Goal: Task Accomplishment & Management: Manage account settings

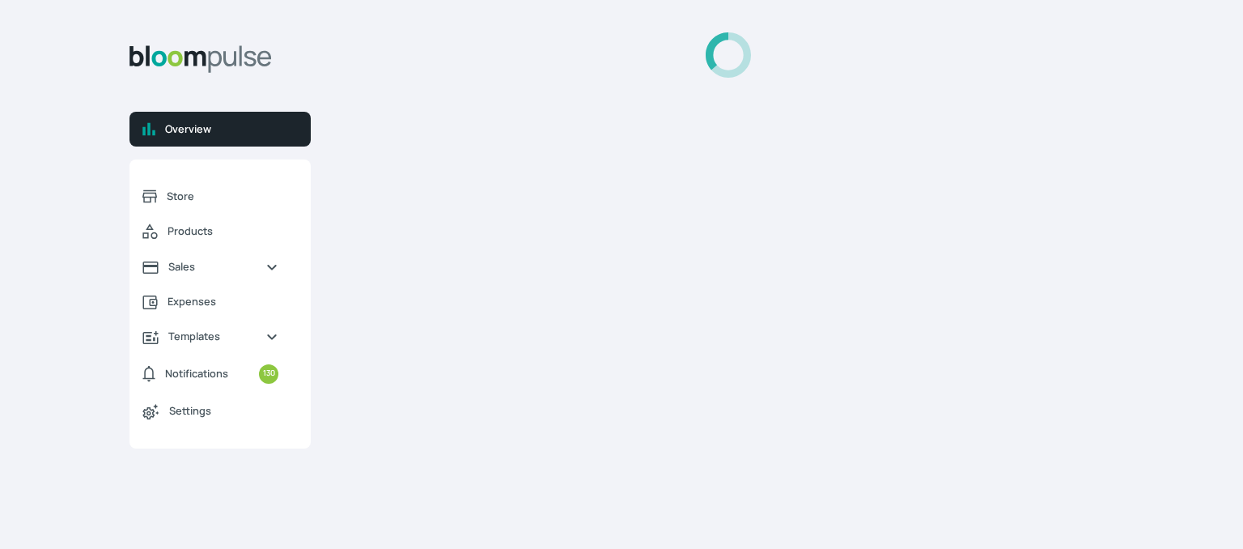
select select "2025"
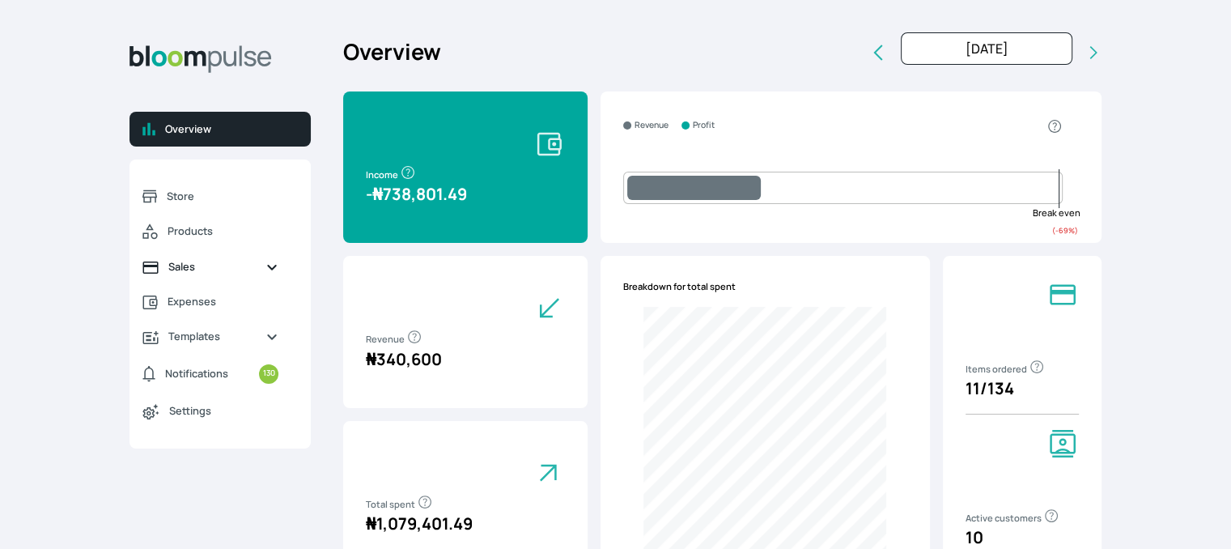
click at [191, 275] on link "Sales" at bounding box center [210, 266] width 162 height 35
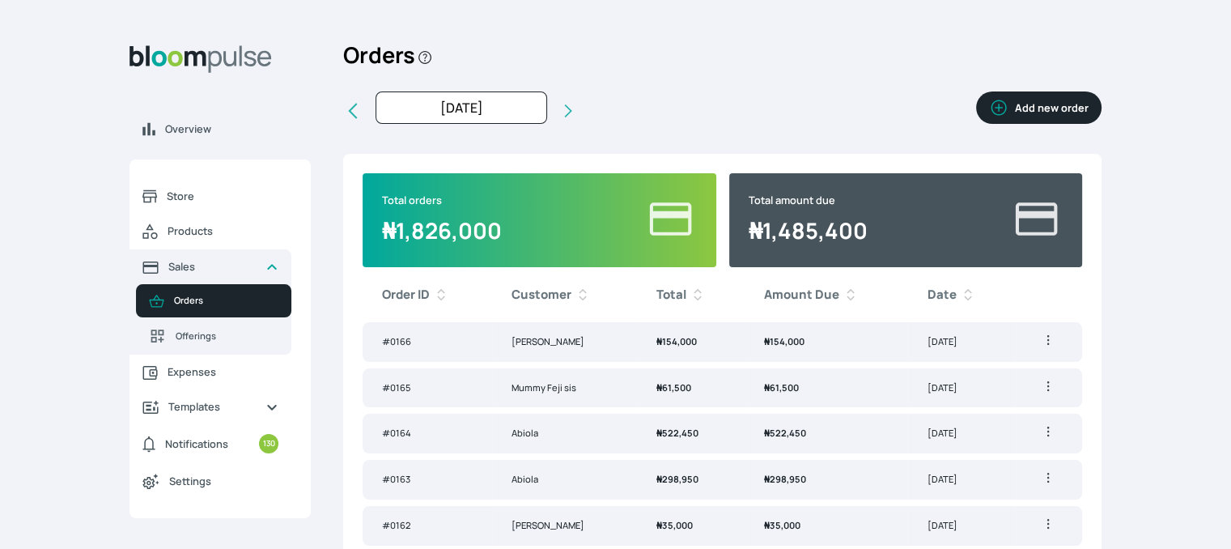
click at [690, 386] on td "₦ 61,500" at bounding box center [691, 388] width 108 height 40
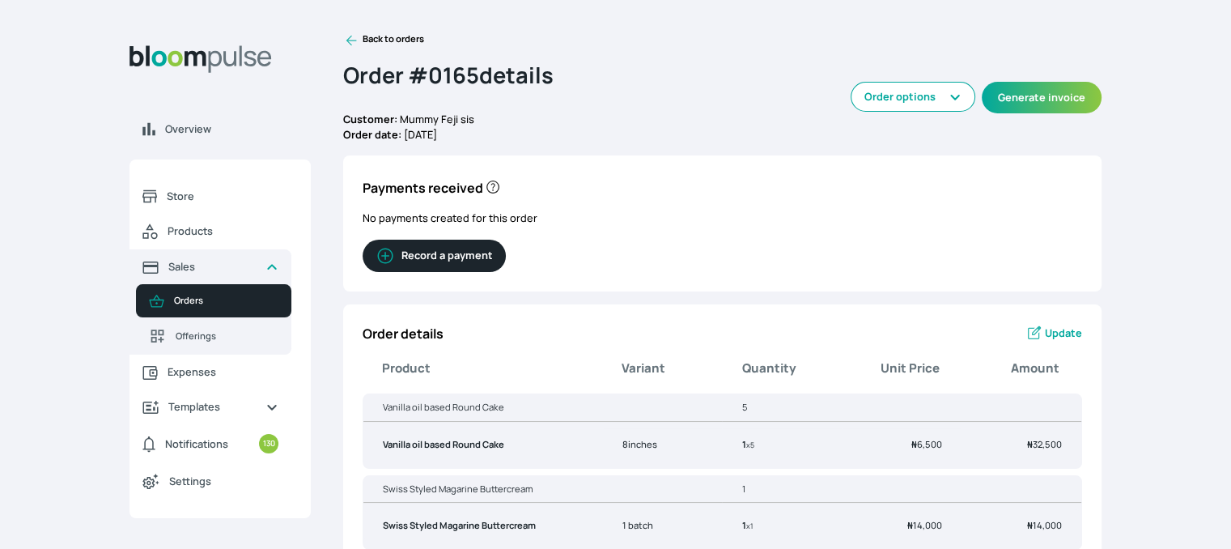
click at [438, 260] on button "Record a payment" at bounding box center [433, 255] width 143 height 32
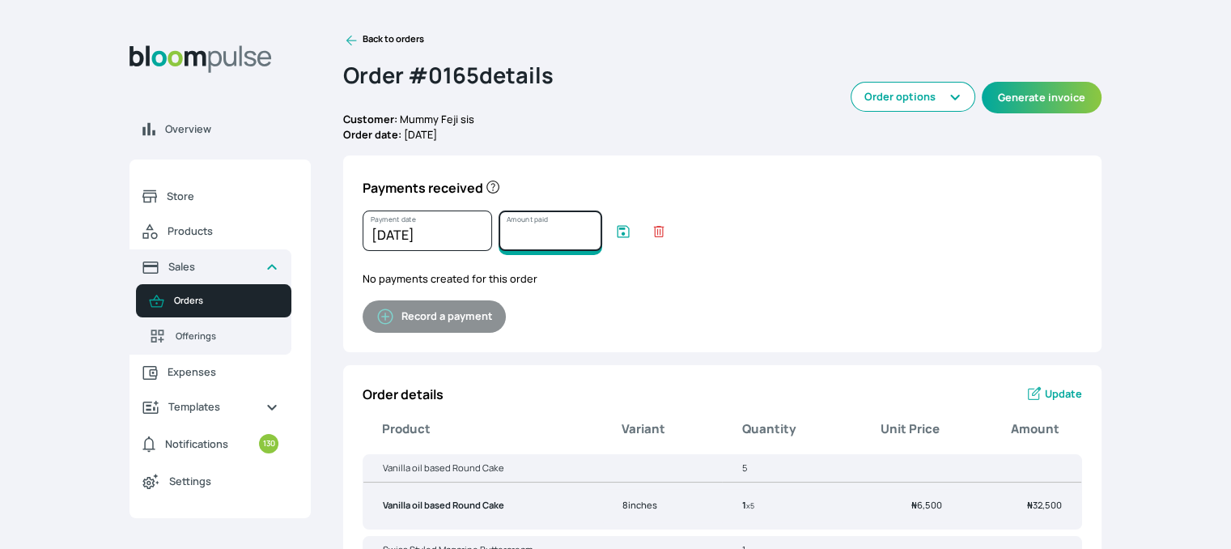
click at [514, 232] on input "Amount paid" at bounding box center [550, 230] width 104 height 40
type input "61500"
click at [625, 227] on icon "submit" at bounding box center [623, 231] width 16 height 16
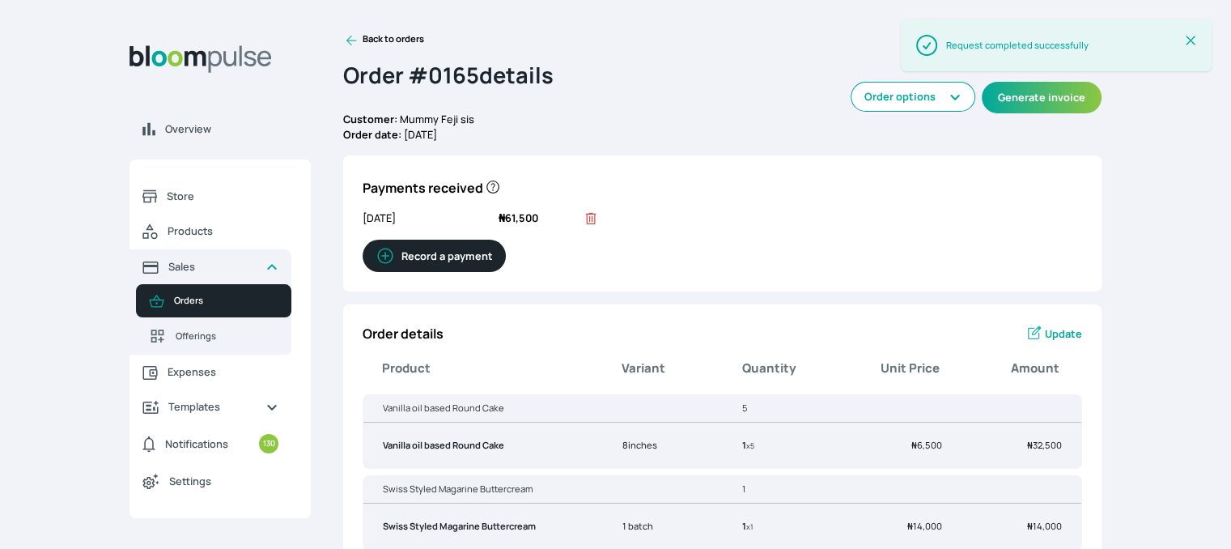
click at [348, 32] on icon at bounding box center [351, 40] width 16 height 16
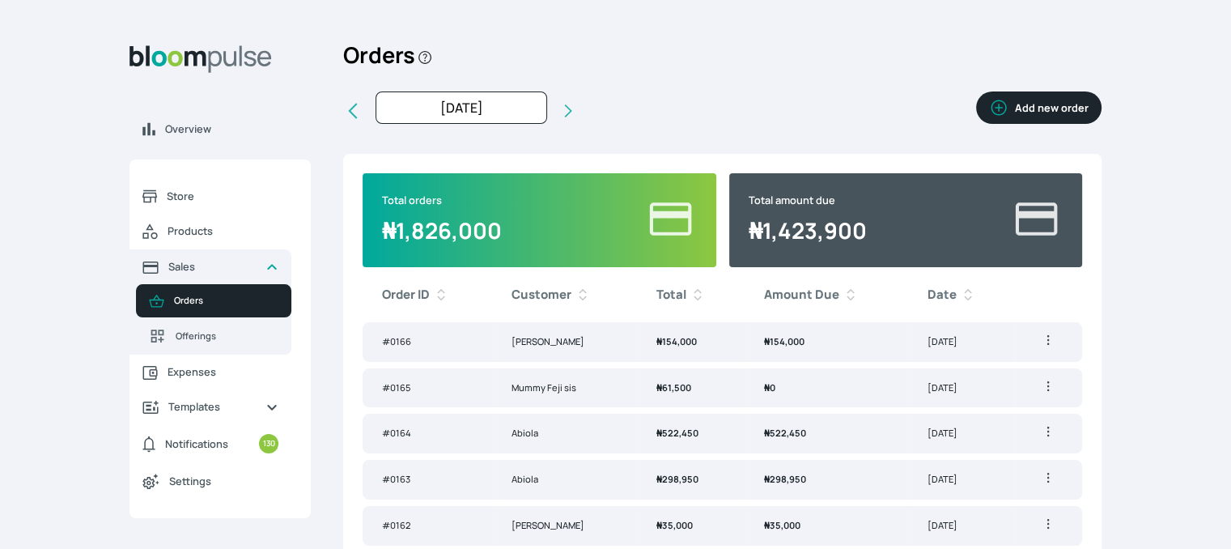
click at [1053, 430] on icon "button" at bounding box center [1048, 431] width 16 height 16
click at [995, 485] on span "Delete" at bounding box center [991, 493] width 117 height 16
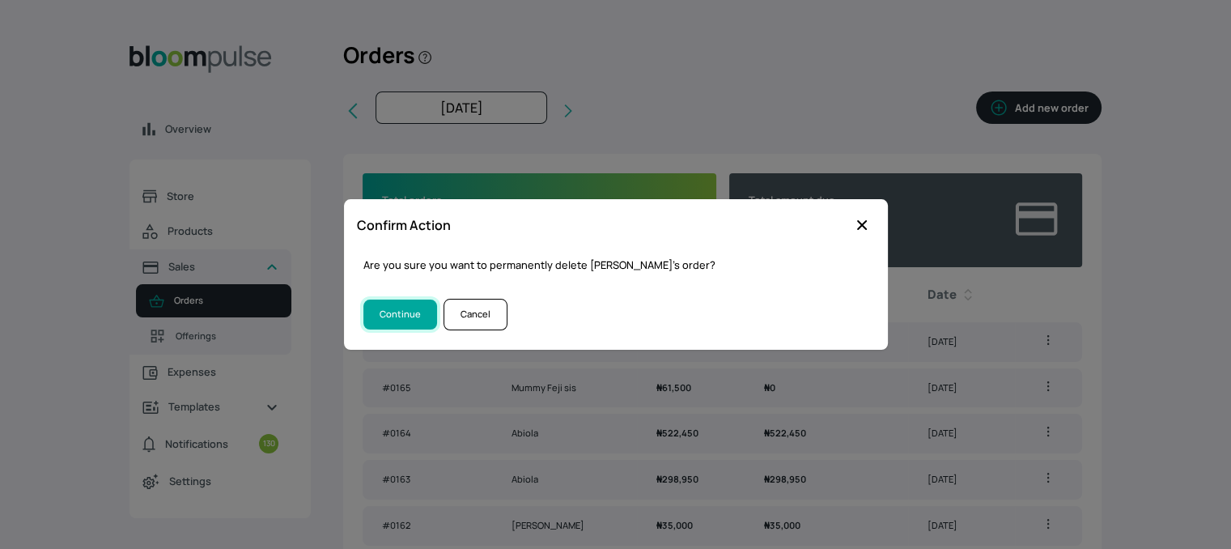
click at [400, 316] on button "Continue" at bounding box center [400, 314] width 74 height 30
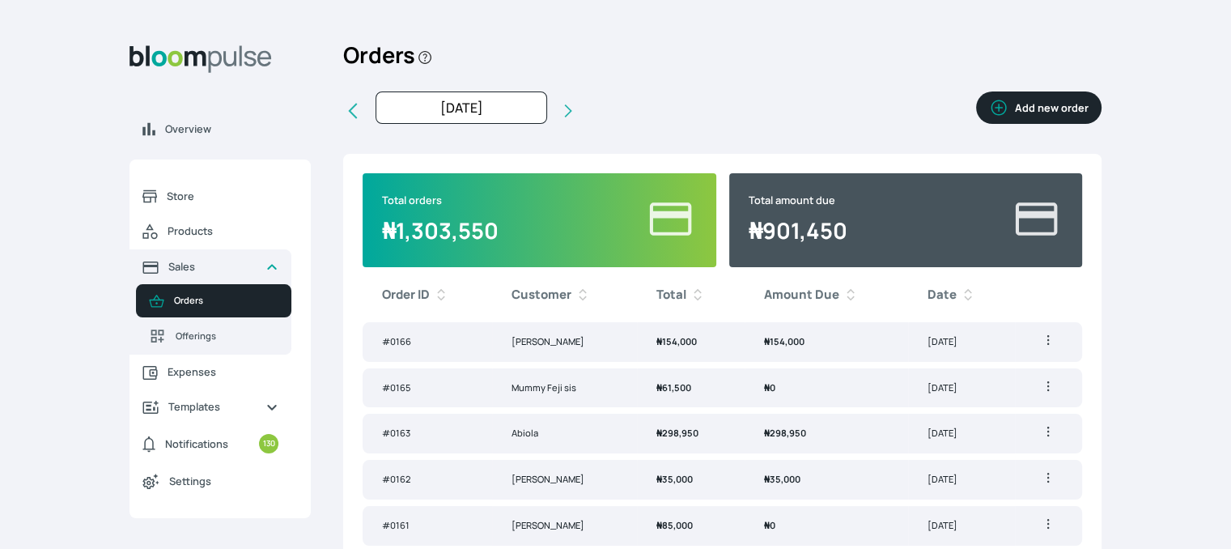
click at [1044, 429] on icon "button" at bounding box center [1048, 431] width 16 height 16
click at [955, 487] on span "Delete" at bounding box center [967, 494] width 30 height 14
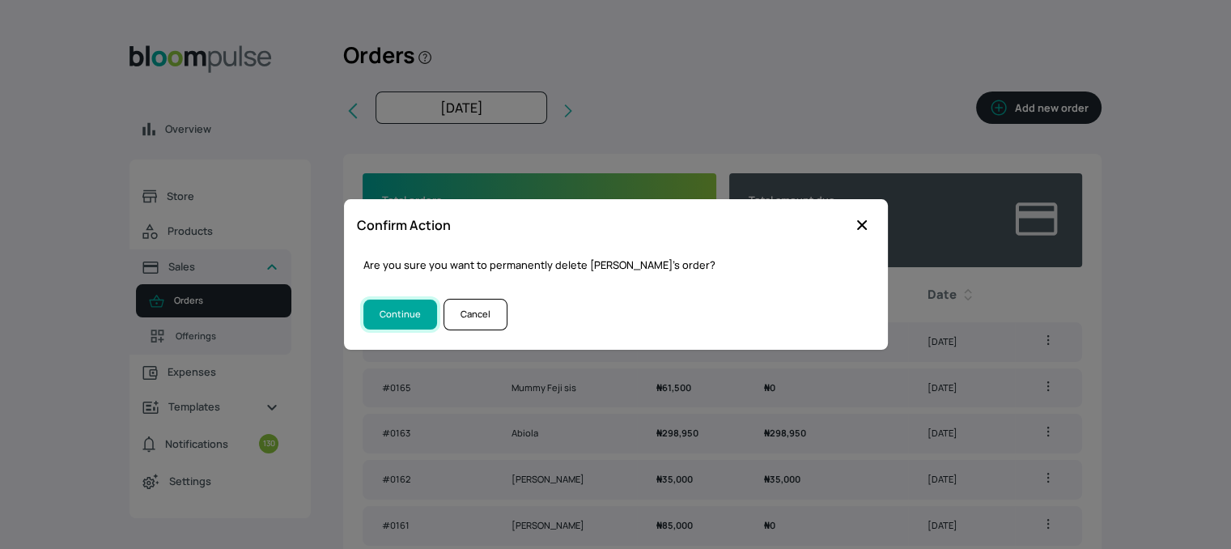
click at [410, 318] on button "Continue" at bounding box center [400, 314] width 74 height 30
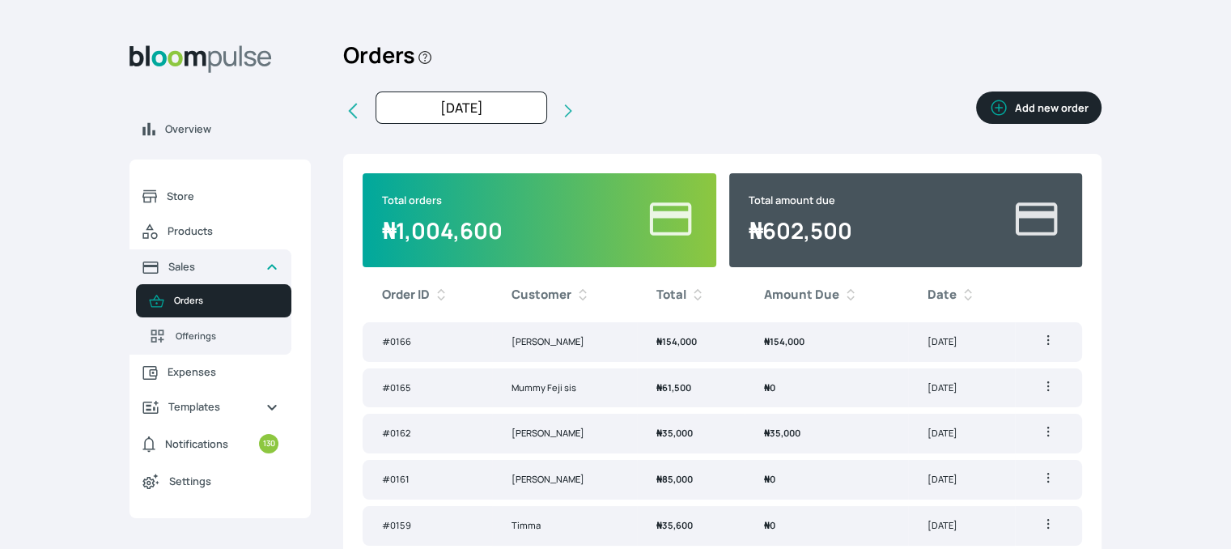
click at [684, 434] on span "₦ 35,000" at bounding box center [674, 432] width 36 height 12
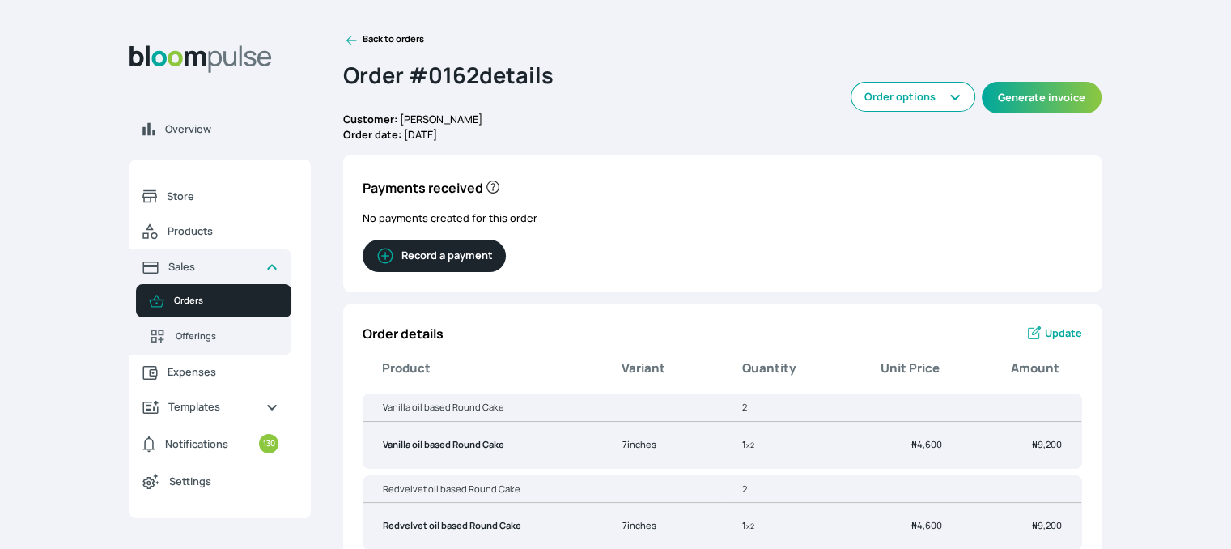
click at [1059, 332] on span "Update" at bounding box center [1063, 332] width 37 height 15
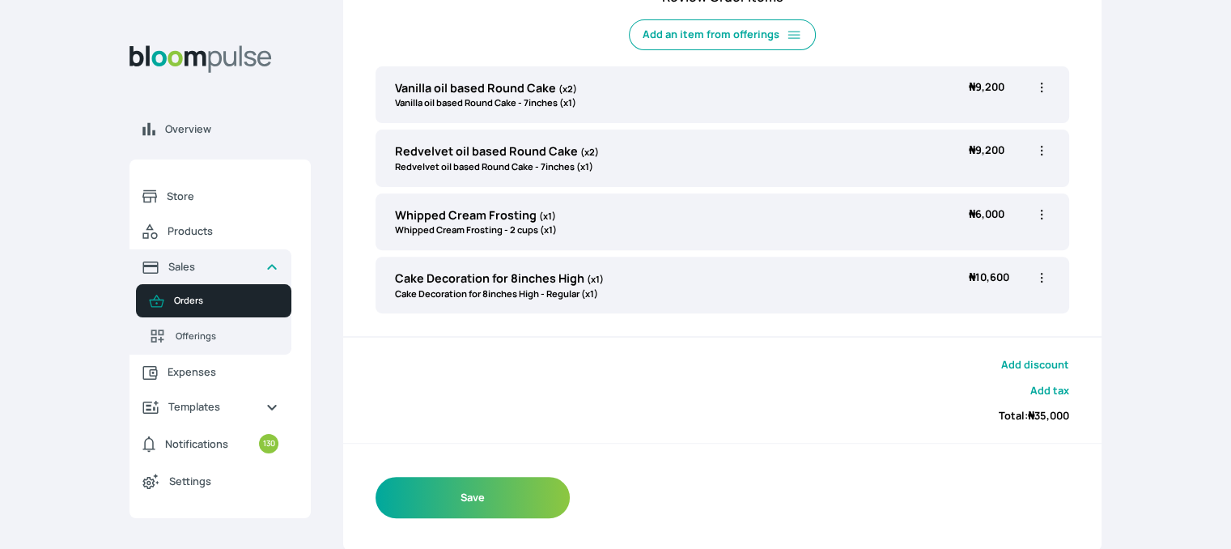
scroll to position [60, 0]
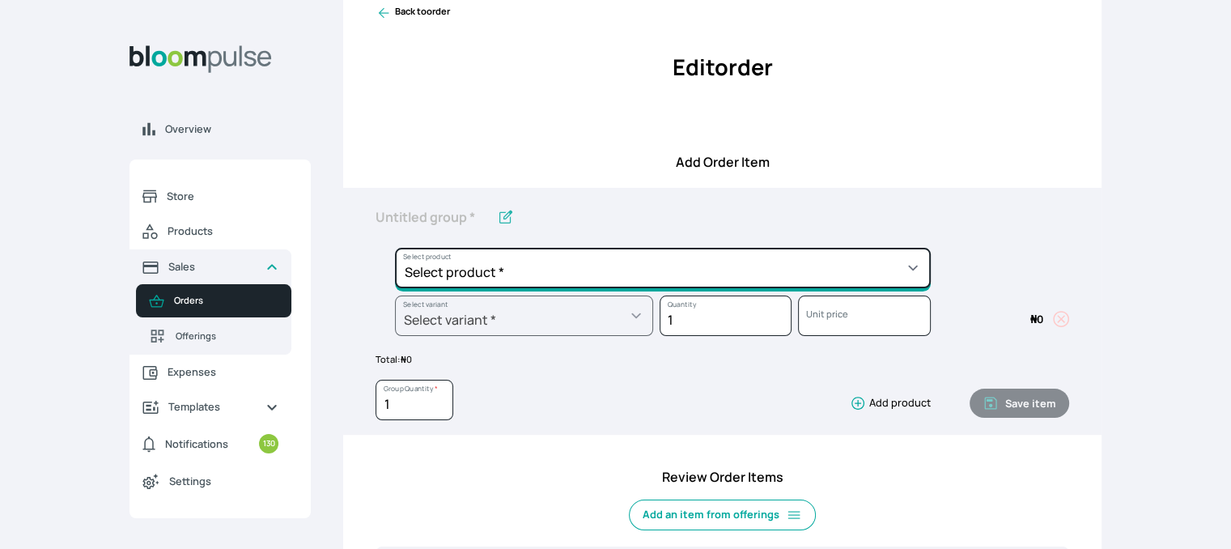
click at [870, 271] on select "Select product * Cake Decoration for 8inches High Chocolate oil based Round Cak…" at bounding box center [663, 268] width 536 height 40
select select "0a3636f1-4902-403d-89c1-f5465b9229a0"
click at [395, 248] on select "Select product * Cake Decoration for 8inches High Chocolate oil based Round Cak…" at bounding box center [663, 268] width 536 height 40
type input "Chocolate oil based Round Cake"
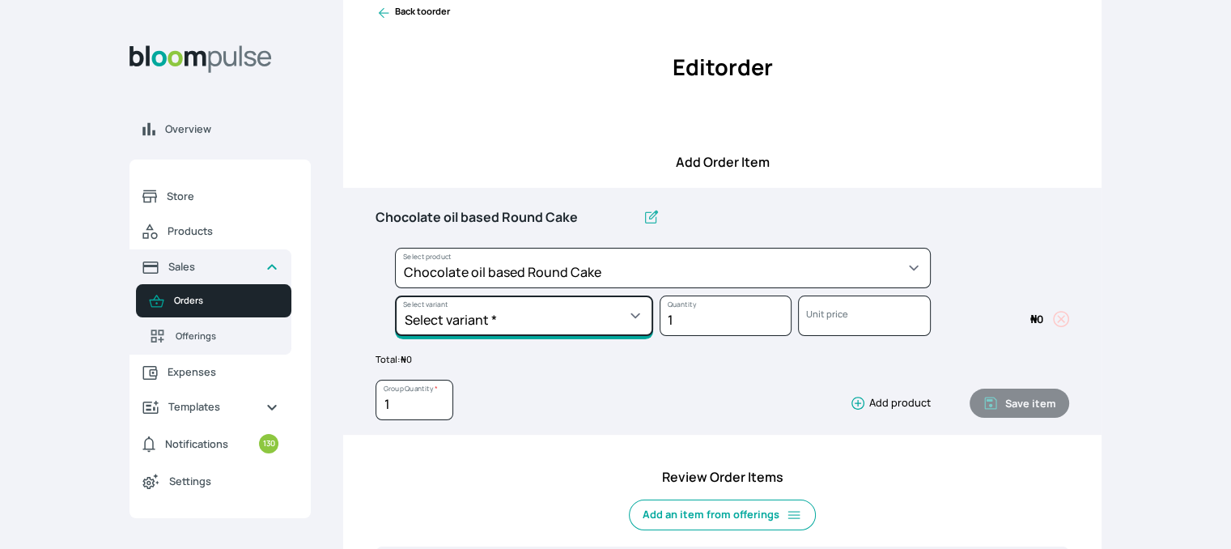
click at [531, 318] on select "Select variant * 10inches 11inches 12inches 6inches 7inches 8inches 9inches" at bounding box center [524, 315] width 258 height 40
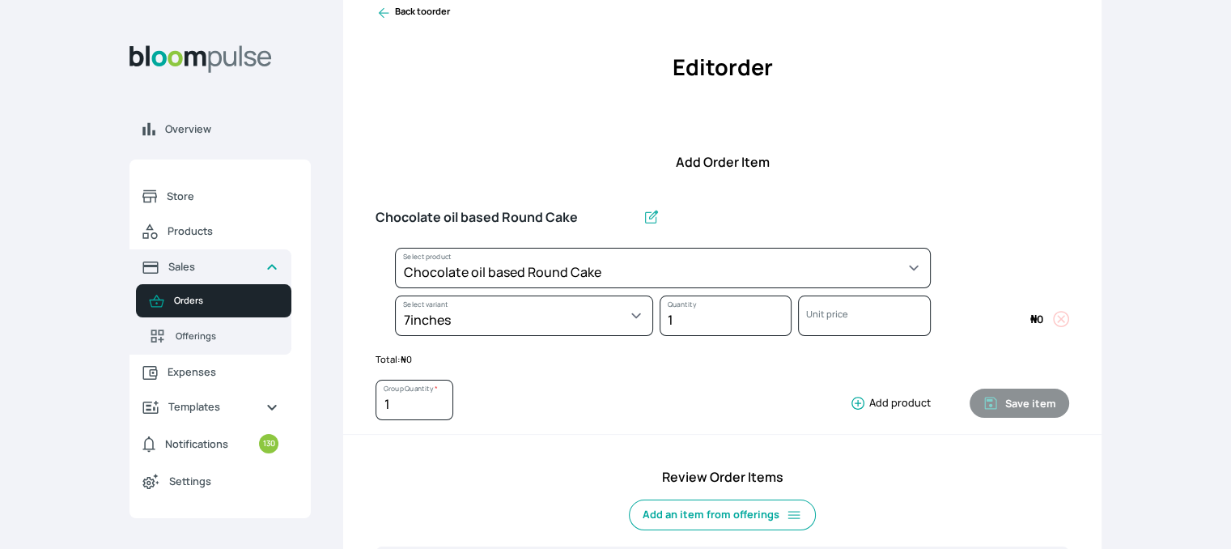
select select "0a3636f1-4902-403d-89c1-f5465b9229a0"
select select "411db30a-7322-4aea-baba-21b65302885d"
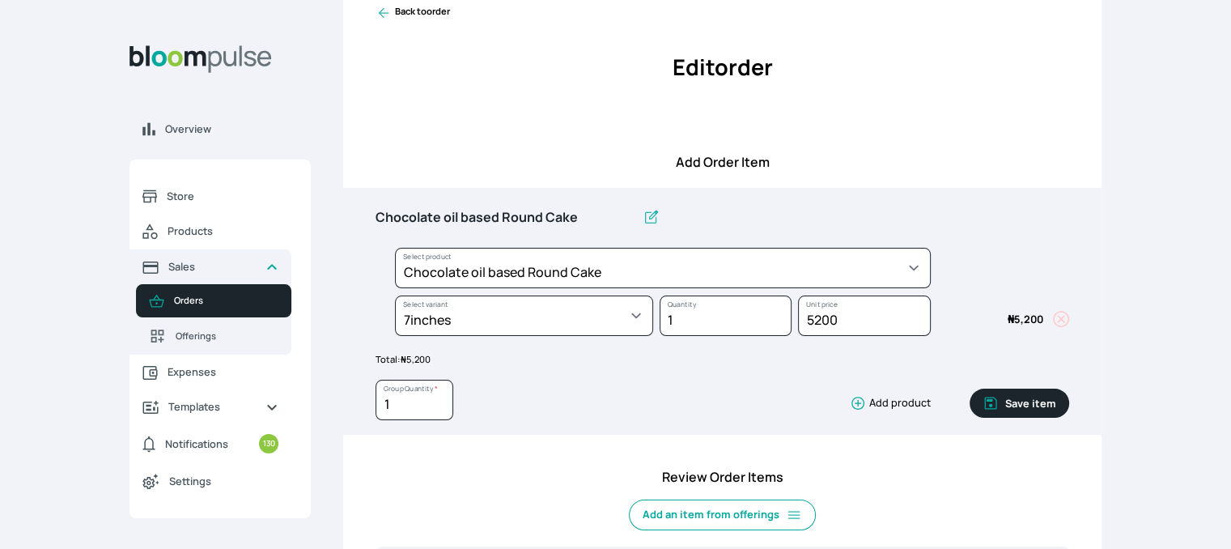
click at [1023, 401] on button "Save item" at bounding box center [1019, 402] width 100 height 29
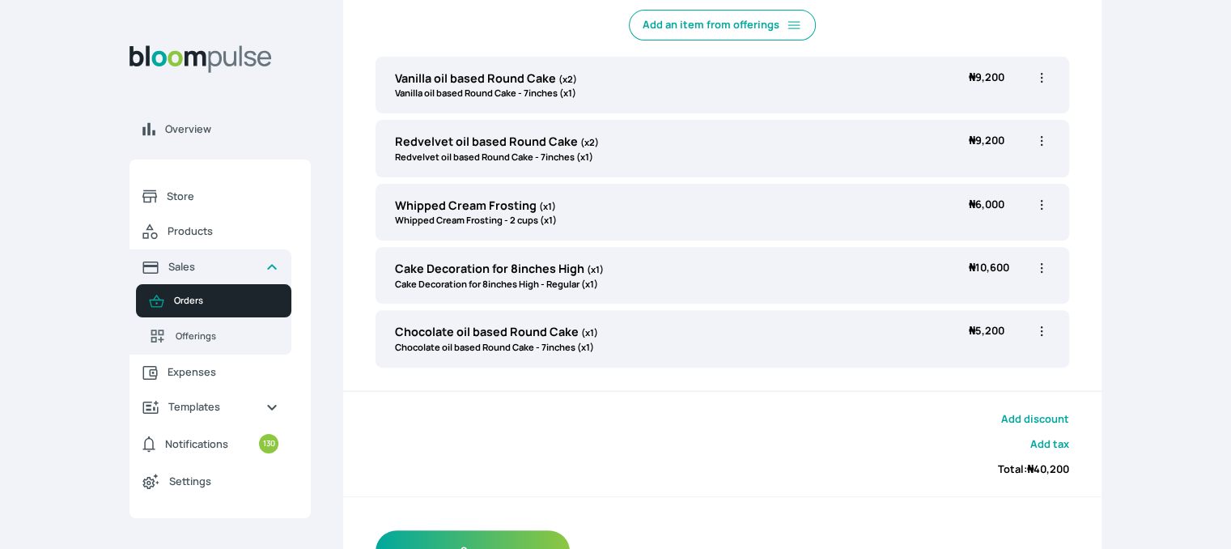
scroll to position [603, 0]
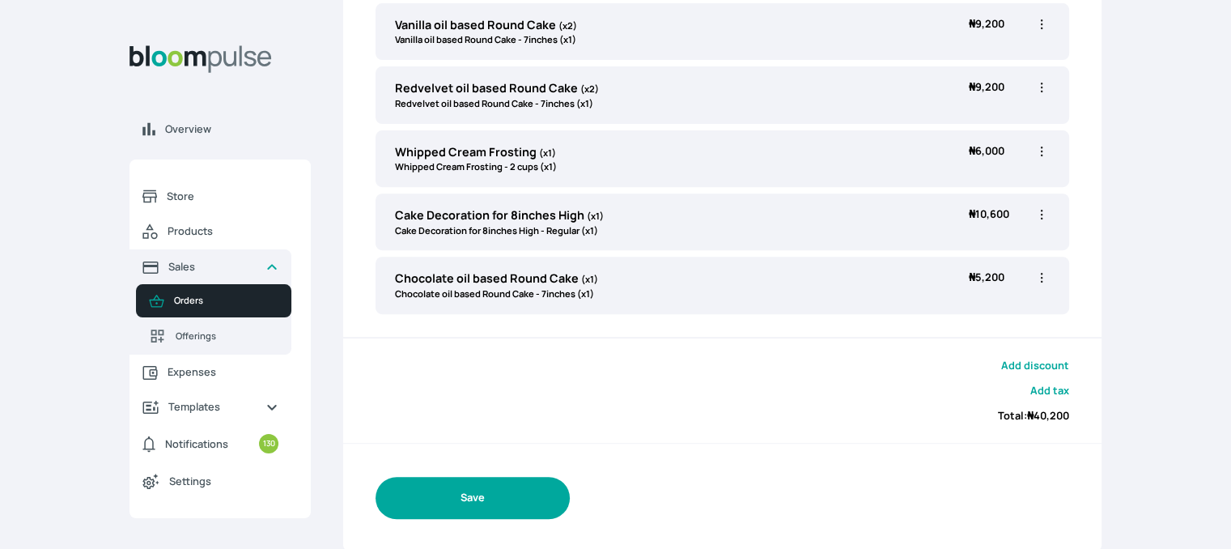
click at [524, 507] on button "Save" at bounding box center [472, 497] width 194 height 41
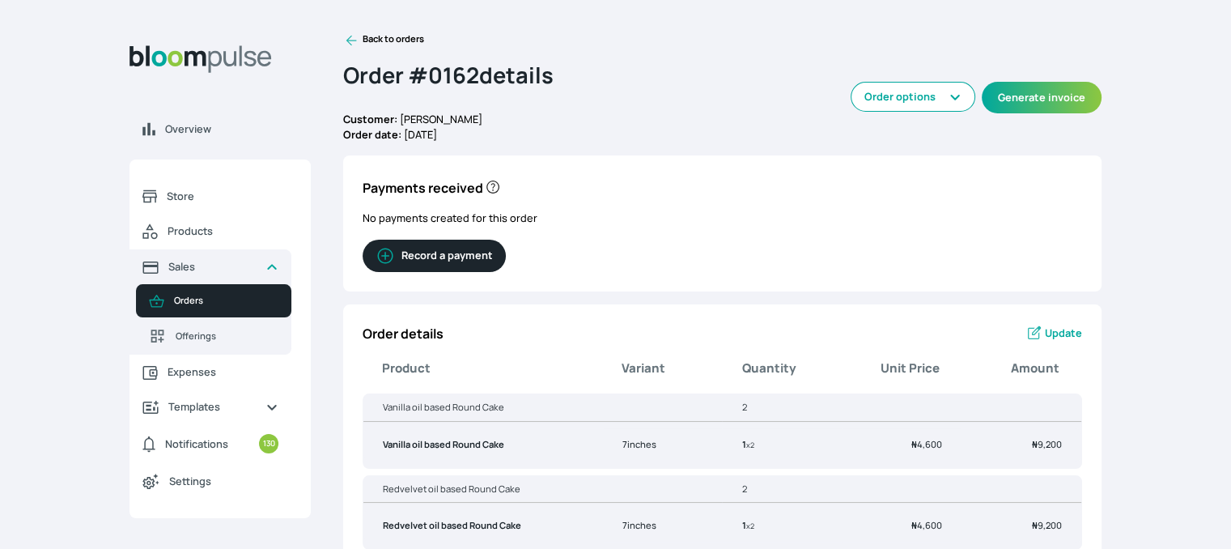
click at [430, 249] on button "Record a payment" at bounding box center [433, 255] width 143 height 32
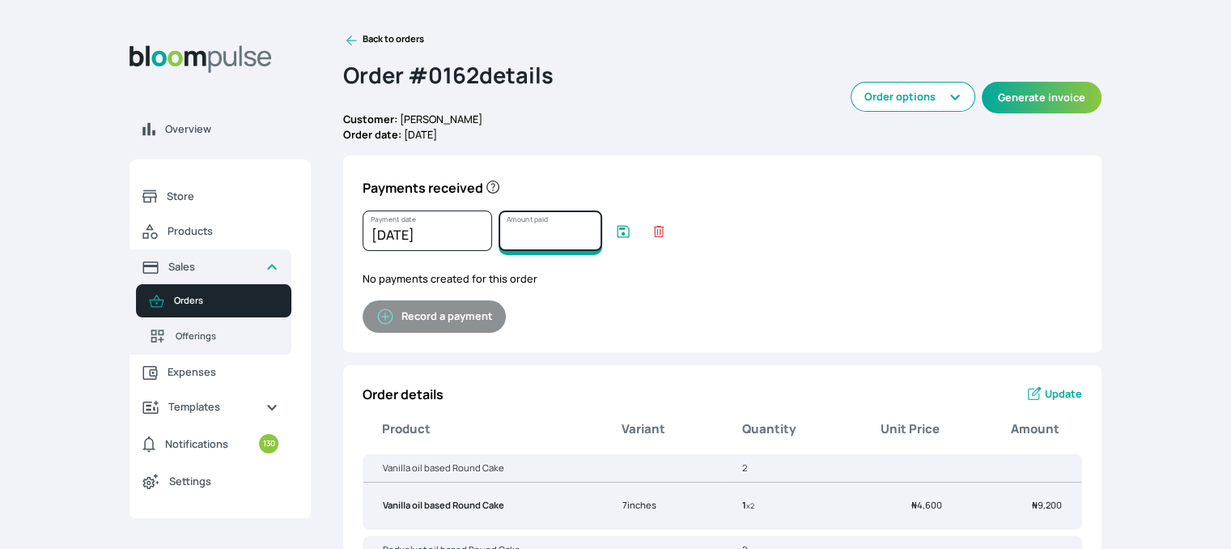
click at [534, 225] on input "Amount paid" at bounding box center [550, 230] width 104 height 40
type input "40200"
click at [621, 231] on icon "submit" at bounding box center [623, 231] width 16 height 16
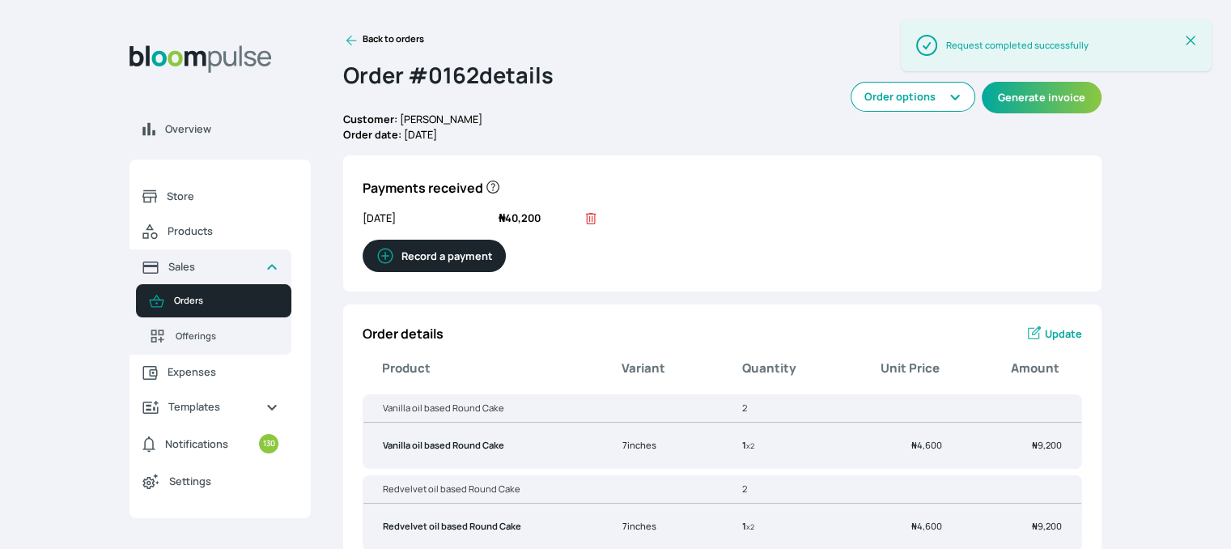
click at [377, 36] on link "Back to orders" at bounding box center [383, 40] width 81 height 16
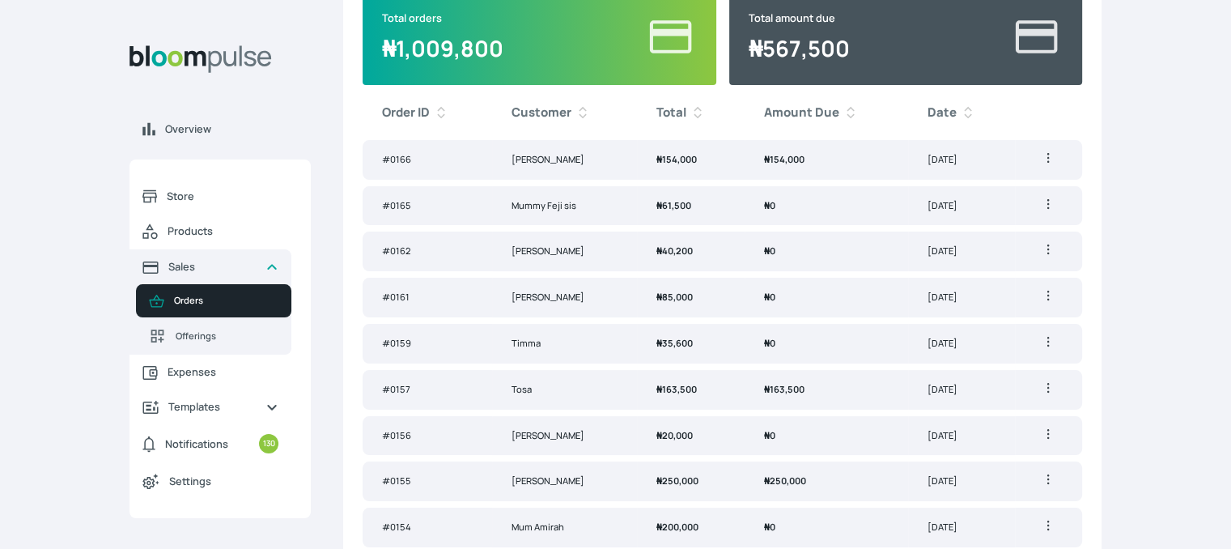
scroll to position [201, 0]
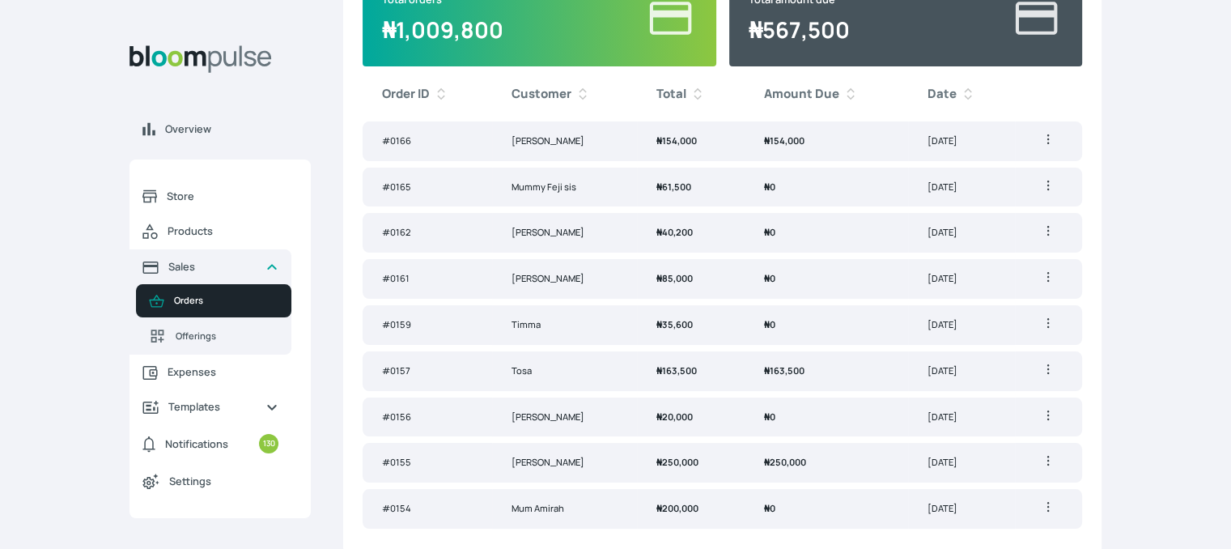
click at [1049, 361] on icon "button" at bounding box center [1048, 369] width 16 height 16
click at [963, 425] on span "Delete" at bounding box center [967, 431] width 30 height 14
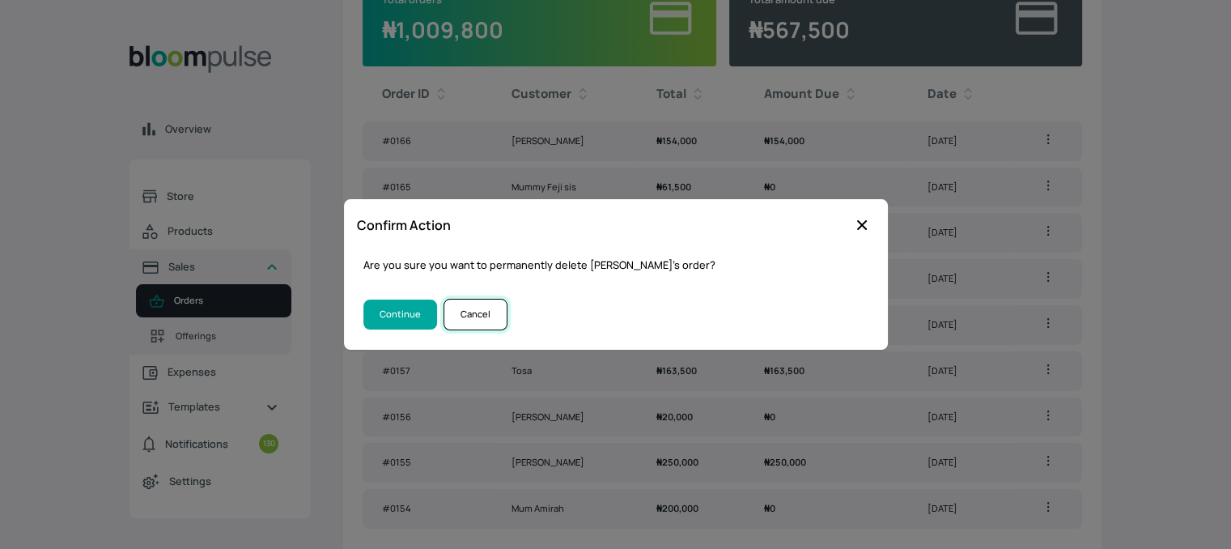
click at [476, 311] on button "Cancel" at bounding box center [475, 315] width 64 height 32
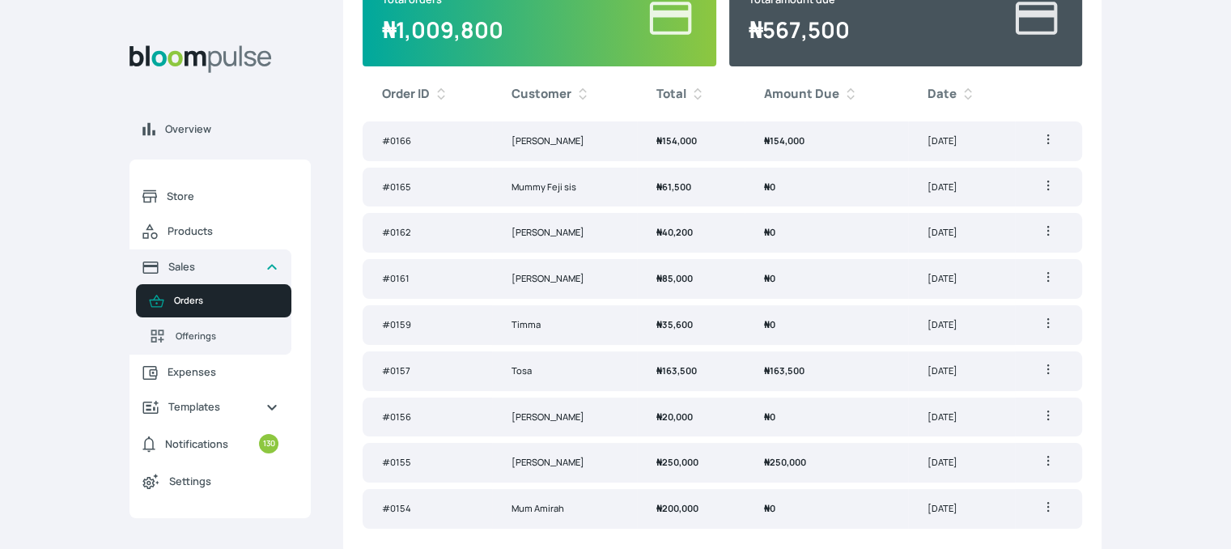
click at [1045, 452] on icon "button" at bounding box center [1048, 460] width 16 height 16
click at [948, 515] on icon at bounding box center [941, 523] width 16 height 16
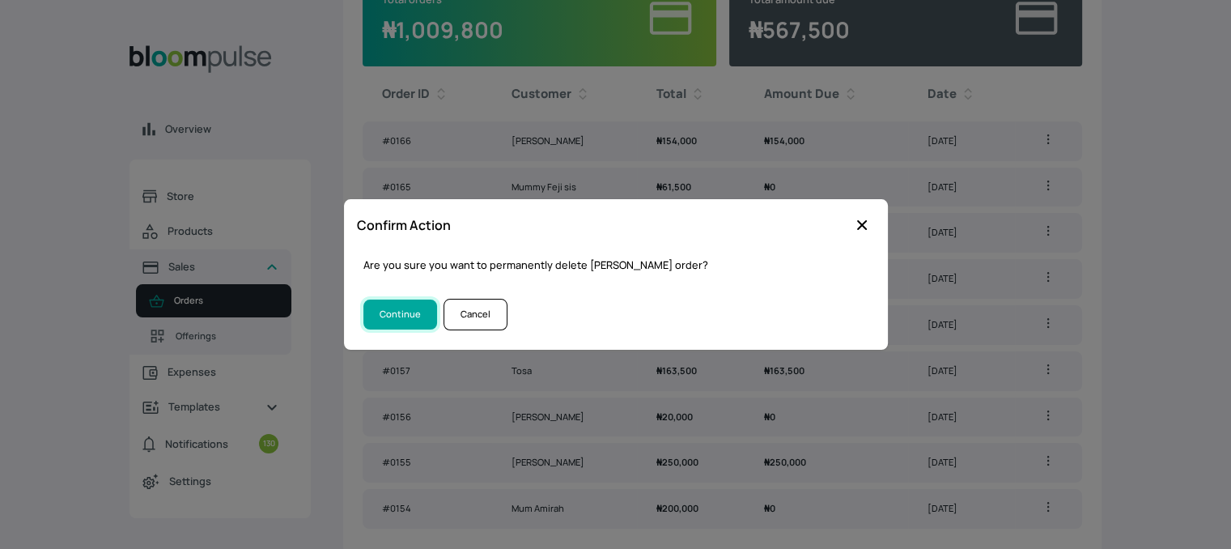
click at [380, 307] on button "Continue" at bounding box center [400, 314] width 74 height 30
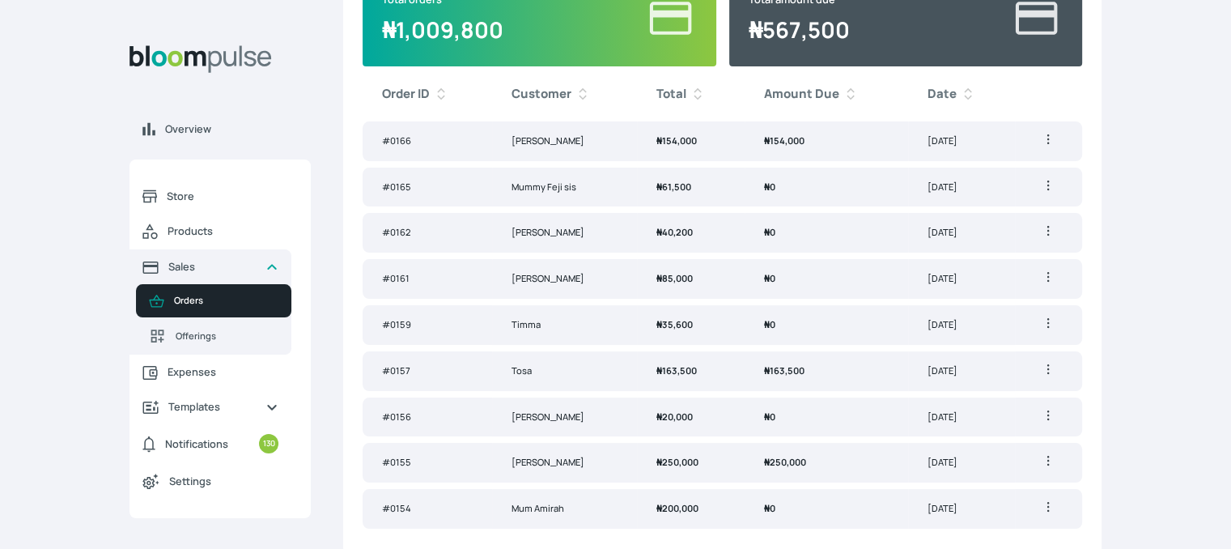
click at [381, 307] on td "# 0159" at bounding box center [426, 325] width 129 height 40
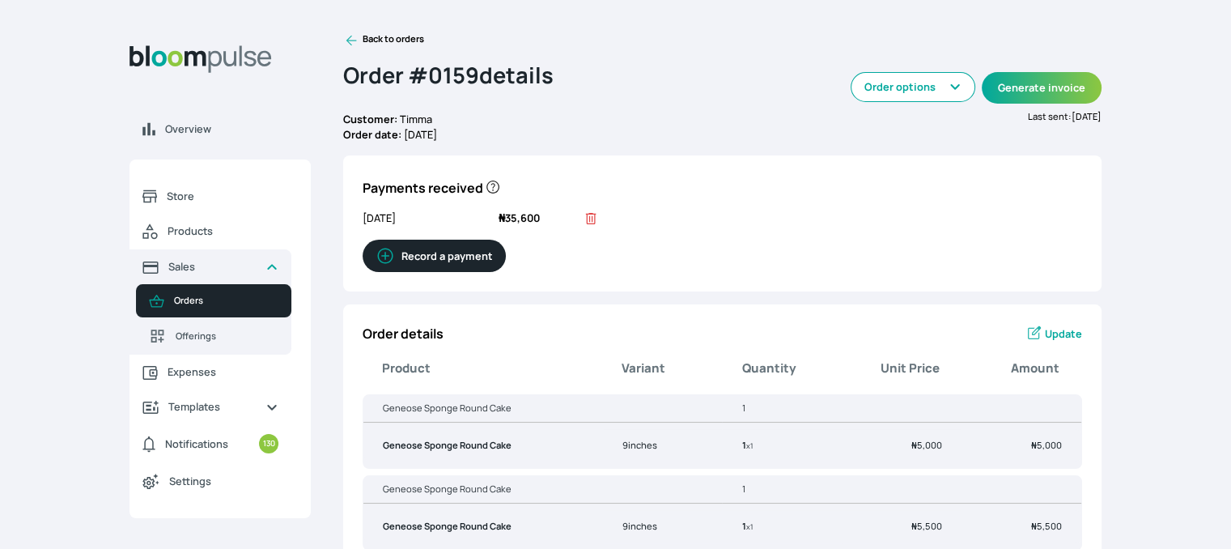
click at [348, 36] on icon at bounding box center [351, 40] width 16 height 16
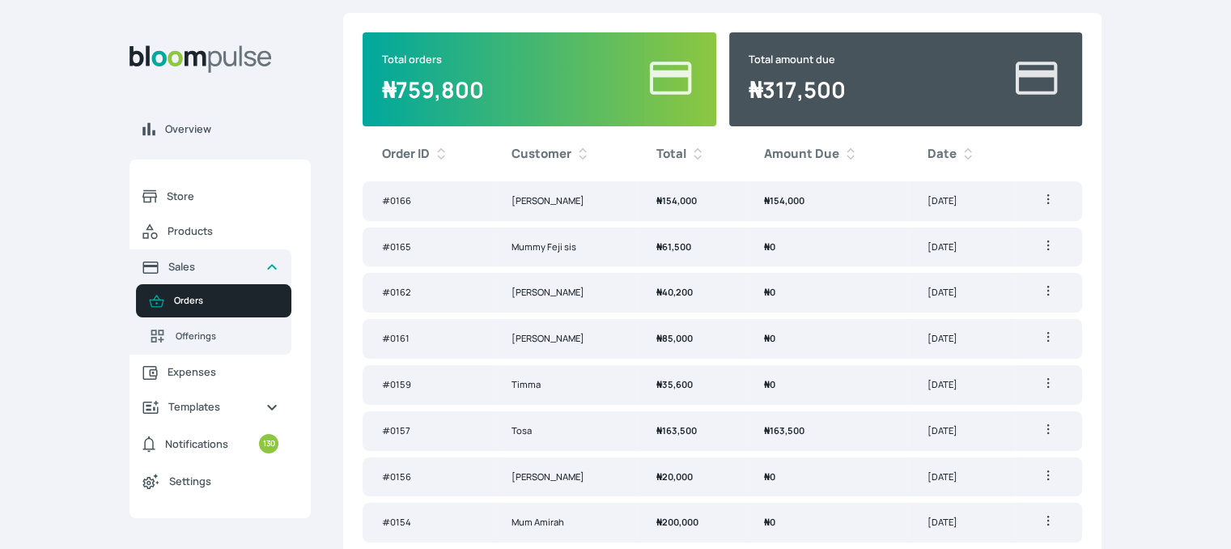
scroll to position [155, 0]
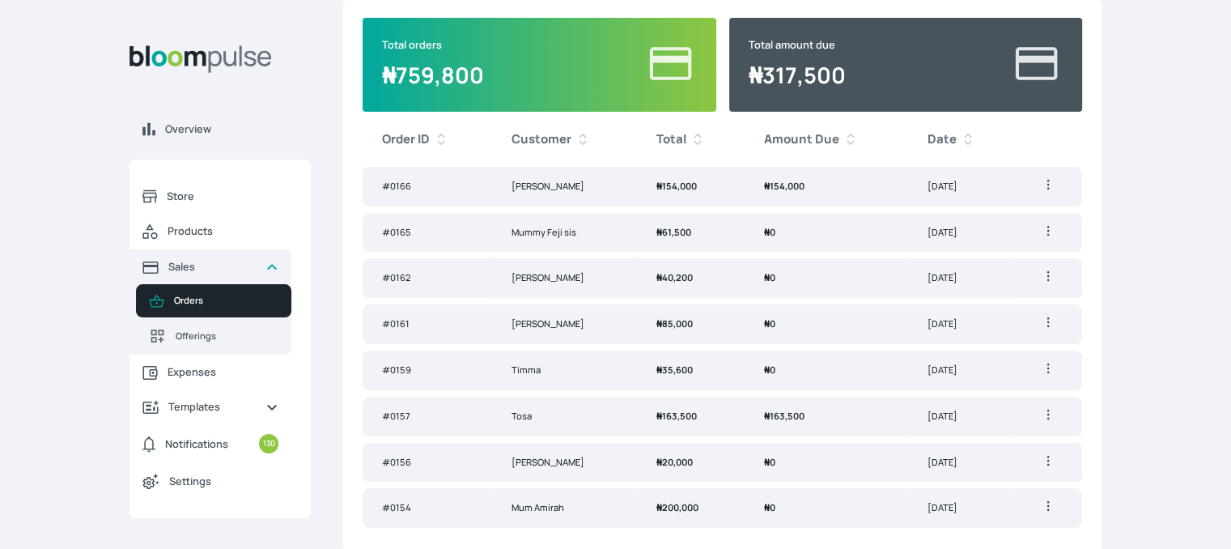
click at [748, 153] on th "Amount Due" at bounding box center [825, 139] width 163 height 42
click at [779, 467] on td "₦ 154,000" at bounding box center [825, 463] width 163 height 40
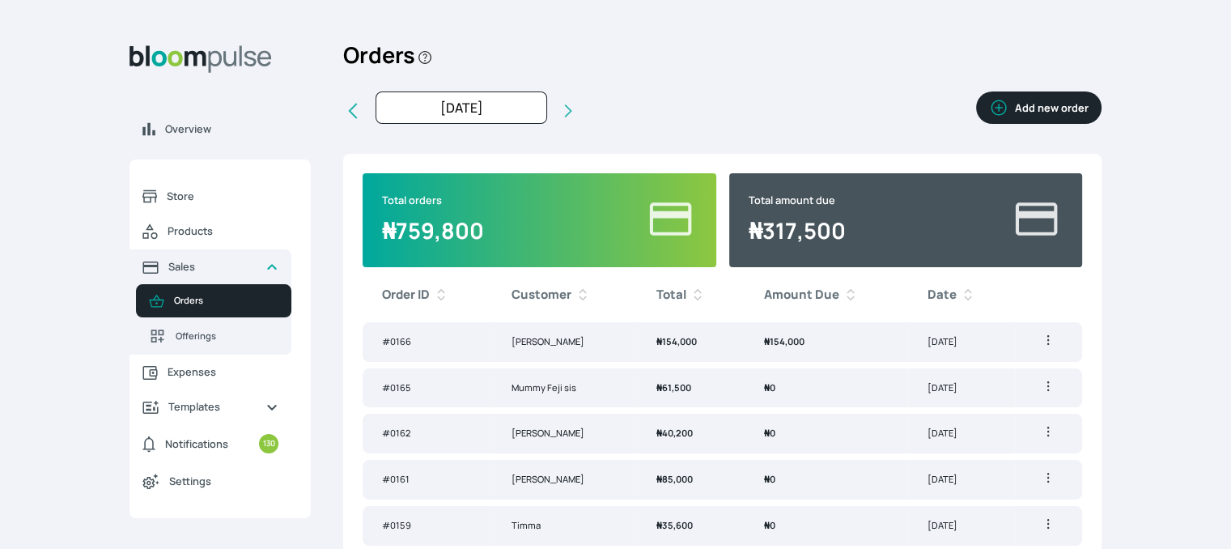
click at [701, 348] on td "₦ 154,000" at bounding box center [691, 342] width 108 height 40
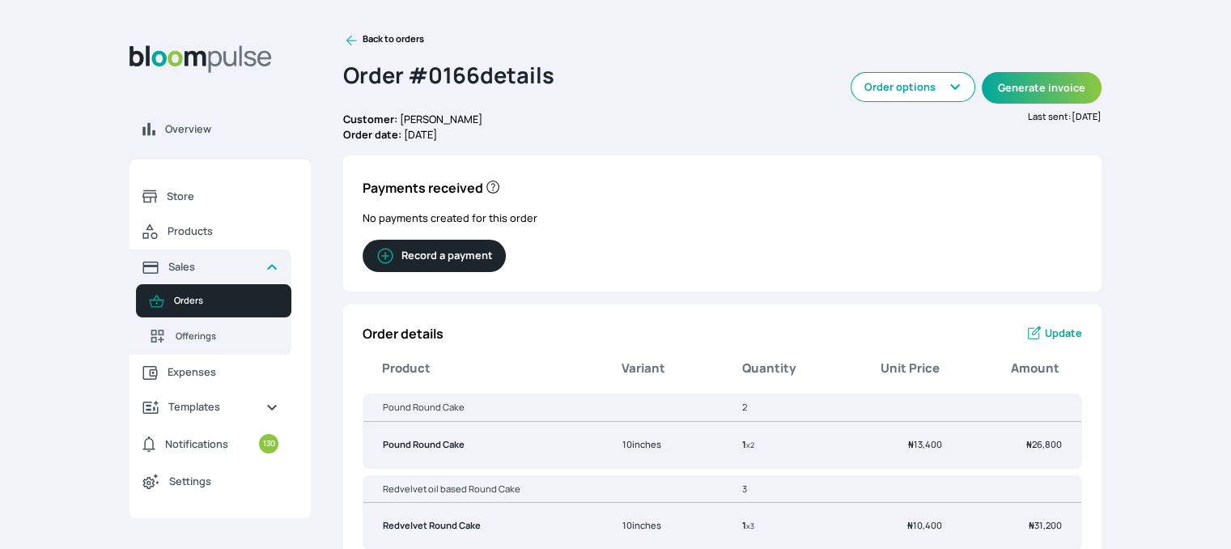
click at [1055, 333] on span "Update" at bounding box center [1063, 332] width 37 height 15
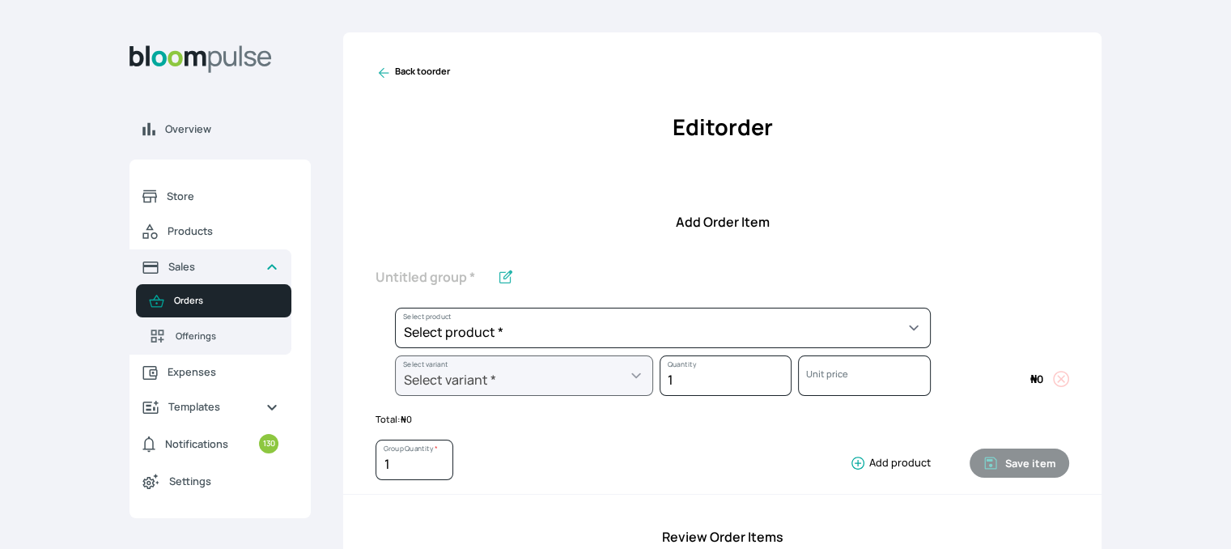
click at [1203, 91] on div "Overview Store Products Sales Orders Offerings Expenses Templates Notifications…" at bounding box center [615, 274] width 1231 height 549
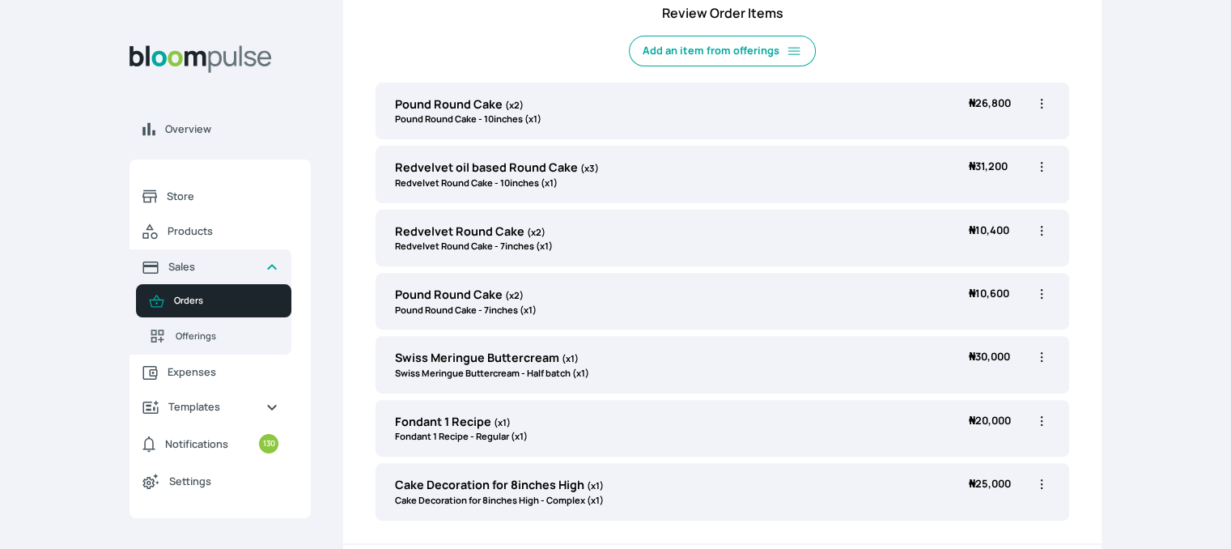
scroll to position [520, 0]
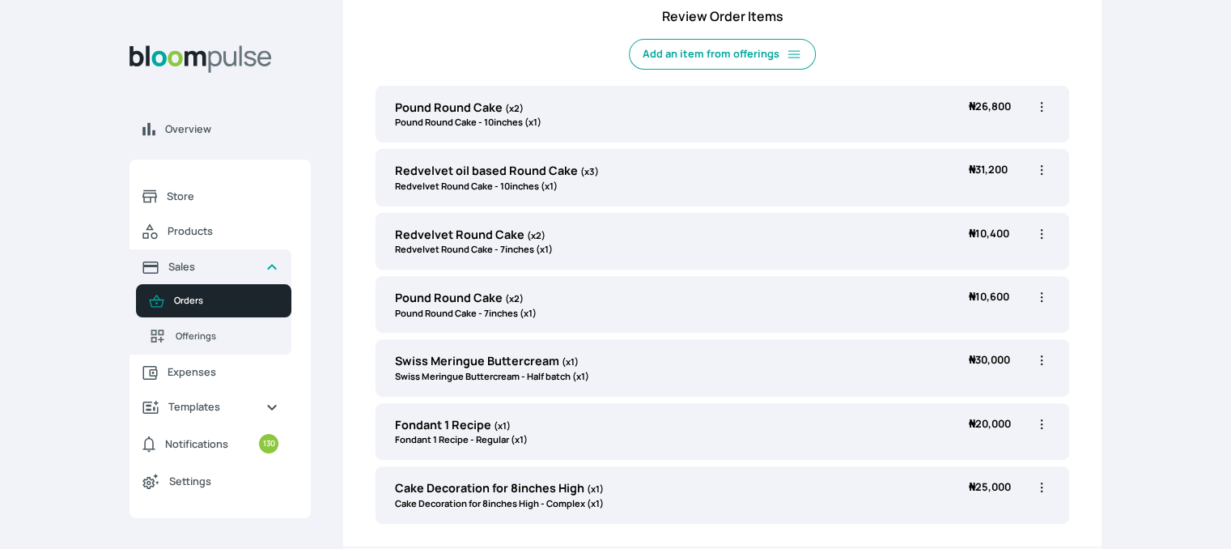
click at [1045, 108] on icon "button" at bounding box center [1041, 107] width 16 height 16
click at [981, 148] on li "Edit" at bounding box center [978, 139] width 142 height 29
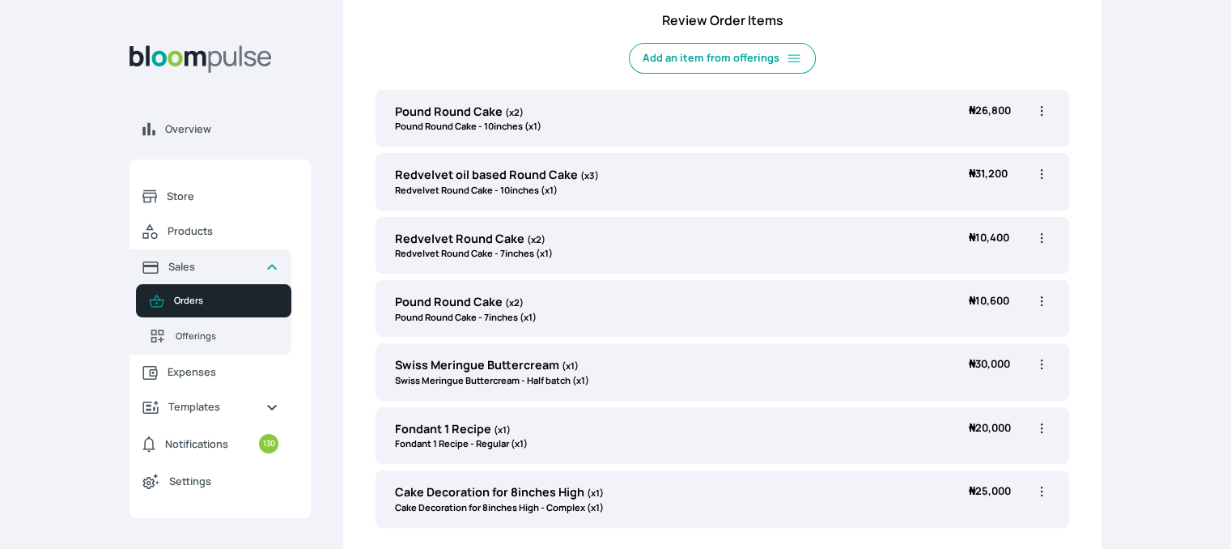
scroll to position [457, 0]
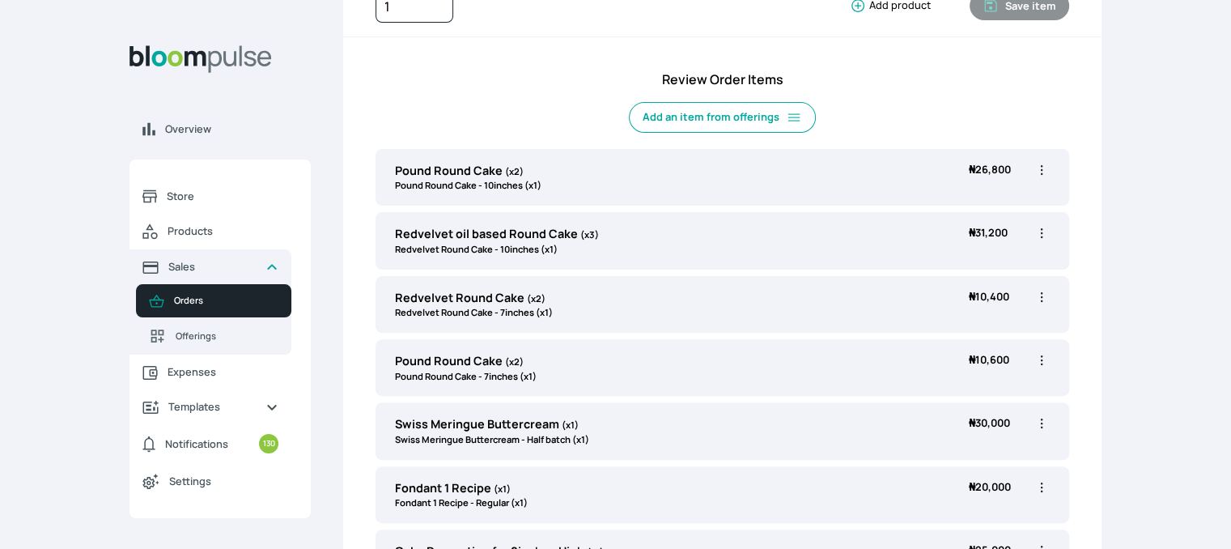
click at [1053, 166] on div "Pound Round Cake (x2) Pound Round Cake - 10inches (x1) ₦ 26,800 ₦ 26,800 Edit D…" at bounding box center [721, 177] width 693 height 57
click at [1041, 166] on icon "button" at bounding box center [1041, 170] width 16 height 16
click at [958, 205] on span "Edit" at bounding box center [978, 203] width 117 height 16
type input "Pound Round Cake"
type input "2"
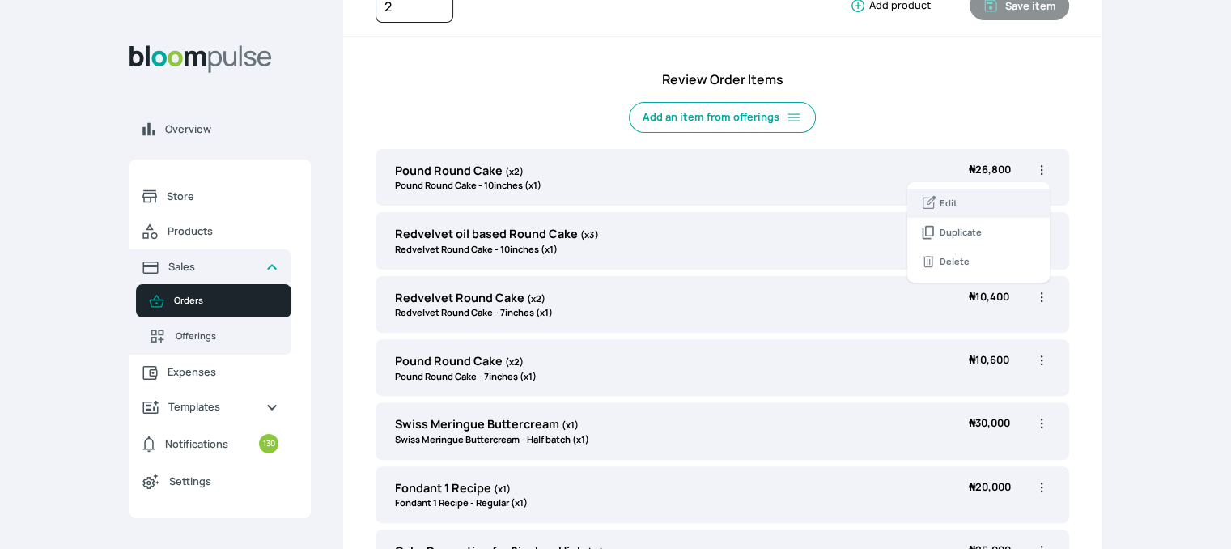
select select "a288c6ae-7a33-4d48-9e4d-feb53a4d1c56"
select select "1d68d43b-64fb-4d2e-bce6-df5c9a383ff4"
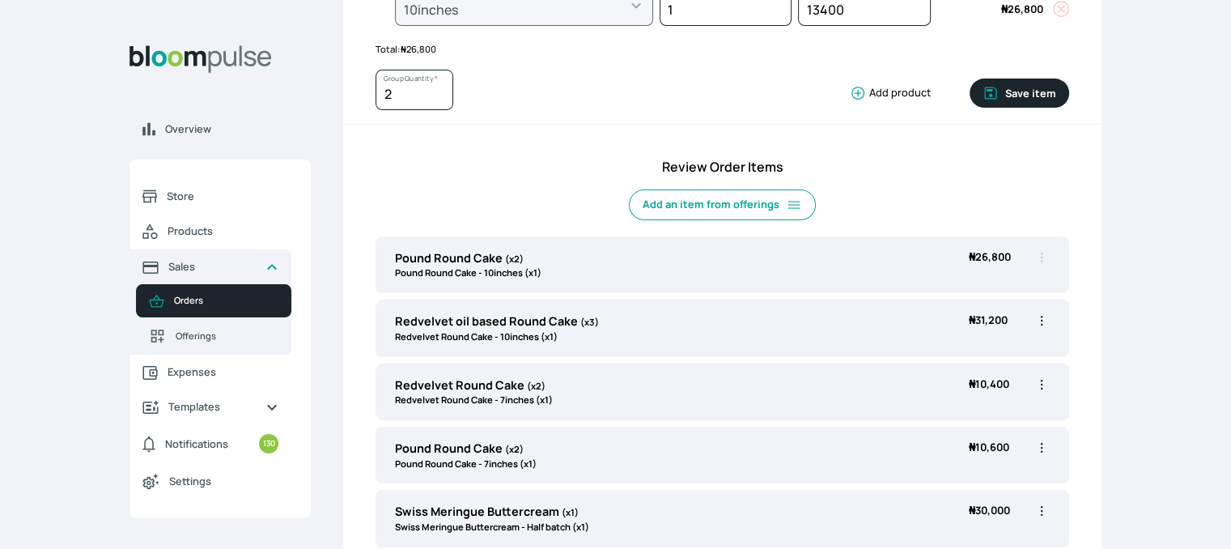
scroll to position [388, 0]
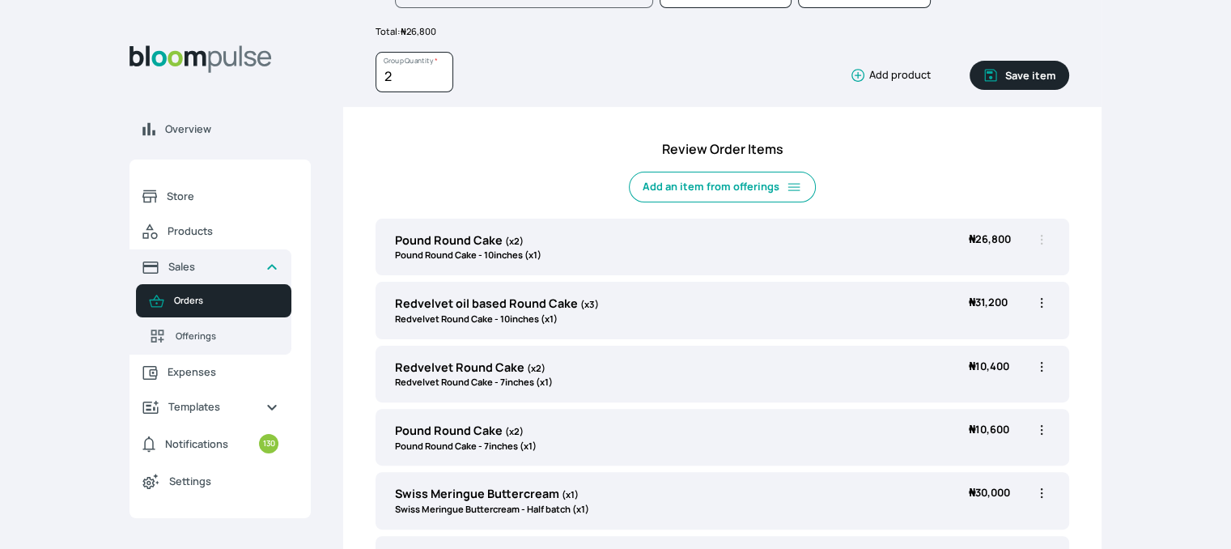
click at [1023, 74] on button "Save item" at bounding box center [1019, 75] width 100 height 29
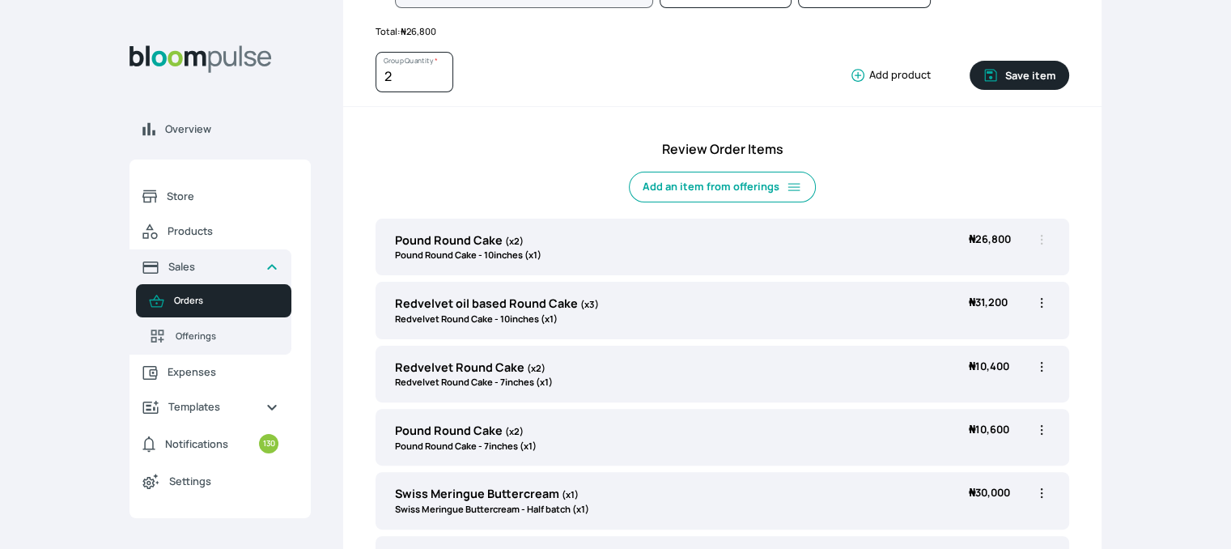
type input "1"
click at [1041, 238] on icon "button" at bounding box center [1041, 240] width 2 height 10
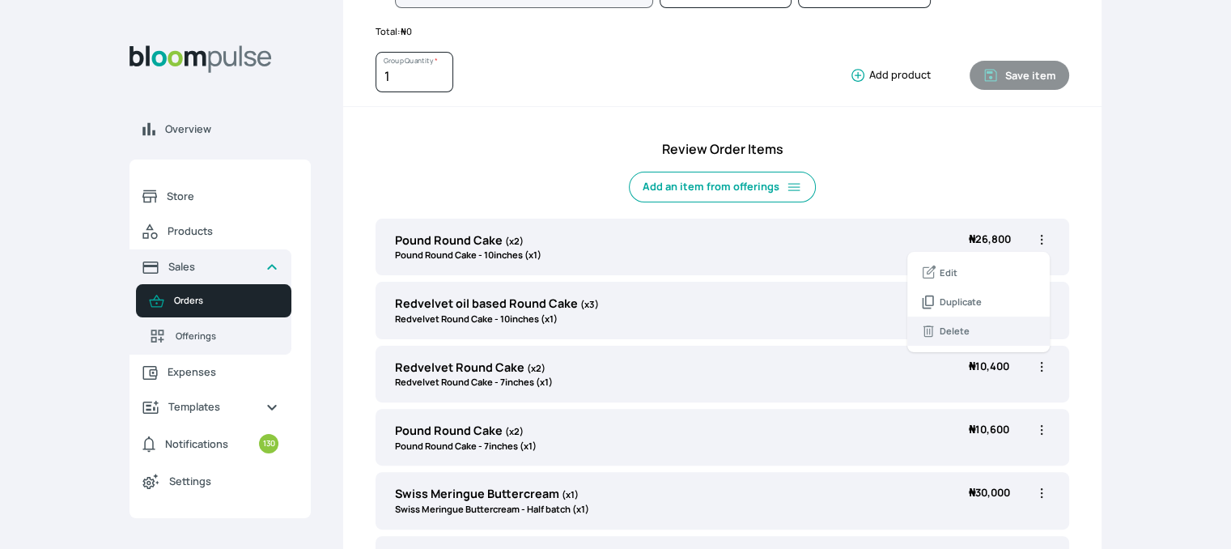
click at [970, 341] on li "Delete" at bounding box center [978, 330] width 142 height 29
click at [1042, 237] on icon "button" at bounding box center [1041, 239] width 16 height 16
click at [958, 320] on li "Delete" at bounding box center [978, 330] width 142 height 29
click at [1040, 239] on icon "button" at bounding box center [1041, 239] width 16 height 16
click at [947, 334] on span "Delete" at bounding box center [954, 331] width 30 height 14
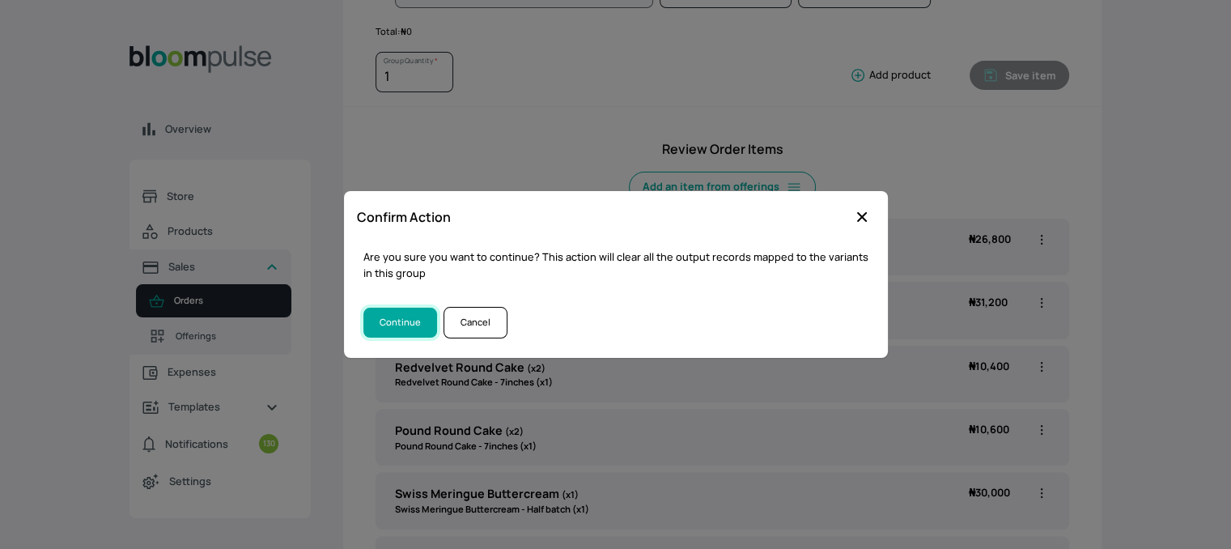
click at [395, 318] on button "Continue" at bounding box center [400, 322] width 74 height 30
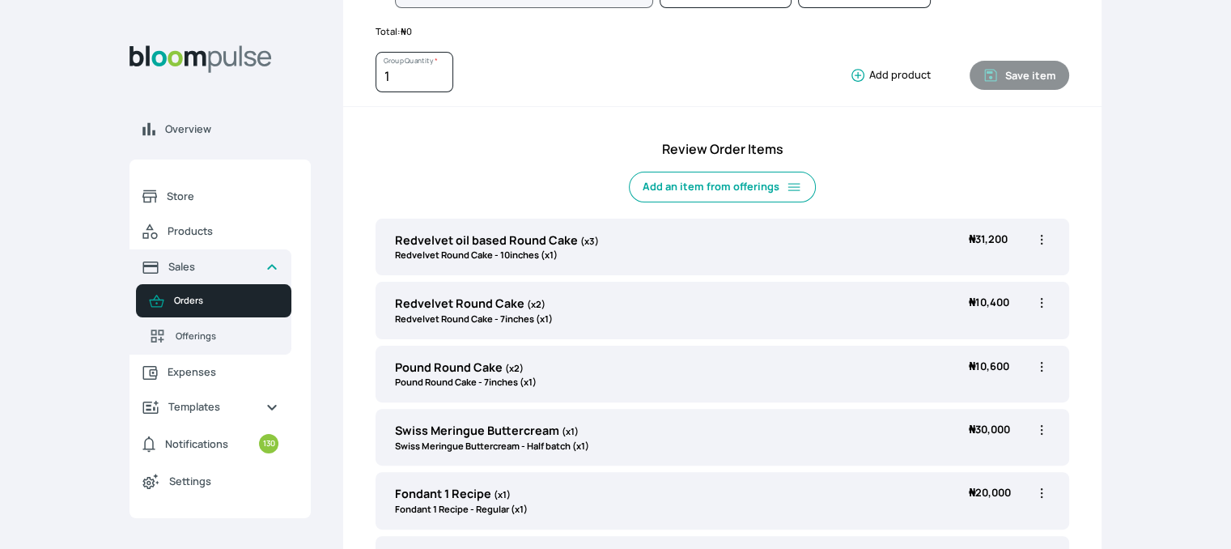
click at [1039, 239] on icon "button" at bounding box center [1041, 239] width 16 height 16
click at [947, 327] on span "Delete" at bounding box center [954, 331] width 30 height 14
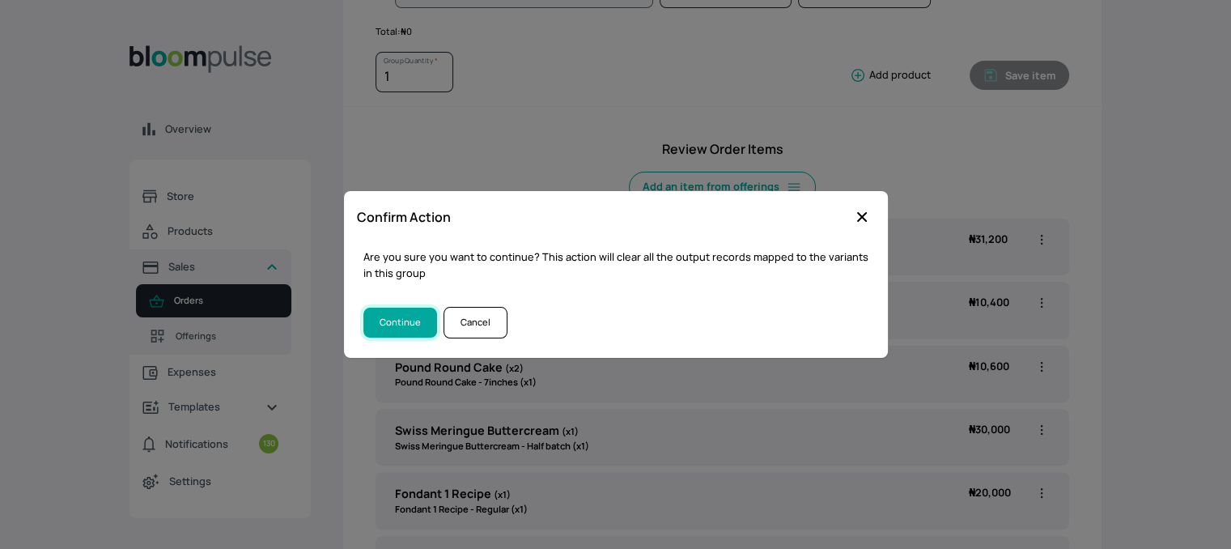
click at [403, 324] on button "Continue" at bounding box center [400, 322] width 74 height 30
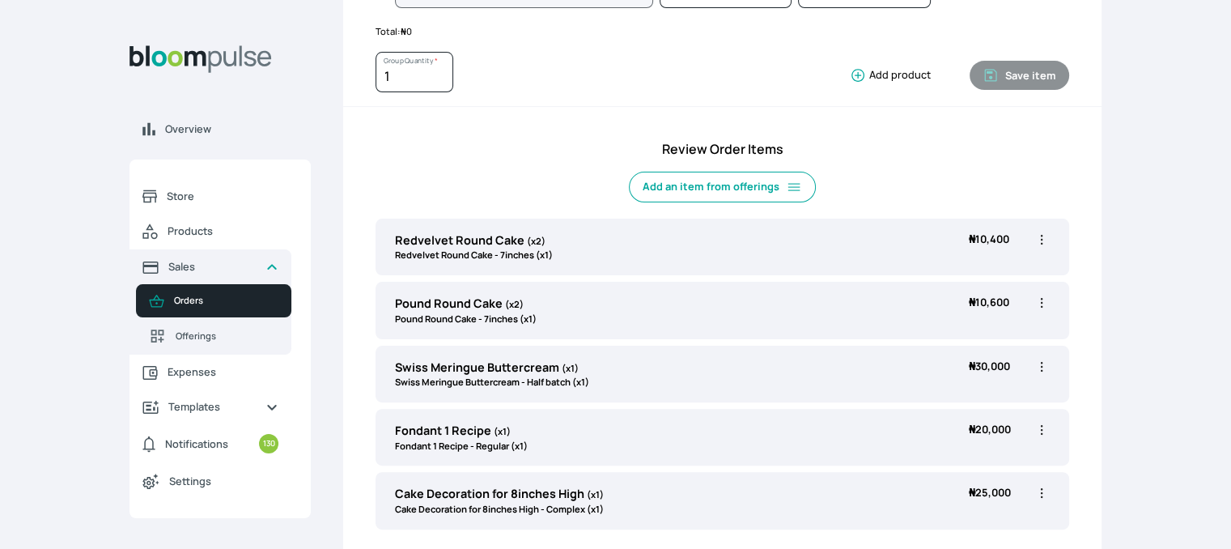
click at [1042, 244] on icon "button" at bounding box center [1041, 239] width 16 height 16
click at [959, 329] on span "Delete" at bounding box center [954, 331] width 30 height 14
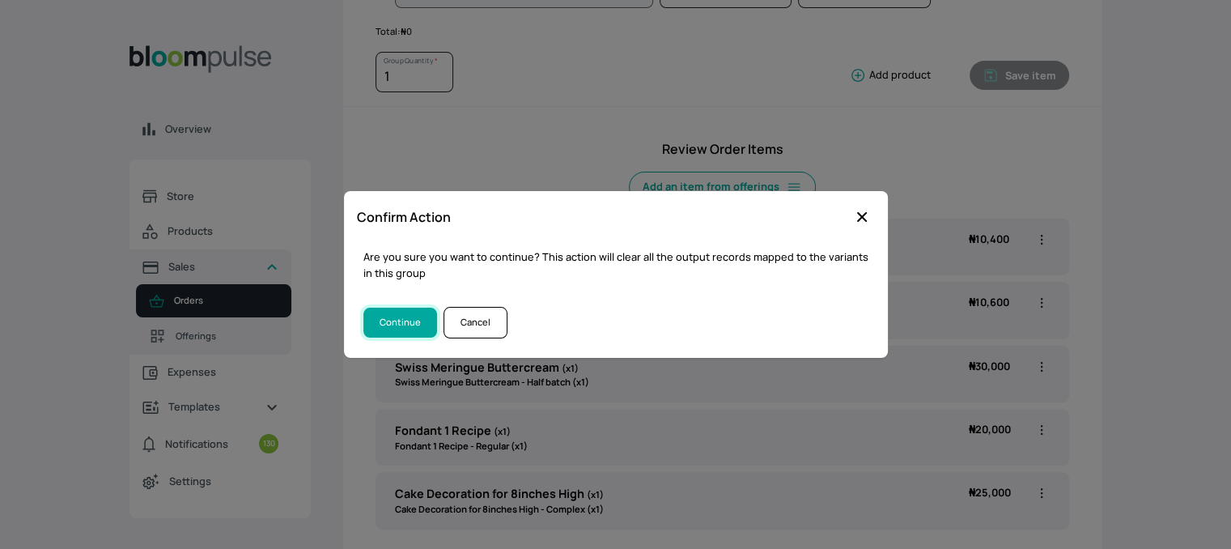
click at [391, 331] on button "Continue" at bounding box center [400, 322] width 74 height 30
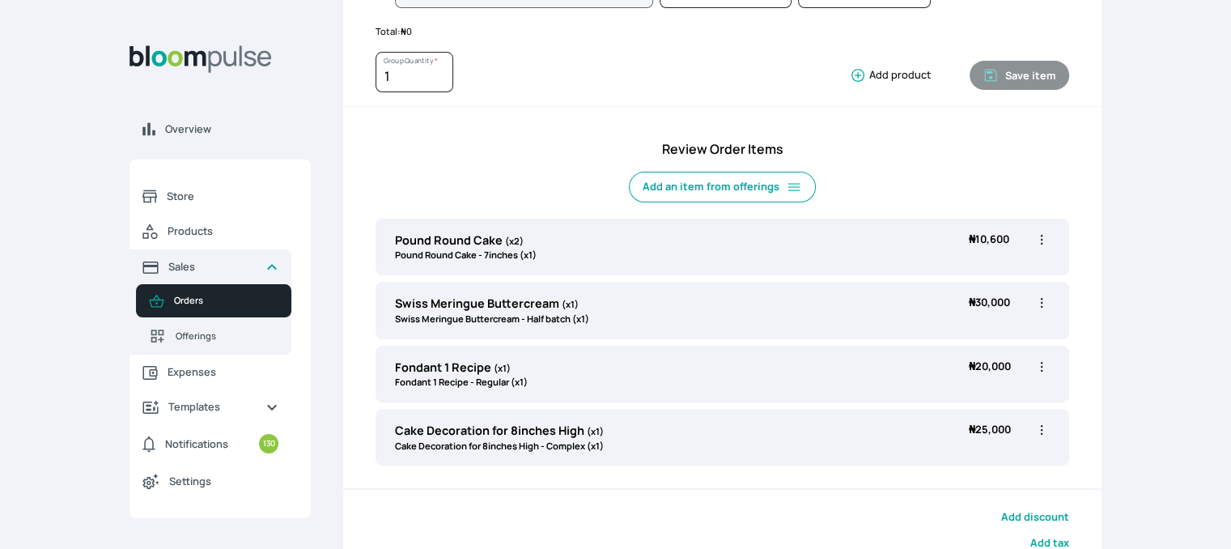
click at [1039, 240] on icon "button" at bounding box center [1041, 239] width 16 height 16
click at [953, 331] on span "Delete" at bounding box center [954, 331] width 30 height 14
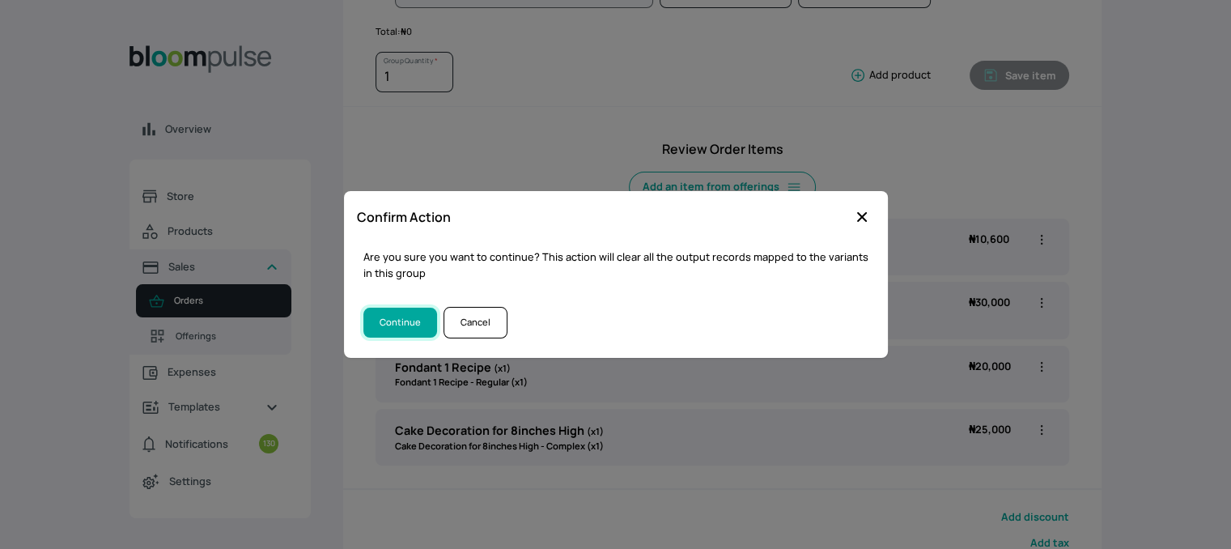
click at [392, 328] on button "Continue" at bounding box center [400, 322] width 74 height 30
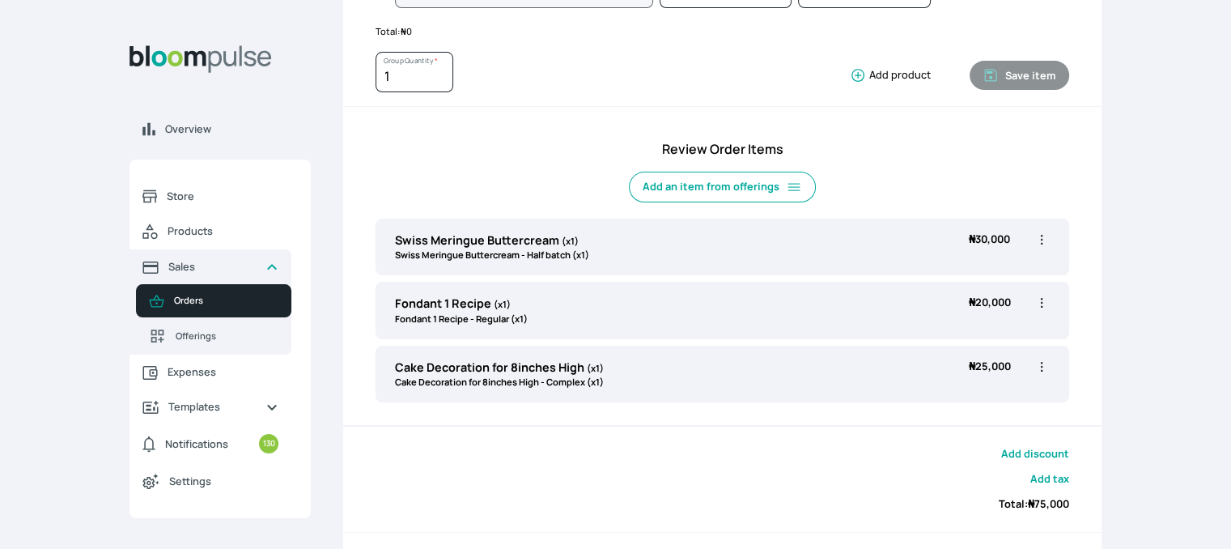
scroll to position [0, 0]
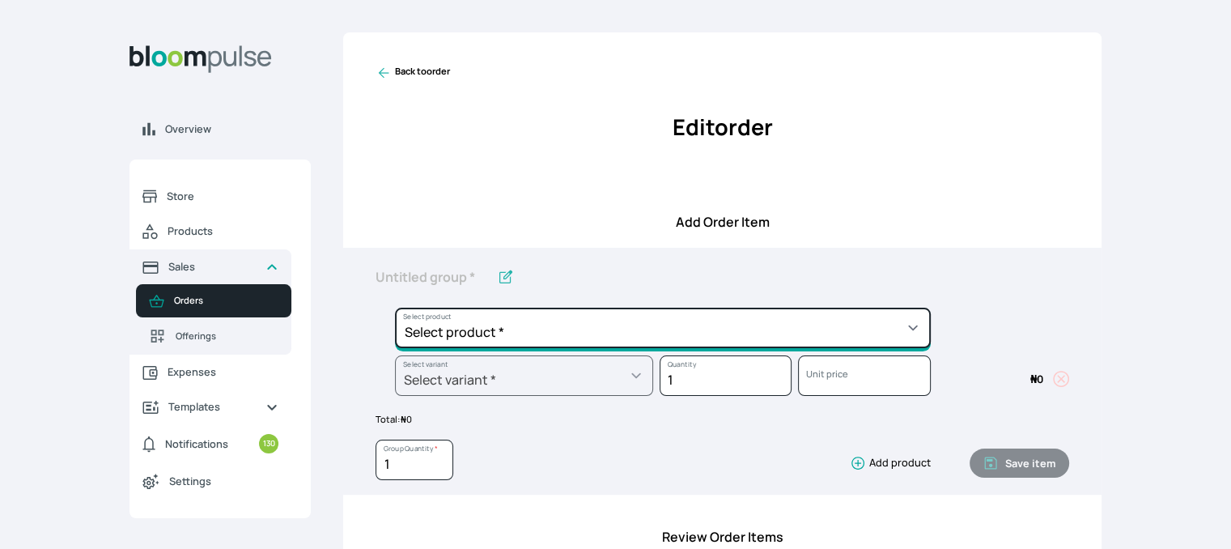
click at [667, 332] on select "Select product * Cake Decoration for 8inches High Chocolate oil based Round Cak…" at bounding box center [663, 327] width 536 height 40
select select "a288c6ae-7a33-4d48-9e4d-feb53a4d1c56"
click at [395, 307] on select "Select product * Cake Decoration for 8inches High Chocolate oil based Round Cak…" at bounding box center [663, 327] width 536 height 40
type input "Pound Round Cake"
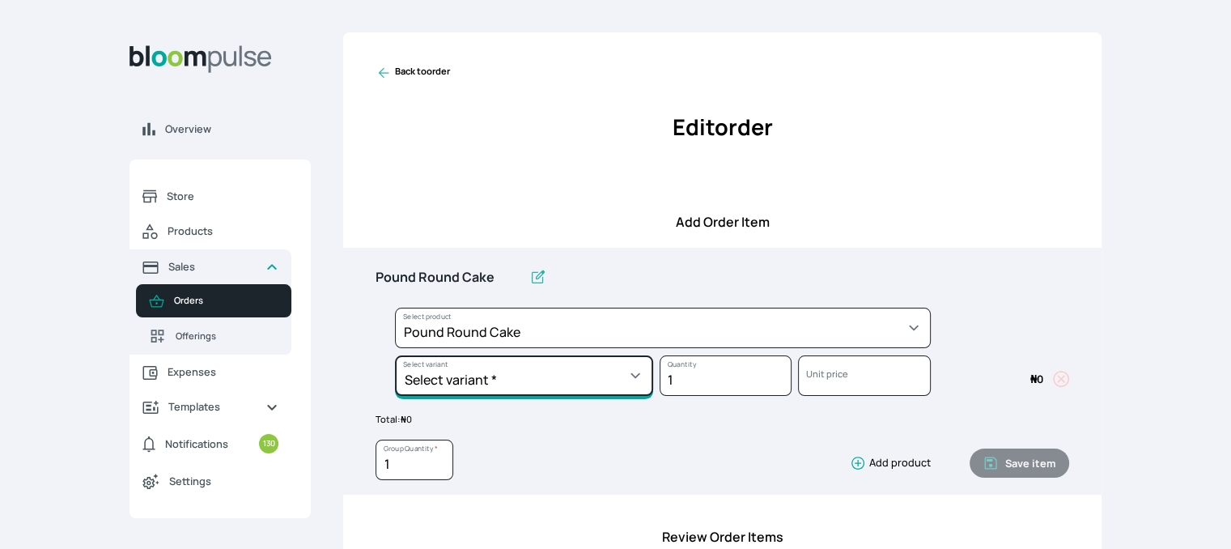
click at [599, 385] on select "Select variant * 10inches 11inches 12inches 13inches 14inches 6inches 7inches 8…" at bounding box center [524, 375] width 258 height 40
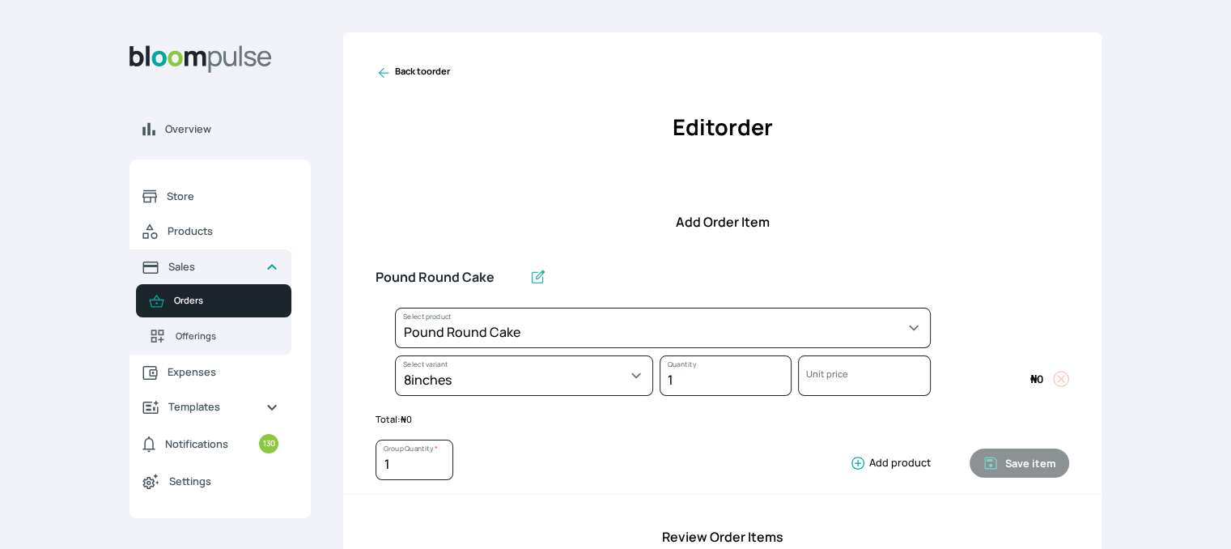
select select "a288c6ae-7a33-4d48-9e4d-feb53a4d1c56"
select select "4fe2a9c9-035d-4f81-9445-33615b141a5d"
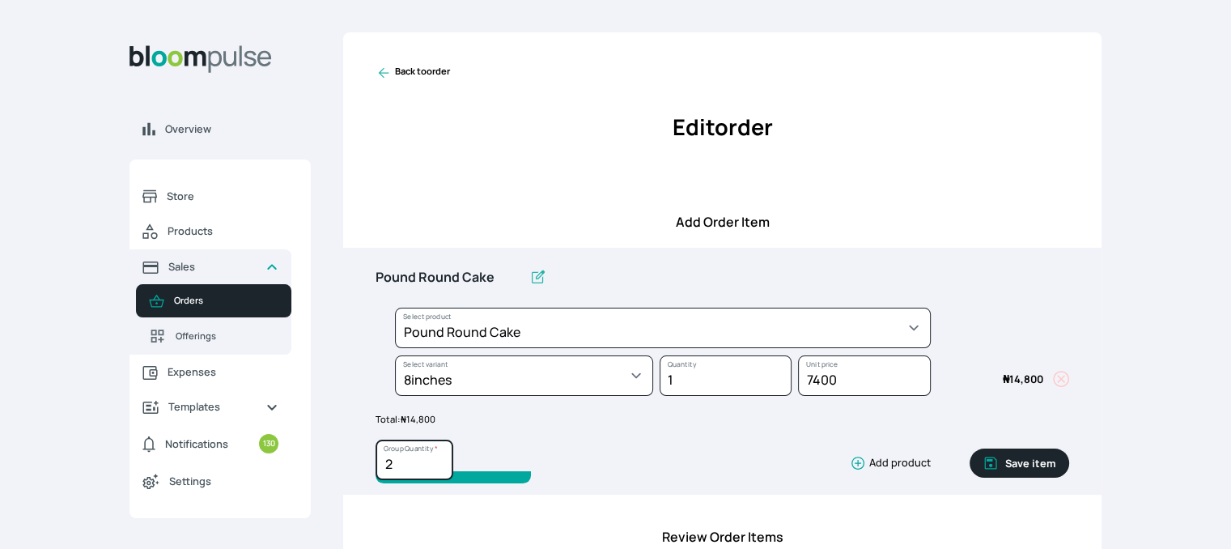
type input "2"
click at [443, 458] on input "2" at bounding box center [414, 459] width 78 height 40
click at [1007, 455] on button "Save item" at bounding box center [1019, 462] width 100 height 29
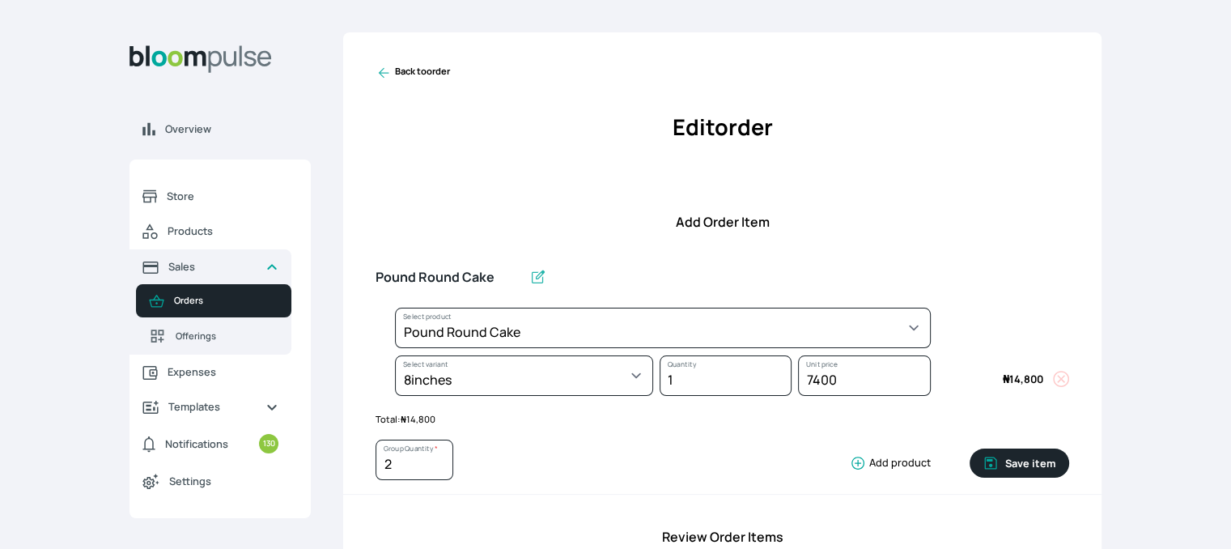
type input "1"
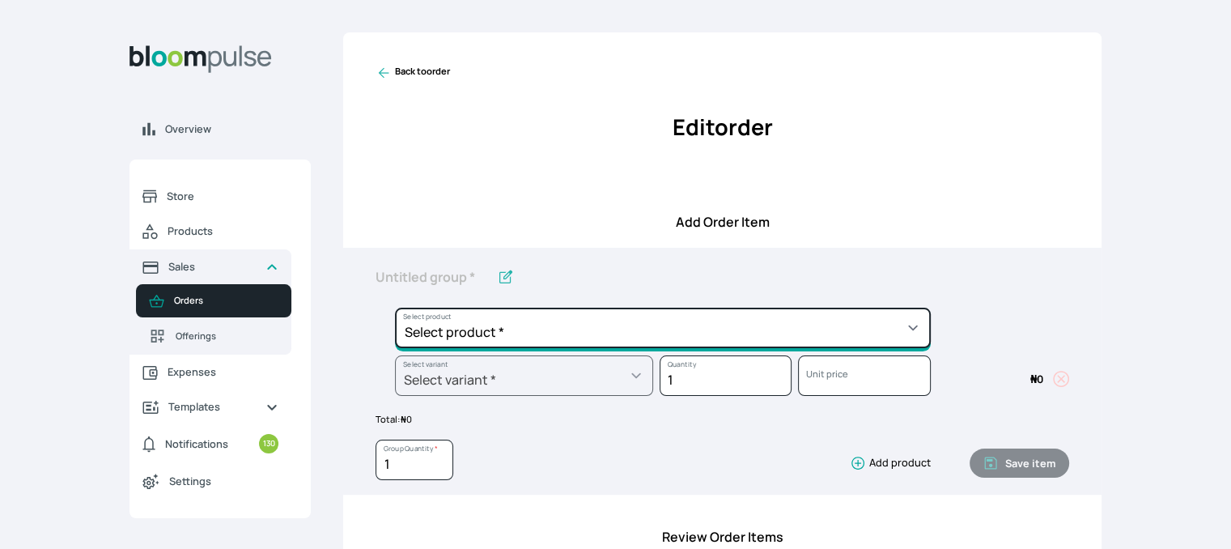
click at [648, 335] on select "Select product * Cake Decoration for 8inches High Chocolate oil based Round Cak…" at bounding box center [663, 327] width 536 height 40
select select "03a9c920-d373-4b55-9805-9de923defabf"
click at [395, 307] on select "Select product * Cake Decoration for 8inches High Chocolate oil based Round Cak…" at bounding box center [663, 327] width 536 height 40
type input "Redvelvet Round Cake"
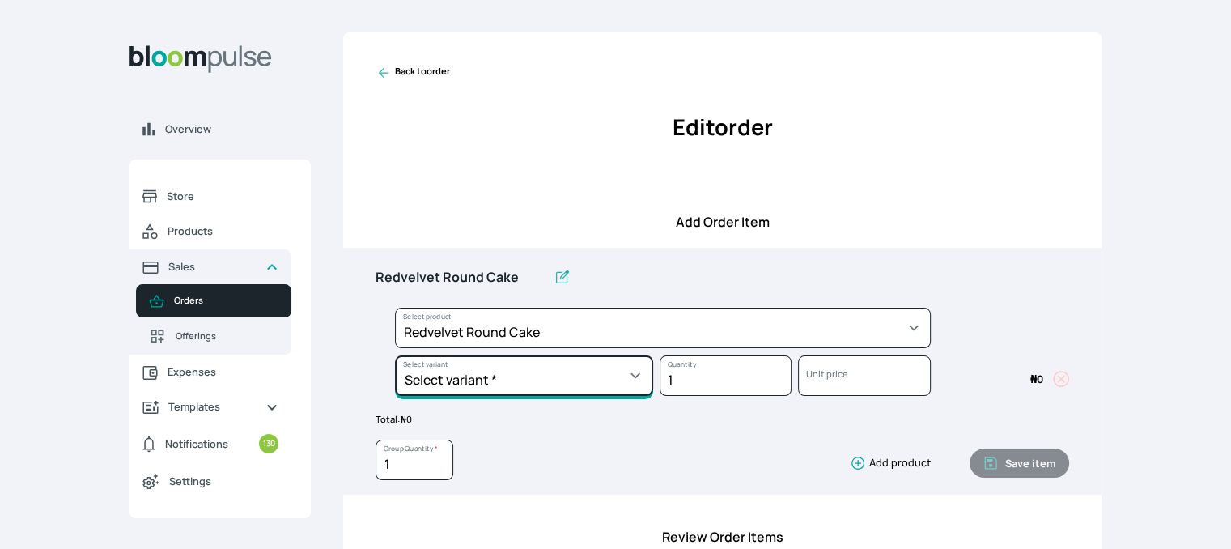
click at [595, 378] on select "Select variant * 10inches 11inches 12inches 13inches 14inches 6inches 7inches 8…" at bounding box center [524, 375] width 258 height 40
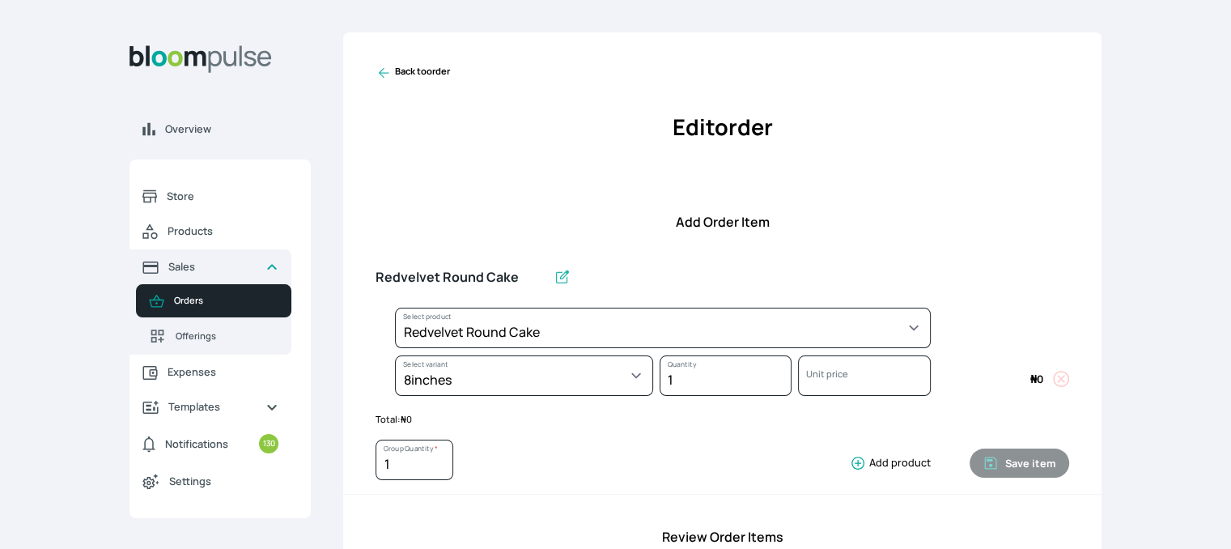
select select "03a9c920-d373-4b55-9805-9de923defabf"
select select "c8b989e3-4ac1-43d8-8950-dfc7c8983fd0"
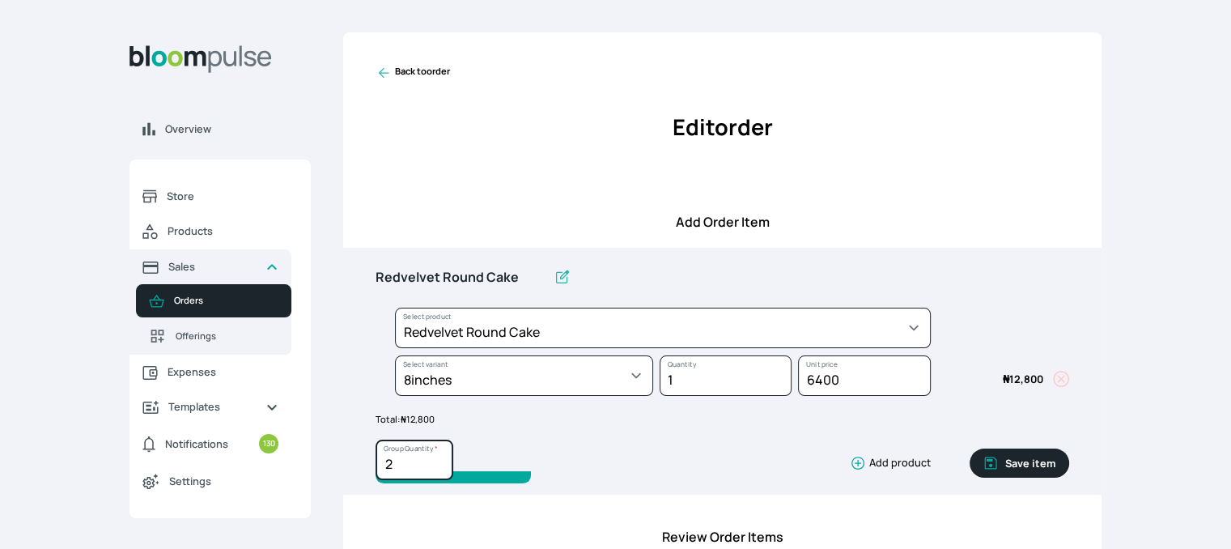
click at [438, 457] on input "2" at bounding box center [414, 459] width 78 height 40
type input "3"
click at [438, 457] on input "3" at bounding box center [414, 459] width 78 height 40
click at [1032, 455] on button "Save item" at bounding box center [1019, 462] width 100 height 29
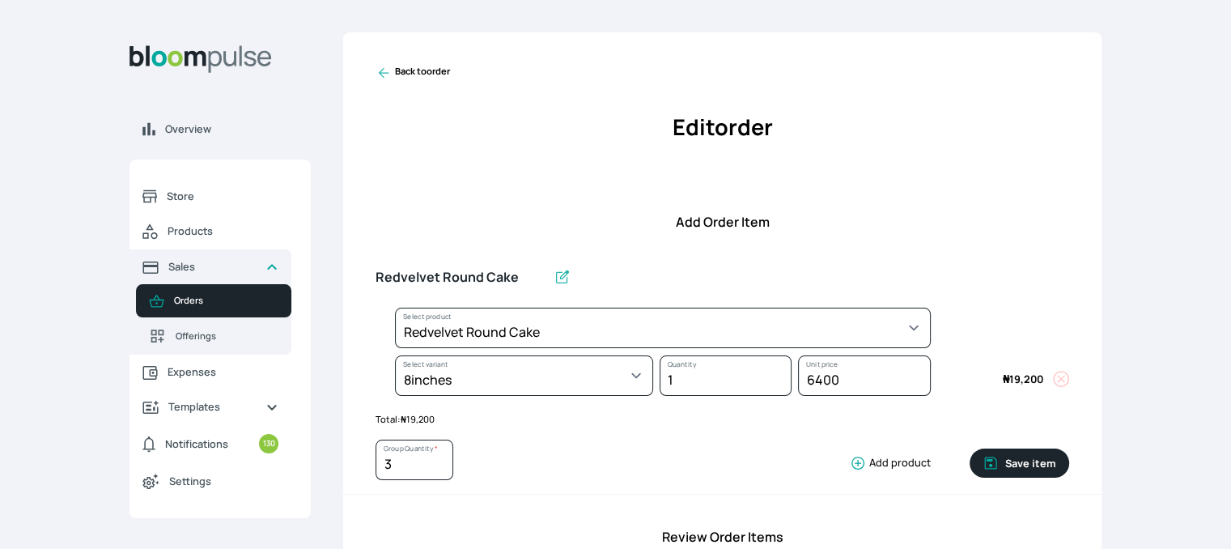
type input "1"
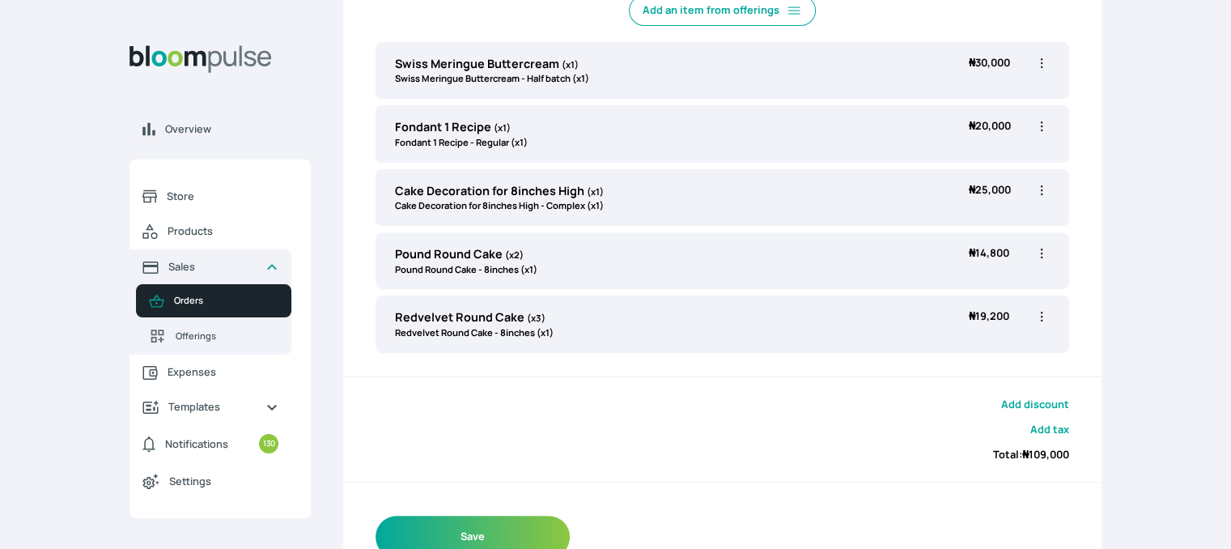
scroll to position [542, 0]
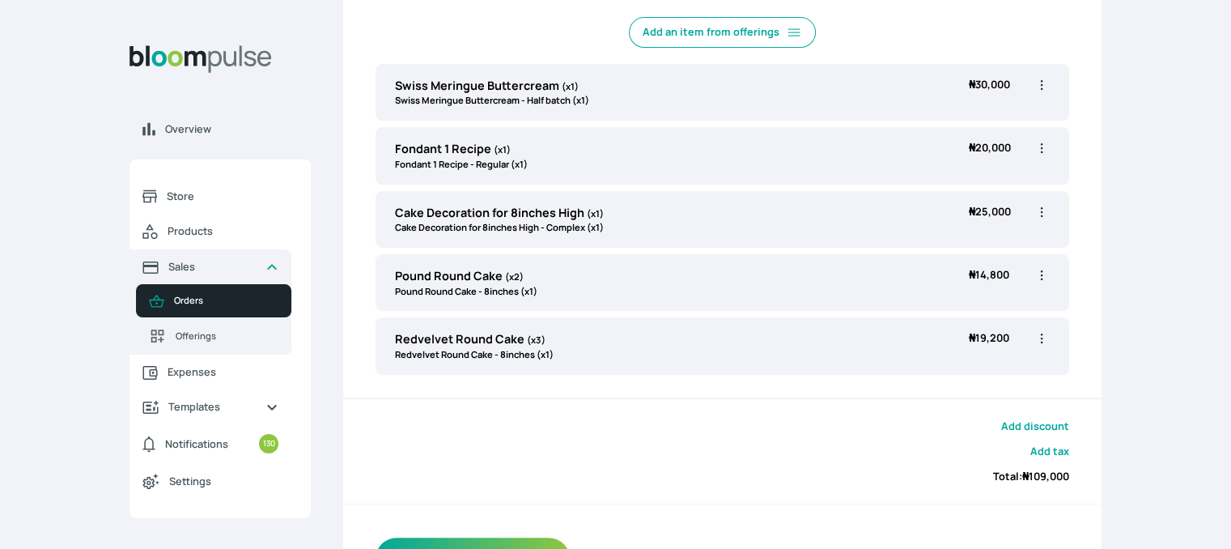
click at [1039, 82] on icon "button" at bounding box center [1041, 85] width 16 height 16
click at [959, 113] on span "Edit" at bounding box center [978, 118] width 117 height 16
type input "Swiss Meringue Buttercream"
select select "645c6260-b6bb-4351-a585-2a2a1086c83c"
select select "fc7654b8-93b9-411b-9412-103ccf3fe3bb"
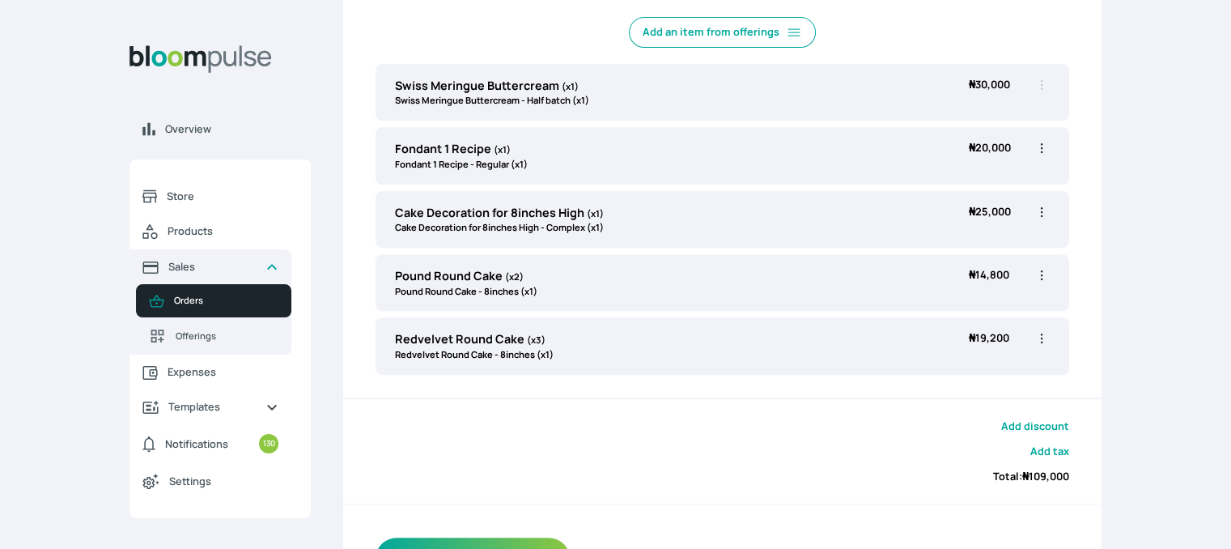
scroll to position [62, 0]
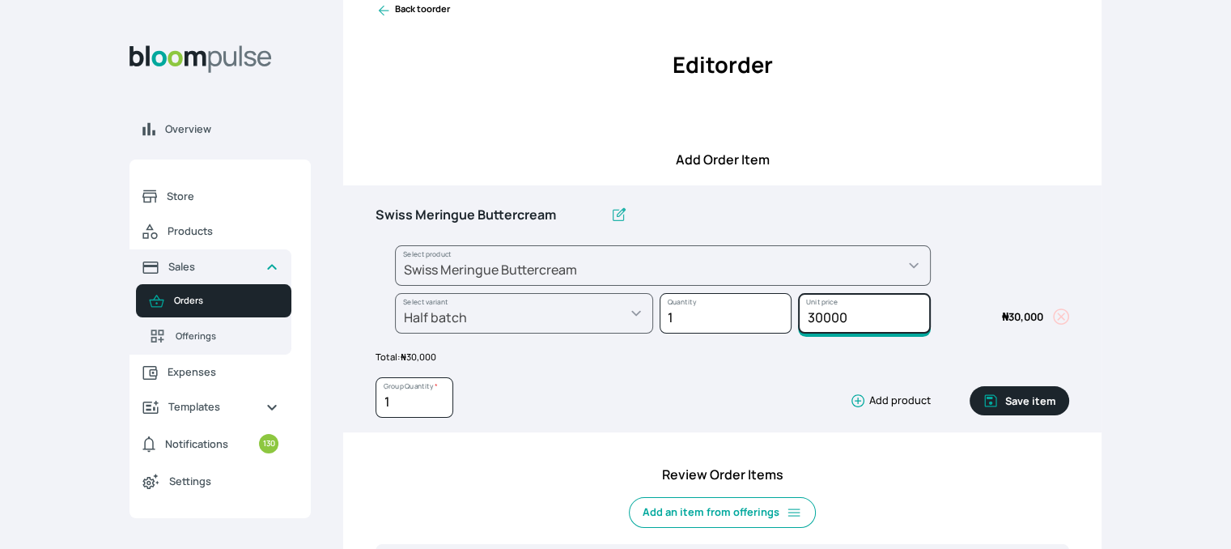
drag, startPoint x: 869, startPoint y: 313, endPoint x: 781, endPoint y: 320, distance: 88.5
click at [781, 320] on div "Select product * Cake Decoration for 8inches High Chocolate oil based Round Cak…" at bounding box center [721, 292] width 693 height 95
type input "20000"
click at [1029, 399] on button "Save item" at bounding box center [1019, 400] width 100 height 29
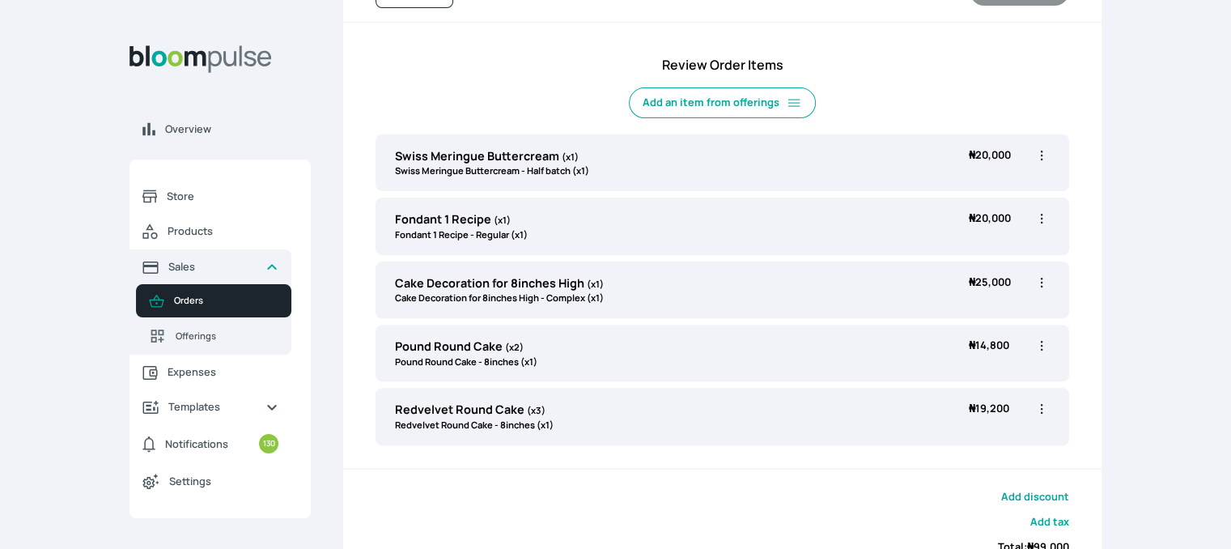
scroll to position [466, 0]
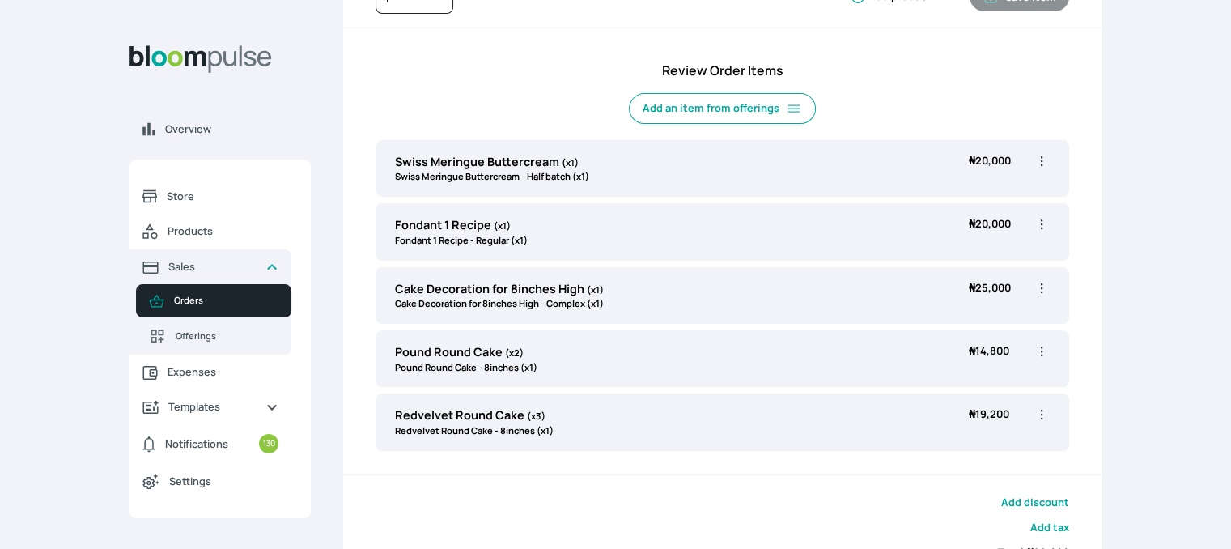
click at [1040, 223] on icon "button" at bounding box center [1041, 224] width 2 height 10
click at [965, 260] on span "Edit" at bounding box center [978, 257] width 117 height 16
type input "Fondant 1 Recipe"
select select "8010db02-07cd-44bd-8936-1cca38eae19c"
select select "42ad62f1-0410-4207-9b65-65b7136d5369"
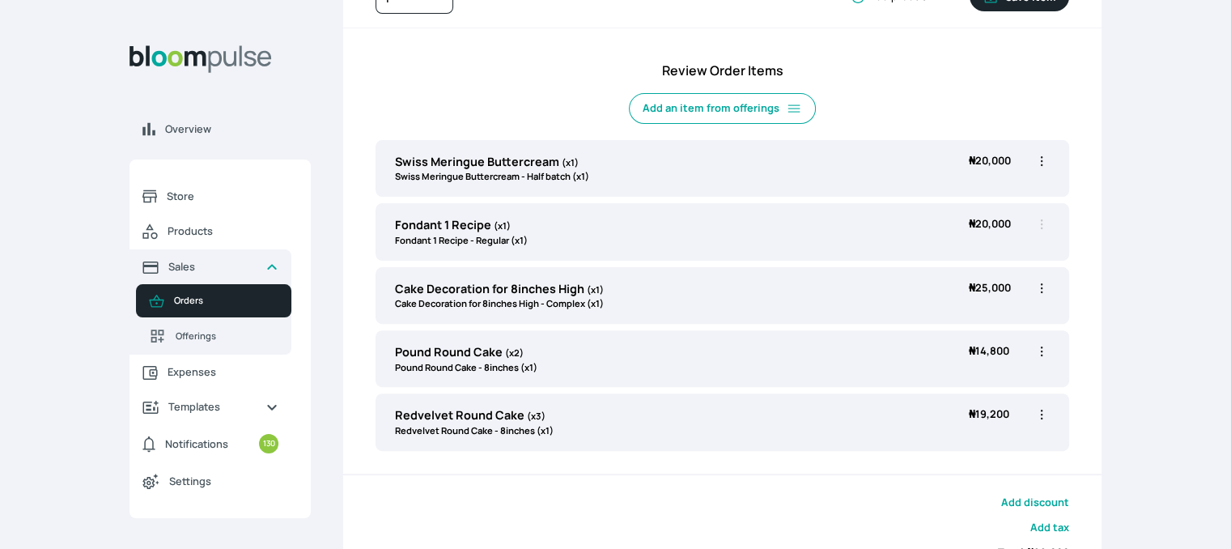
scroll to position [0, 0]
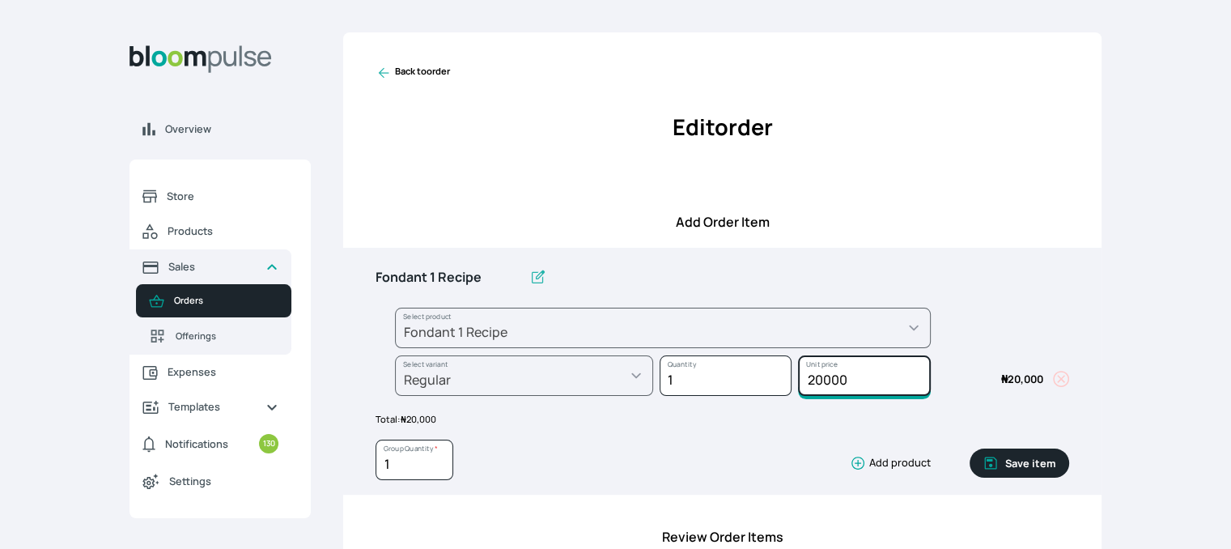
drag, startPoint x: 855, startPoint y: 380, endPoint x: 781, endPoint y: 376, distance: 74.5
click at [781, 376] on div "Select product * Cake Decoration for 8inches High Chocolate oil based Round Cak…" at bounding box center [721, 354] width 693 height 95
type input "15000"
click at [1020, 469] on button "Save item" at bounding box center [1019, 462] width 100 height 29
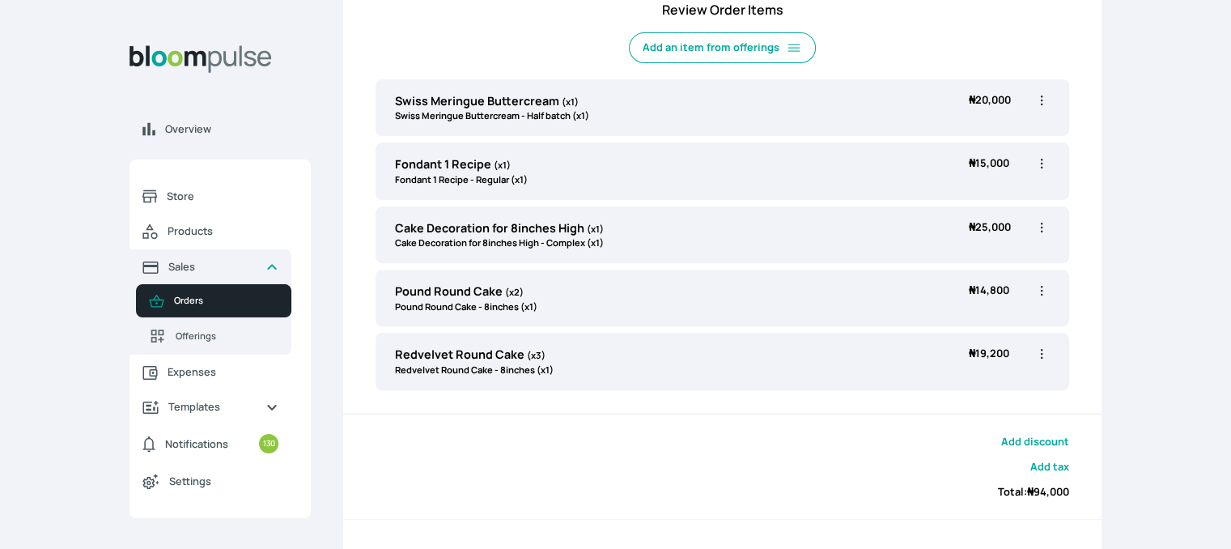
scroll to position [47, 0]
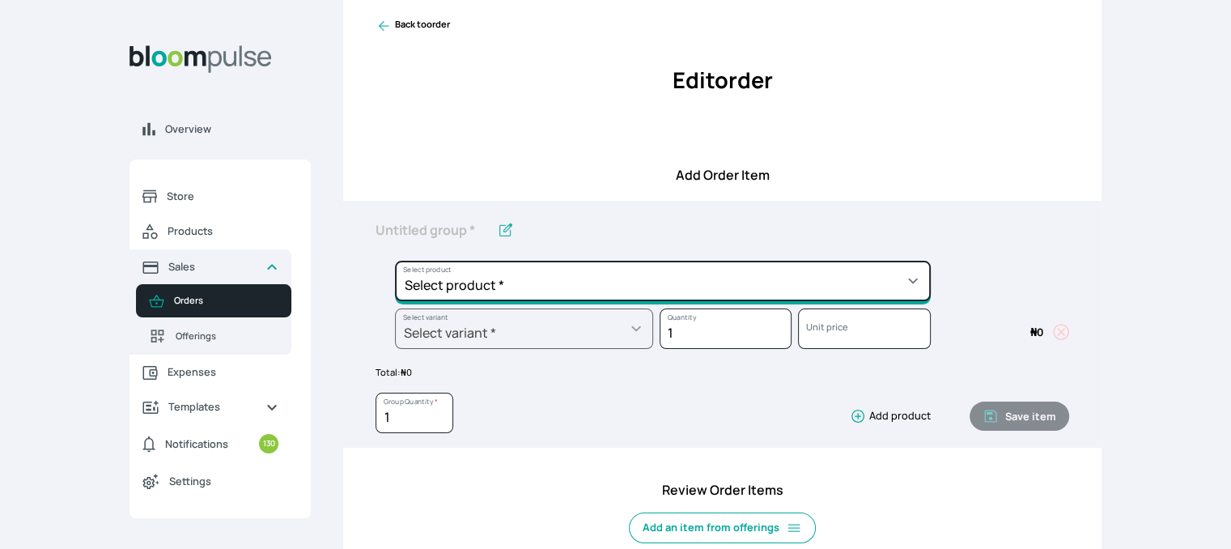
click at [802, 271] on select "Select product * Cake Decoration for 8inches High Chocolate oil based Round Cak…" at bounding box center [663, 281] width 536 height 40
select select "a288c6ae-7a33-4d48-9e4d-feb53a4d1c56"
click at [395, 261] on select "Select product * Cake Decoration for 8inches High Chocolate oil based Round Cak…" at bounding box center [663, 281] width 536 height 40
type input "Pound Round Cake"
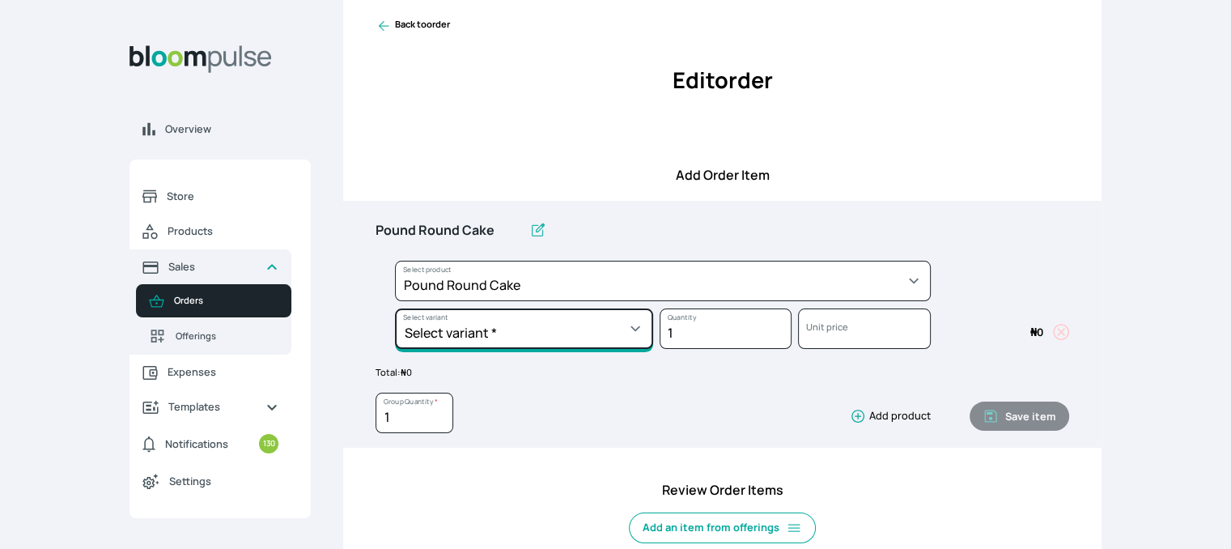
click at [540, 318] on select "Select variant * 10inches 11inches 12inches 13inches 14inches 6inches 7inches 8…" at bounding box center [524, 328] width 258 height 40
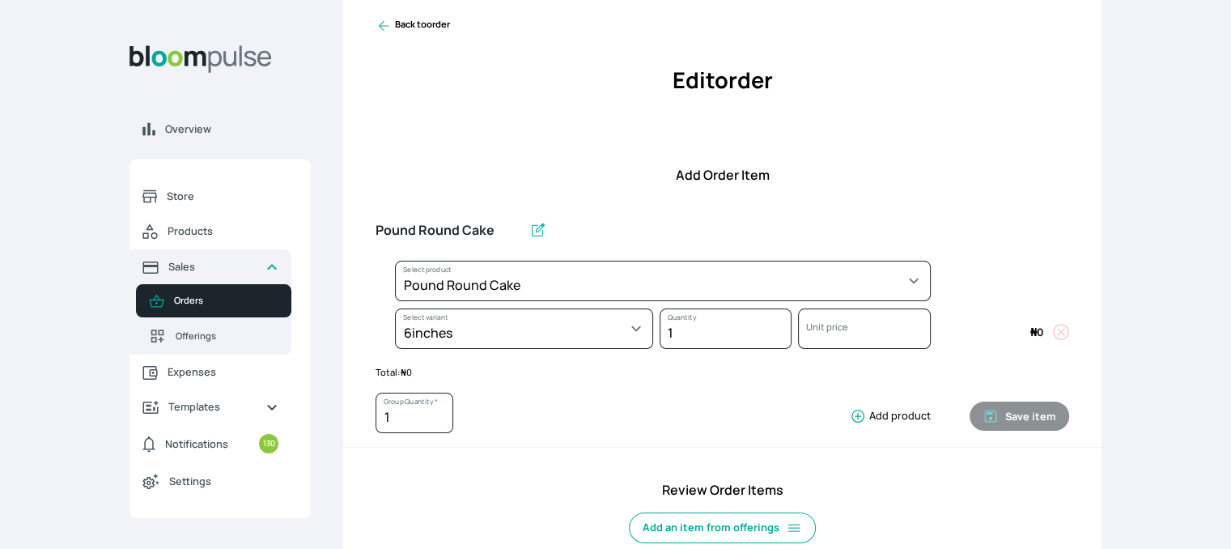
select select "a288c6ae-7a33-4d48-9e4d-feb53a4d1c56"
select select "aea4e495-404d-4082-b042-f4043adda4db"
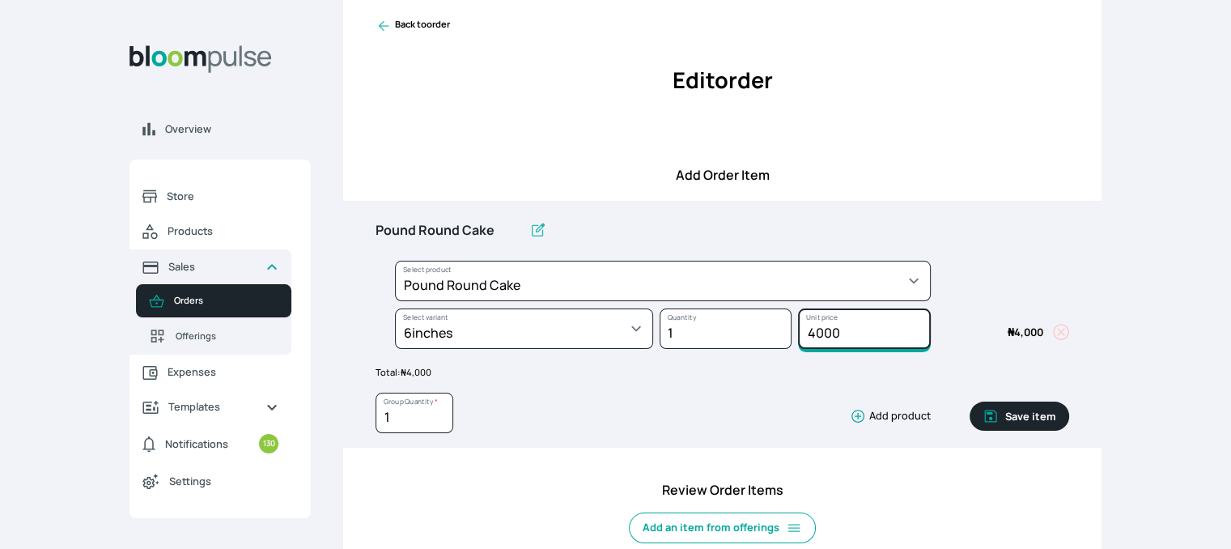
drag, startPoint x: 847, startPoint y: 339, endPoint x: 768, endPoint y: 324, distance: 80.8
click at [768, 324] on div "Select product * Cake Decoration for 8inches High Chocolate oil based Round Cak…" at bounding box center [721, 308] width 693 height 95
type input "3000"
click at [1020, 418] on button "Save item" at bounding box center [1019, 415] width 100 height 29
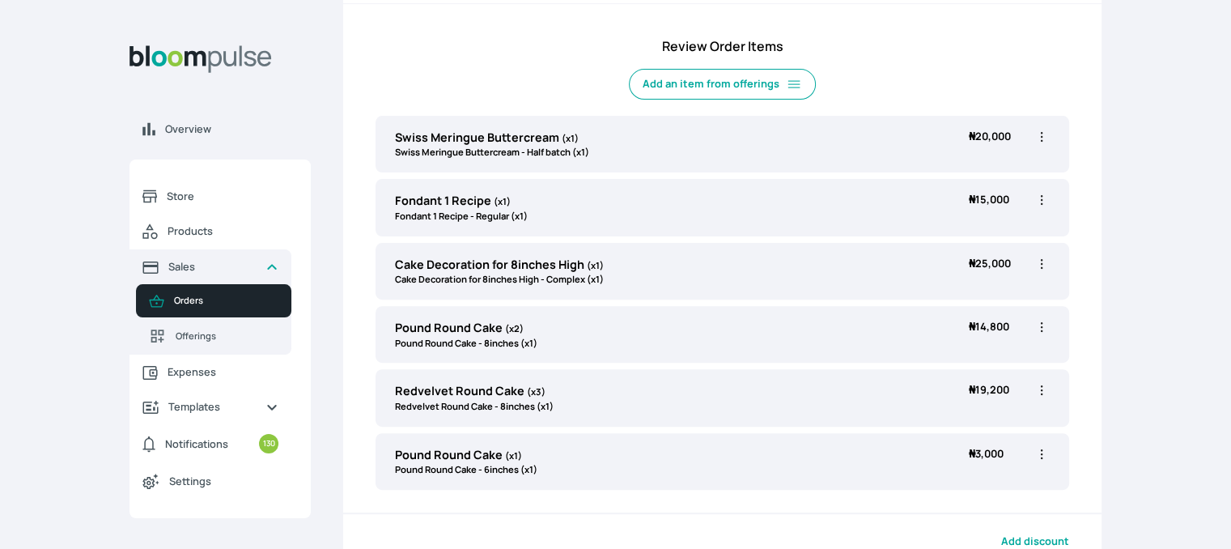
scroll to position [462, 0]
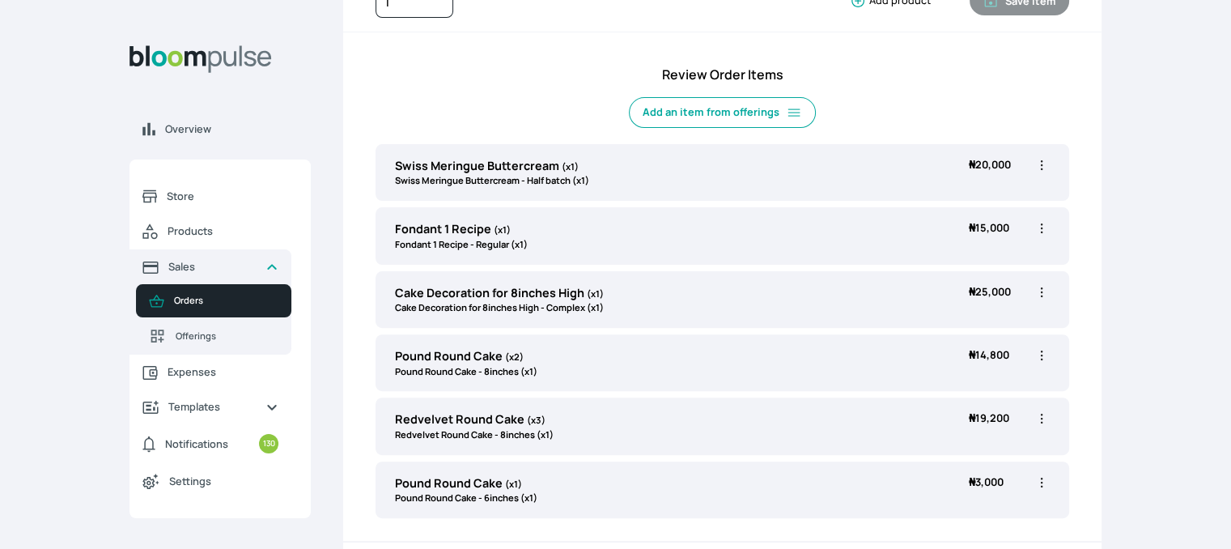
click at [1039, 480] on icon "button" at bounding box center [1041, 482] width 16 height 16
click at [958, 515] on span "Edit" at bounding box center [978, 515] width 117 height 16
type input "Pound Round Cake"
select select "a288c6ae-7a33-4d48-9e4d-feb53a4d1c56"
select select "aea4e495-404d-4082-b042-f4043adda4db"
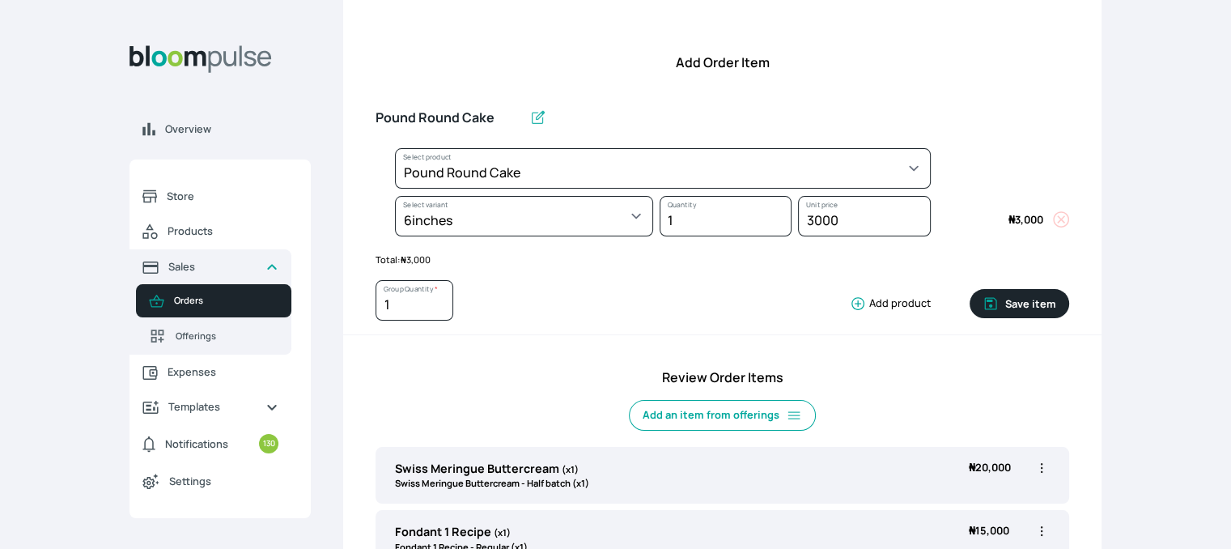
scroll to position [84, 0]
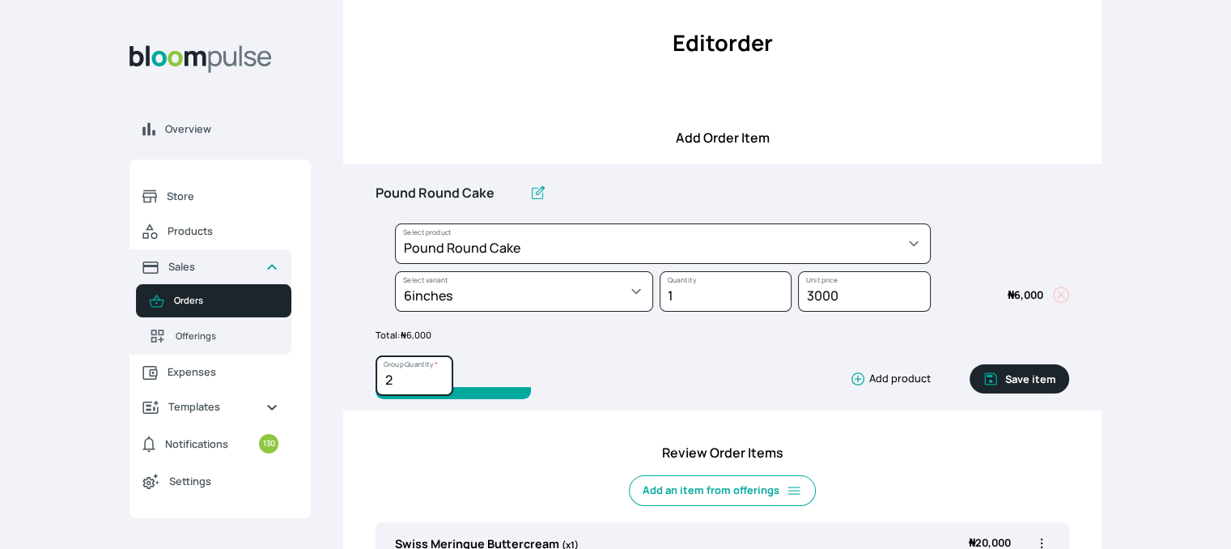
type input "2"
click at [437, 373] on input "2" at bounding box center [414, 375] width 78 height 40
click at [1023, 374] on button "Save item" at bounding box center [1019, 378] width 100 height 29
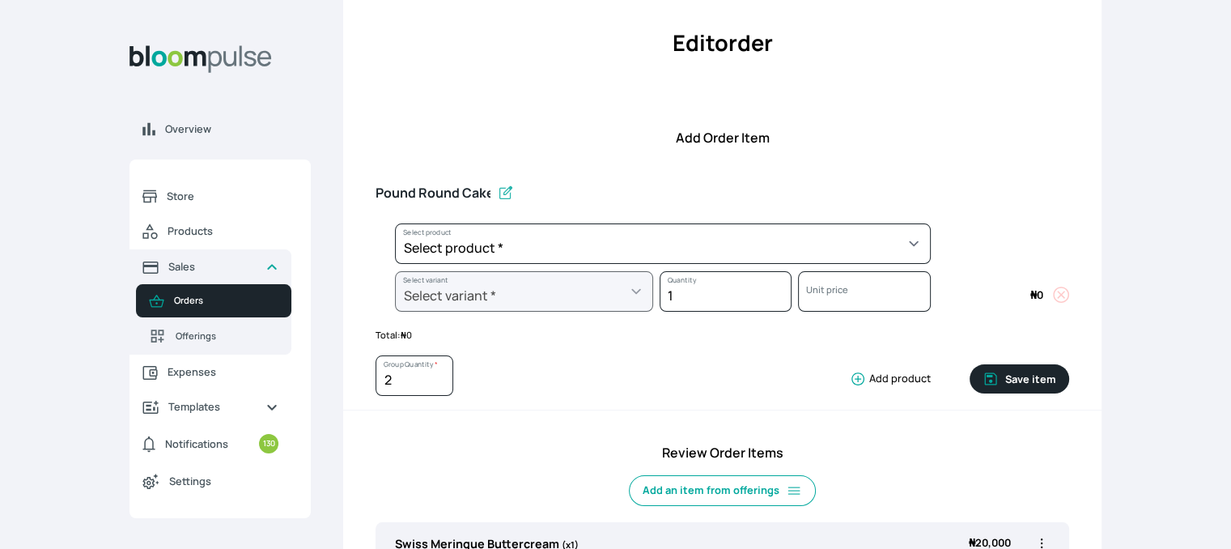
type input "1"
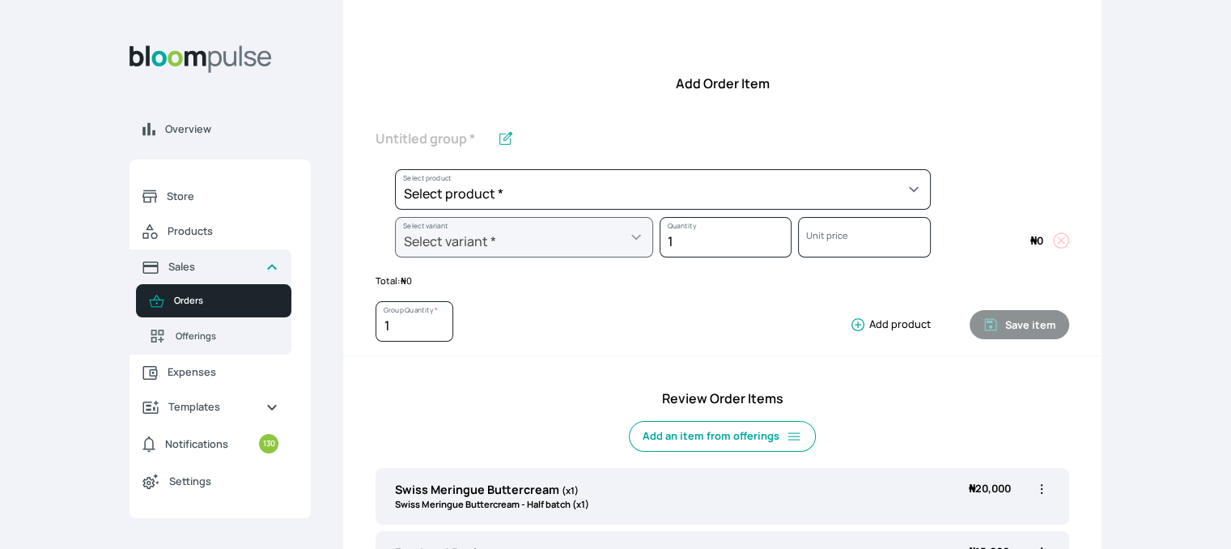
scroll to position [135, 0]
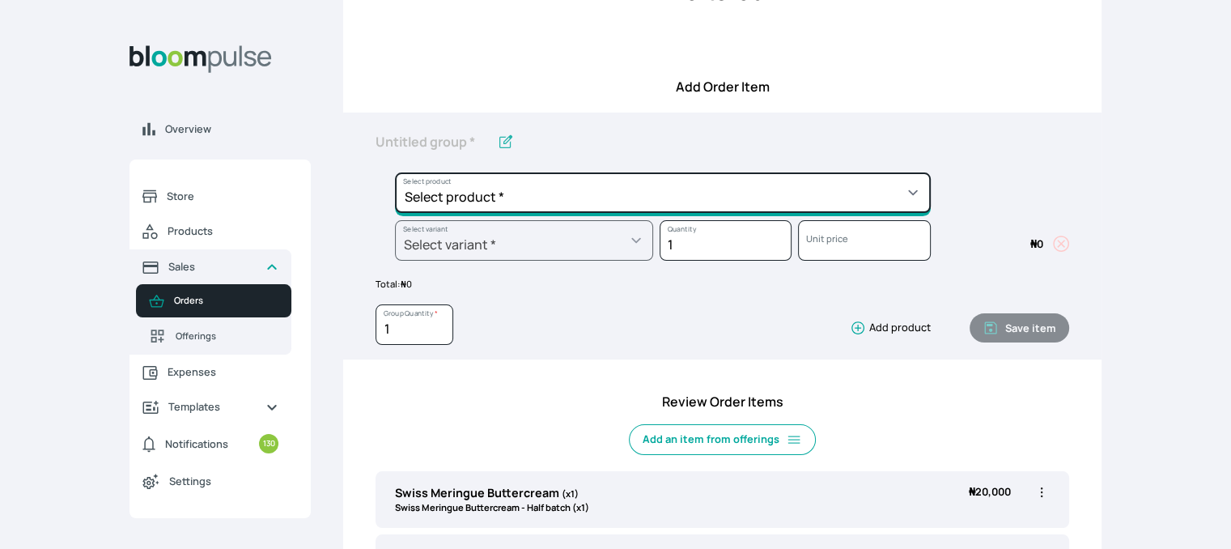
click at [909, 201] on select "Select product * Cake Decoration for 8inches High Chocolate oil based Round Cak…" at bounding box center [663, 192] width 536 height 40
select select "03a9c920-d373-4b55-9805-9de923defabf"
click at [395, 172] on select "Select product * Cake Decoration for 8inches High Chocolate oil based Round Cak…" at bounding box center [663, 192] width 536 height 40
type input "Redvelvet Round Cake"
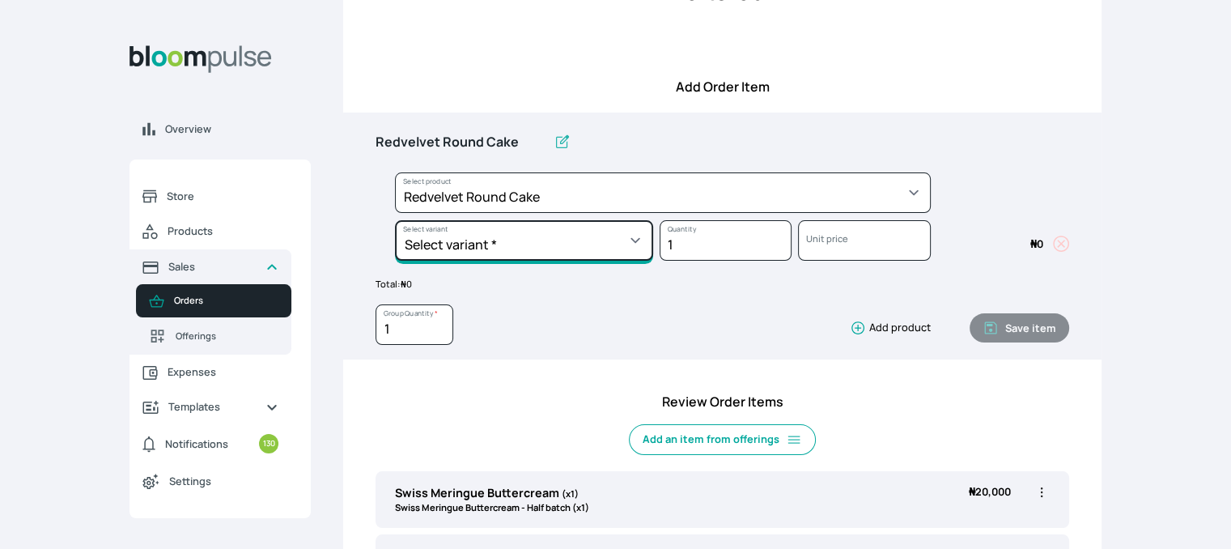
click at [576, 235] on select "Select variant * 10inches 11inches 12inches 13inches 14inches 6inches 7inches 8…" at bounding box center [524, 240] width 258 height 40
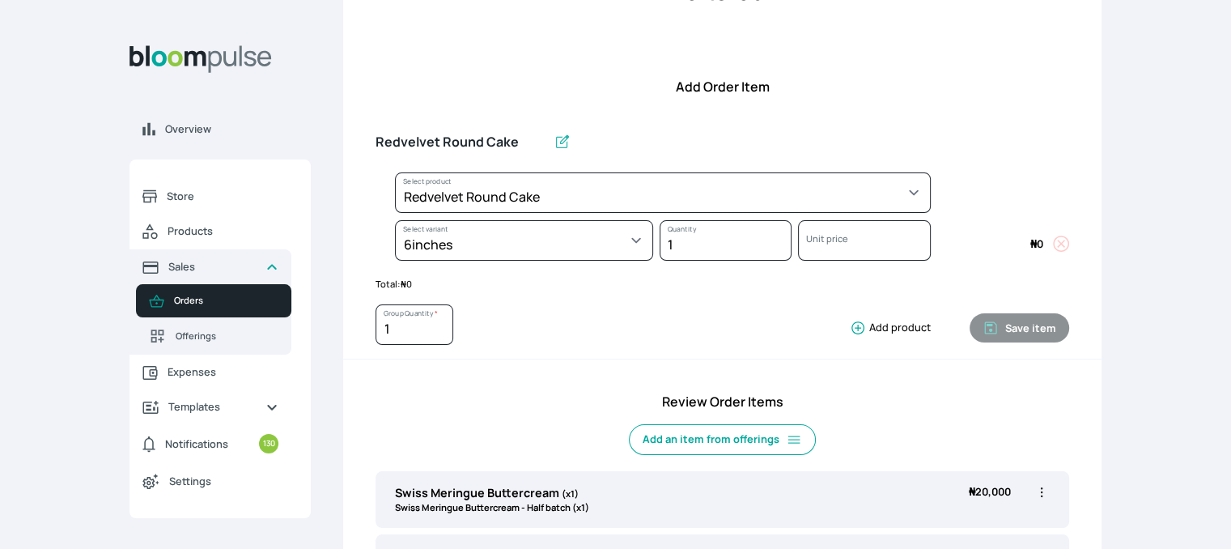
select select "03a9c920-d373-4b55-9805-9de923defabf"
select select "1aaa0133-b16c-4281-9354-ac0a86ea98f8"
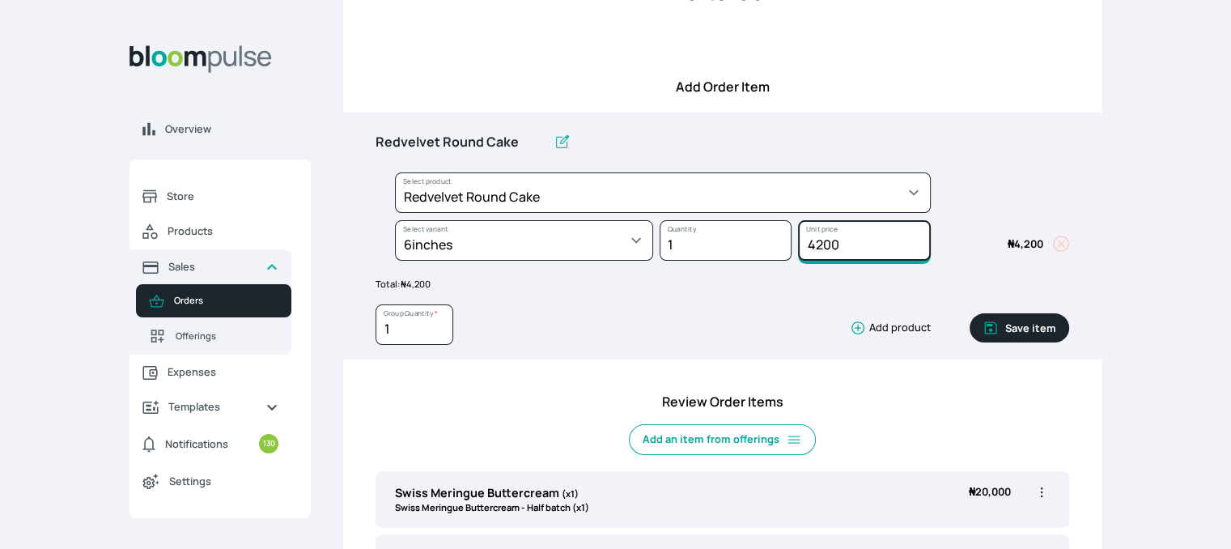
drag, startPoint x: 841, startPoint y: 253, endPoint x: 751, endPoint y: 237, distance: 92.1
click at [751, 237] on div "Select product * Cake Decoration for 8inches High Chocolate oil based Round Cak…" at bounding box center [721, 219] width 693 height 95
type input "3200"
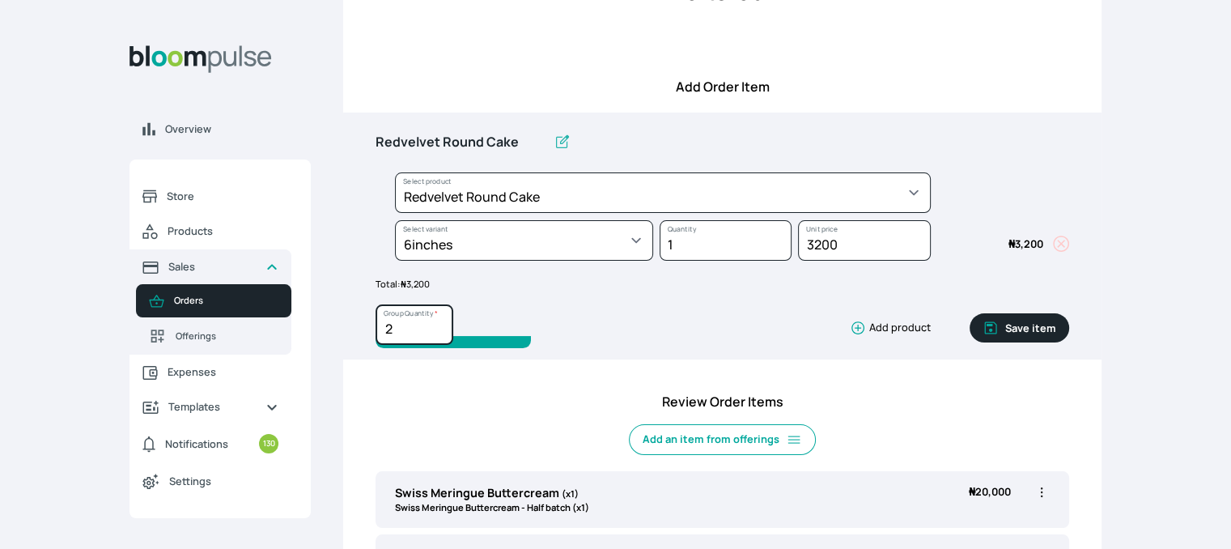
type input "2"
click at [440, 324] on input "2" at bounding box center [414, 324] width 78 height 40
click at [1006, 326] on button "Save item" at bounding box center [1019, 327] width 100 height 29
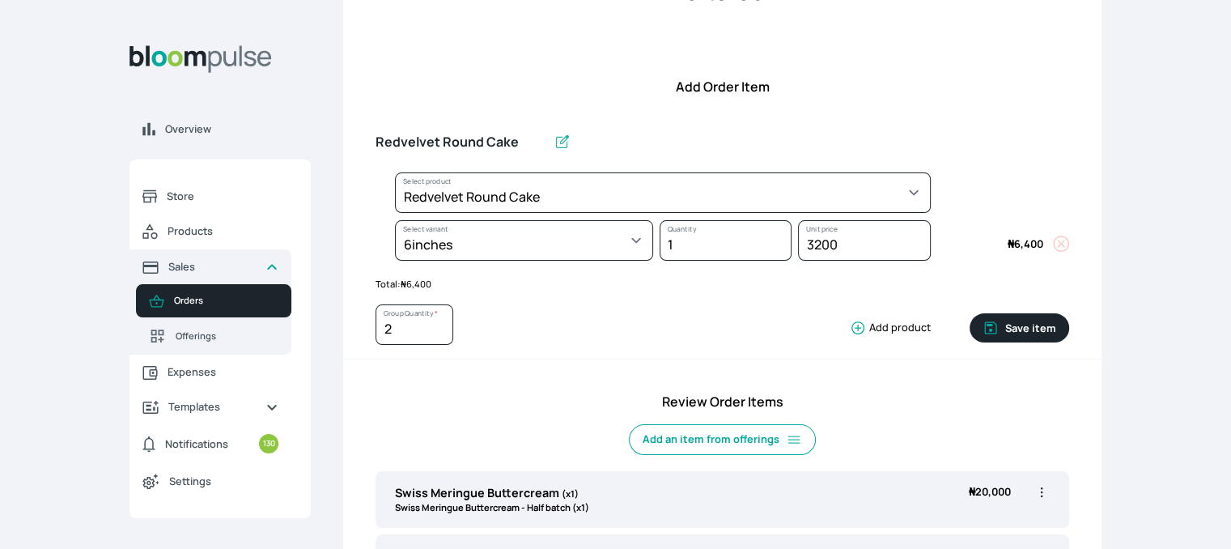
type input "1"
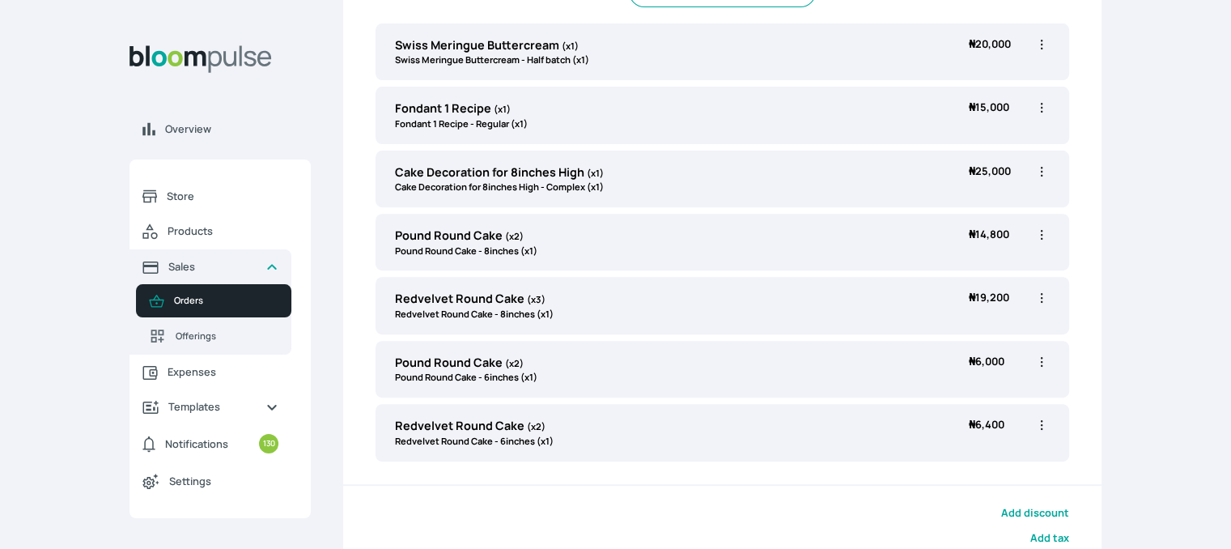
scroll to position [730, 0]
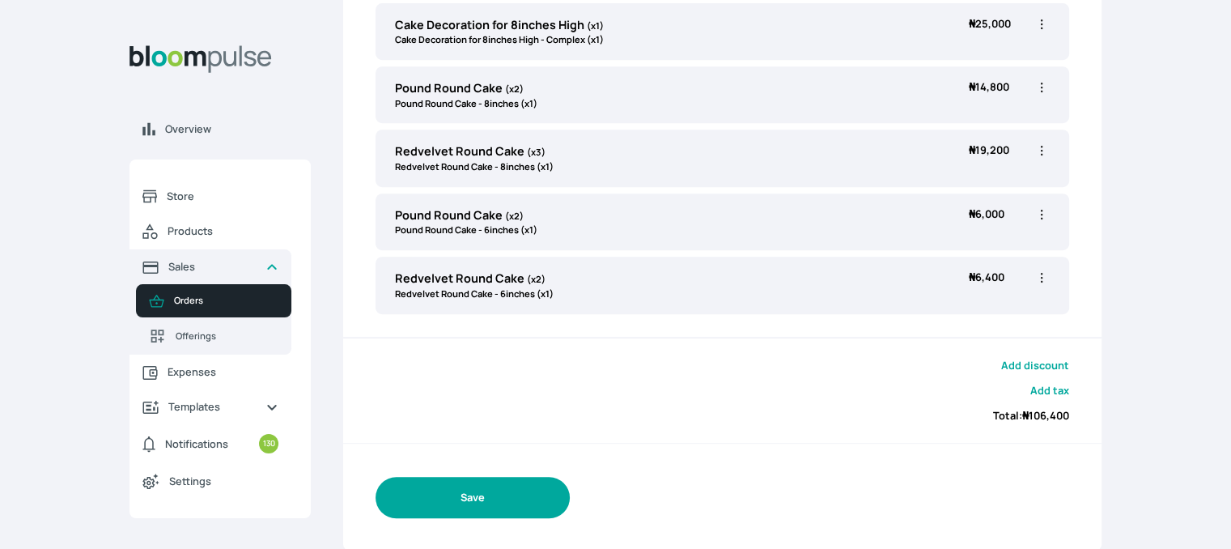
click at [481, 495] on button "Save" at bounding box center [472, 497] width 194 height 41
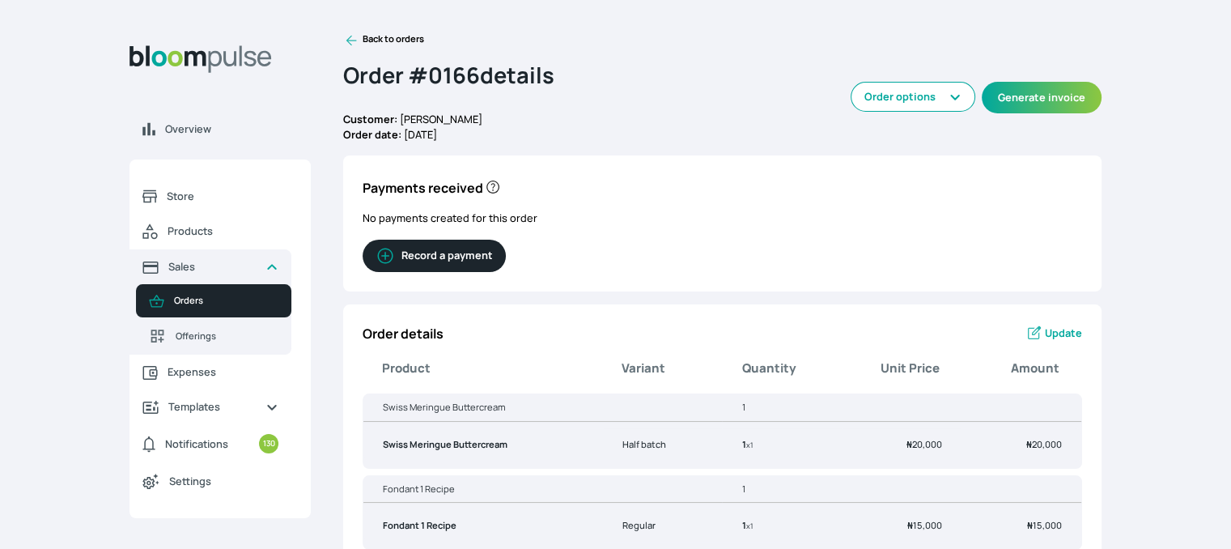
click at [482, 255] on button "Record a payment" at bounding box center [433, 255] width 143 height 32
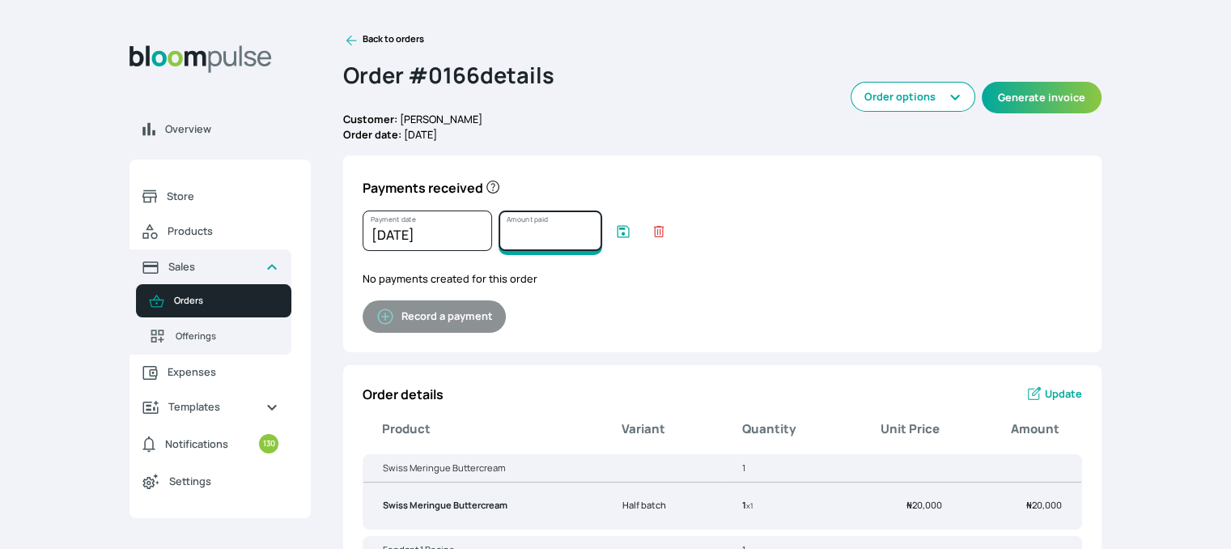
click at [540, 236] on input "Amount paid" at bounding box center [550, 230] width 104 height 40
type input "95000"
click at [614, 232] on button "submit" at bounding box center [622, 231] width 29 height 16
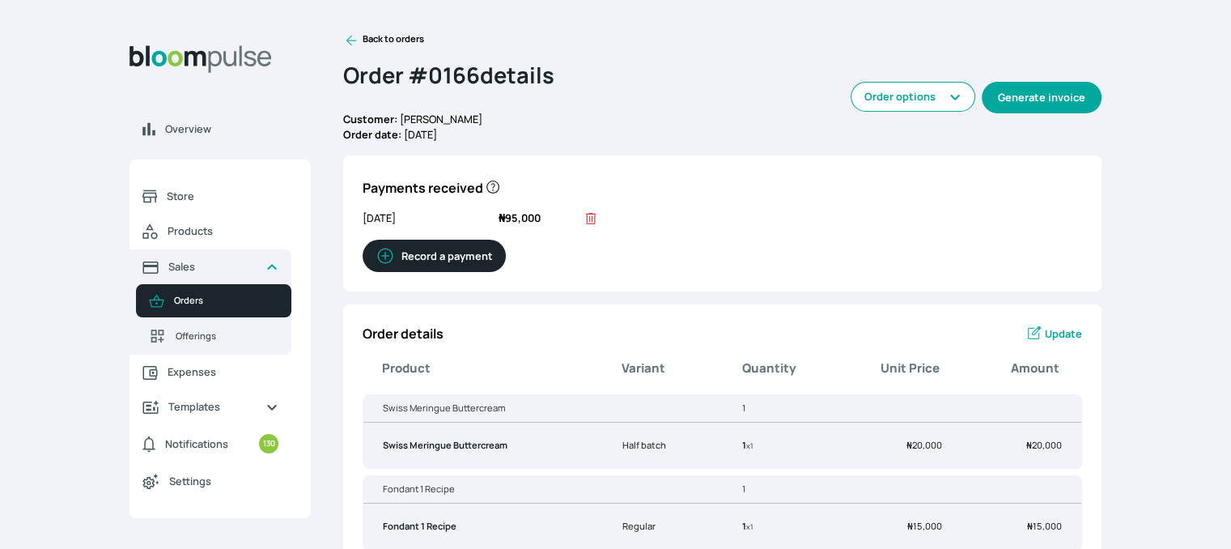
click at [1043, 98] on button "Generate invoice" at bounding box center [1041, 98] width 120 height 32
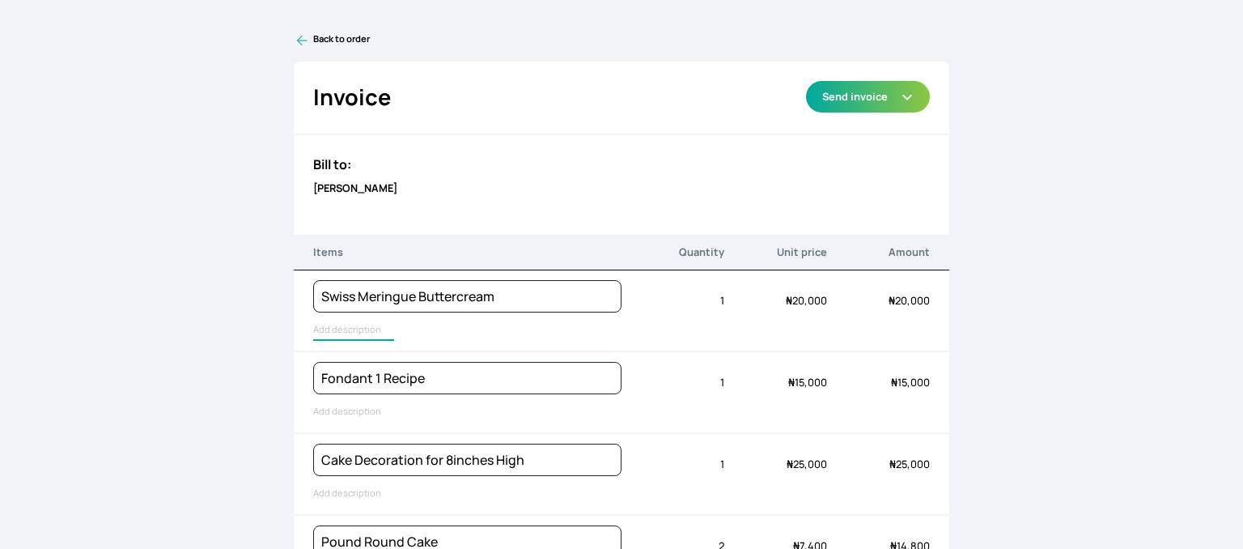
click at [368, 328] on input "text" at bounding box center [353, 330] width 81 height 21
click at [368, 328] on input "Swiss Meringue Buttercream" at bounding box center [393, 330] width 160 height 21
type input "1"
type input "1kg Swiss Buttercream"
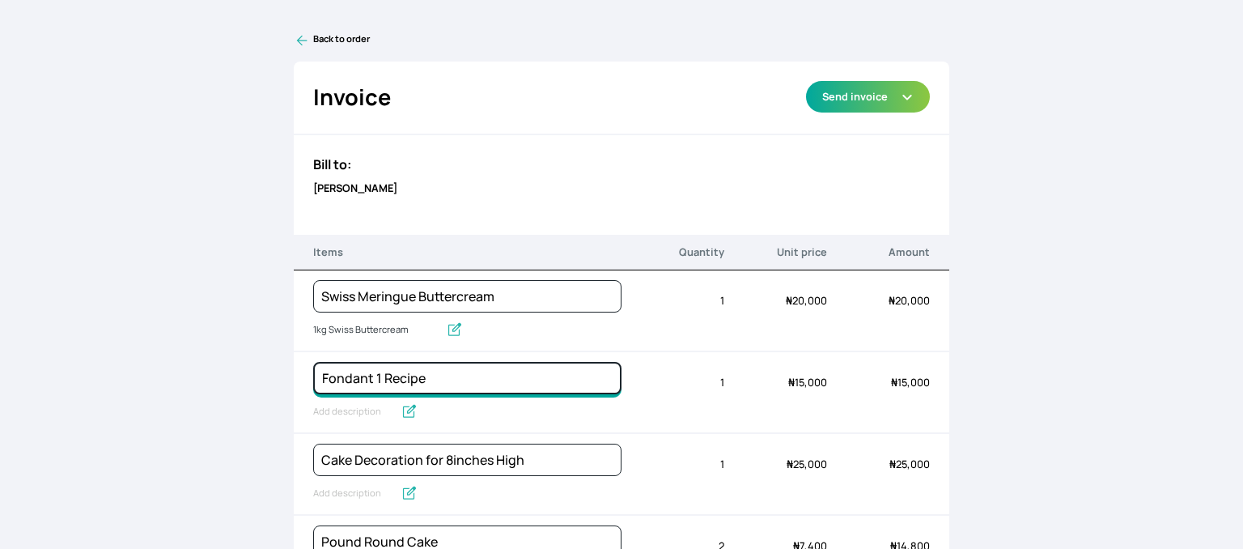
drag, startPoint x: 425, startPoint y: 376, endPoint x: 372, endPoint y: 375, distance: 52.6
click at [372, 312] on input "Fondant 1 Recipe" at bounding box center [467, 296] width 308 height 32
type input "Fondant"
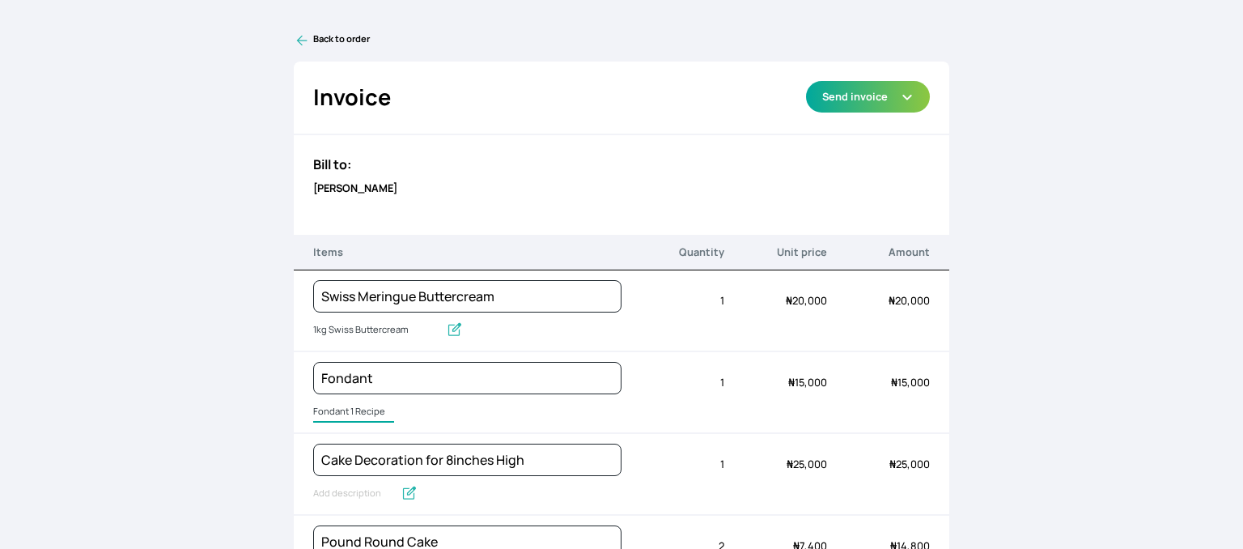
click at [328, 407] on input "Fondant 1 Recipe" at bounding box center [353, 411] width 81 height 21
click at [329, 406] on input "Fondant 1 Recipe" at bounding box center [365, 411] width 104 height 21
click at [331, 406] on input "Fondant 1 Recipe" at bounding box center [365, 411] width 104 height 21
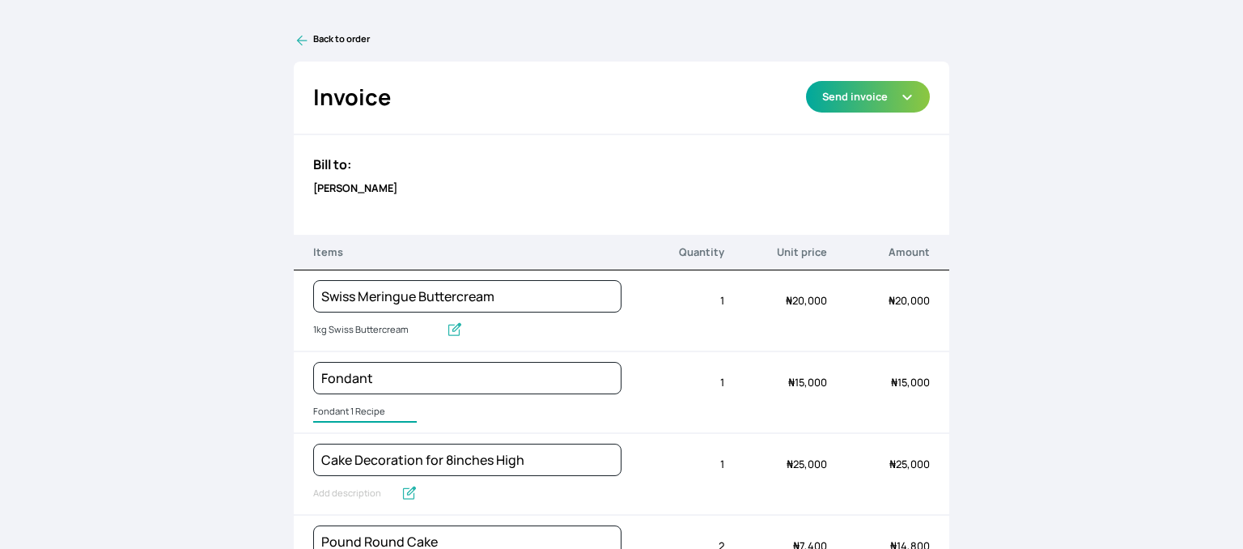
click at [331, 406] on input "Fondant 1 Recipe" at bounding box center [365, 411] width 104 height 21
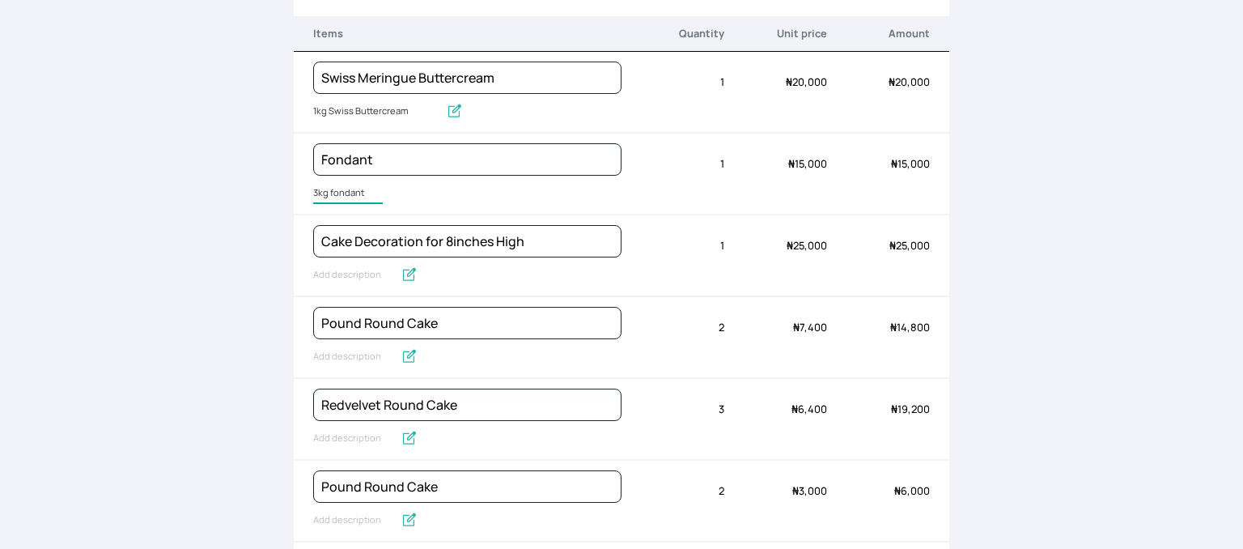
scroll to position [227, 0]
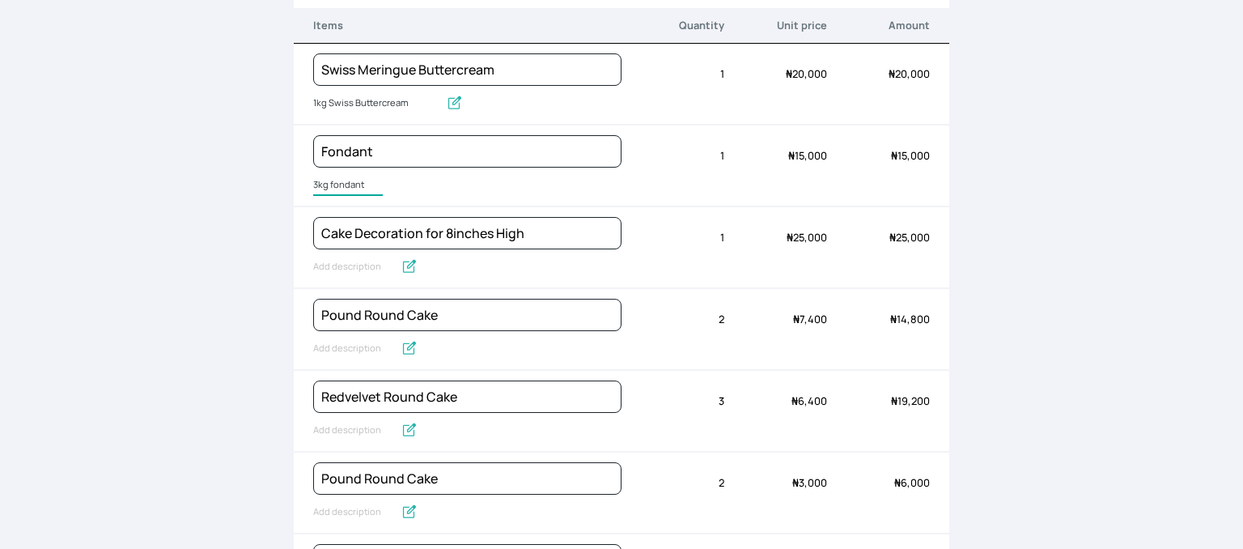
type input "3kg fondant"
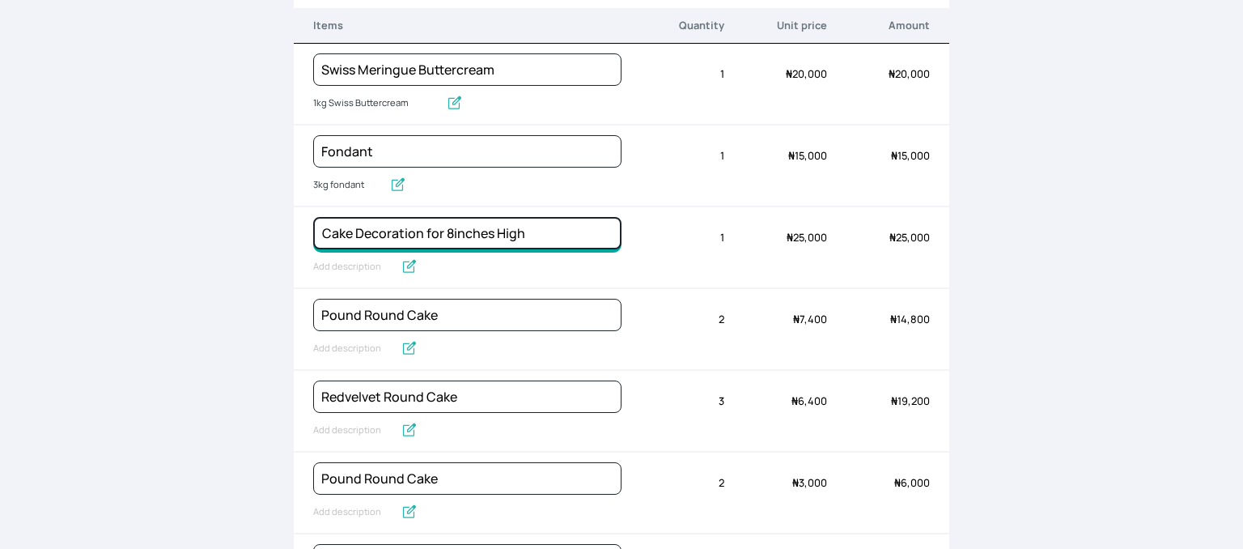
drag, startPoint x: 537, startPoint y: 231, endPoint x: 443, endPoint y: 227, distance: 94.0
click at [443, 86] on input "Cake Decoration for 8inches High" at bounding box center [467, 69] width 308 height 32
type input "Cake Decoration for2 tiers Fondant Cake"
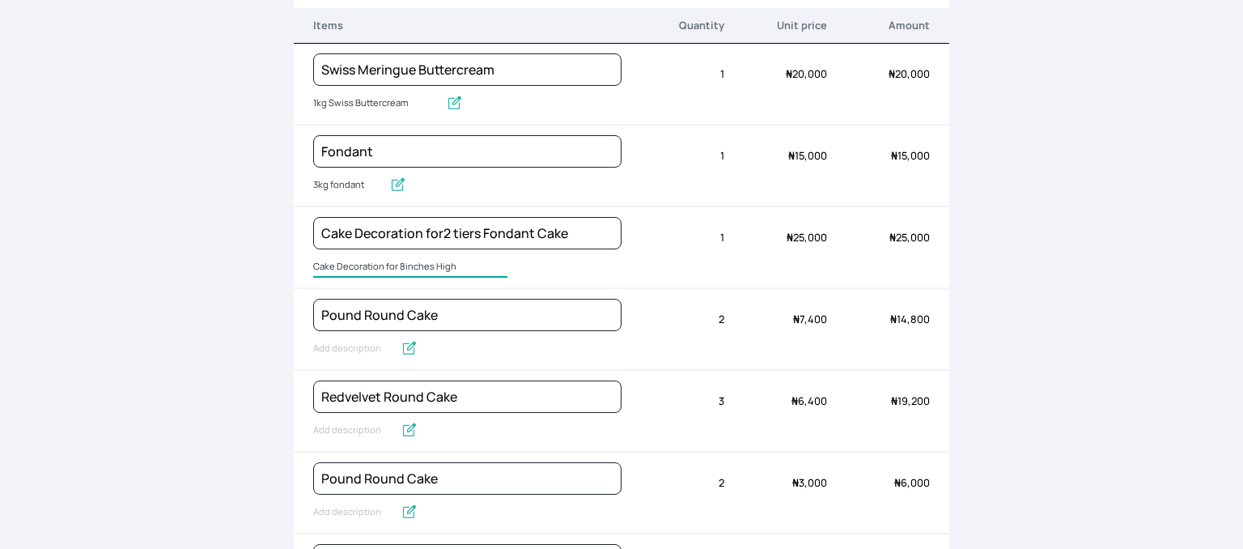
click at [359, 263] on input "Cake Decoration for 8inches High" at bounding box center [410, 266] width 194 height 21
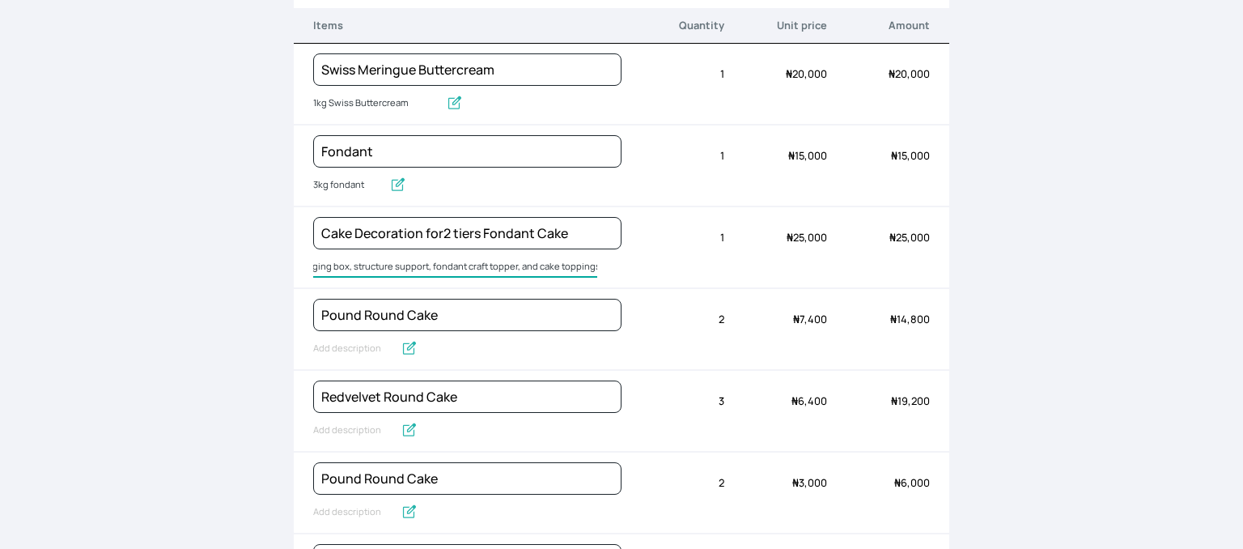
type input "Cake board, Cake packaging box, structure support, fondant craft topper, and ca…"
click at [353, 345] on input "text" at bounding box center [353, 348] width 81 height 21
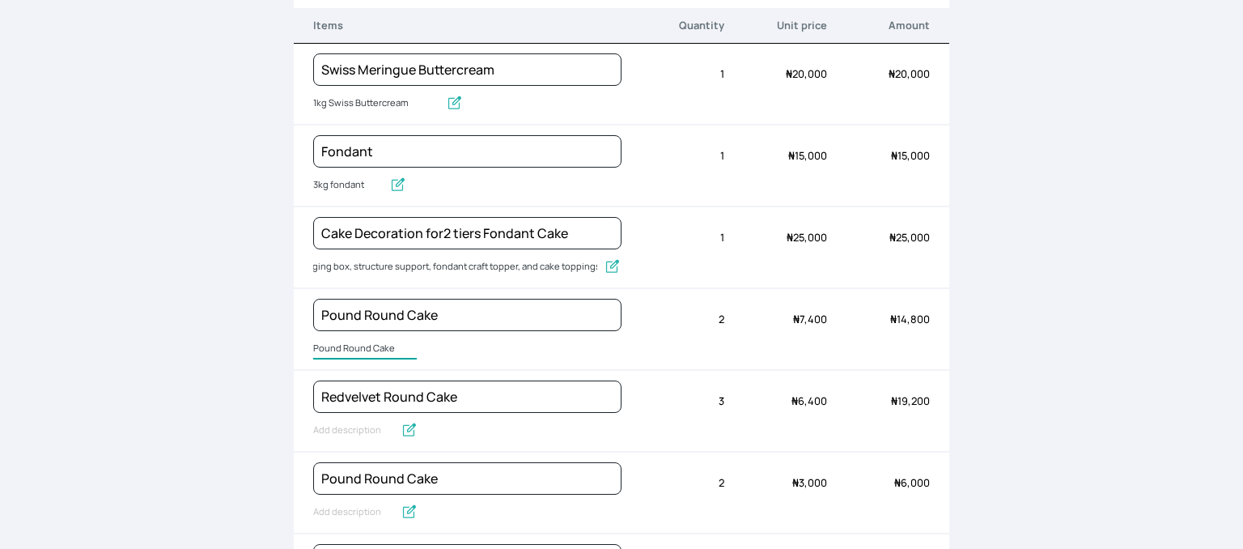
scroll to position [0, 0]
click at [353, 345] on input "Pound Round Cake" at bounding box center [365, 348] width 104 height 21
click at [354, 344] on input "Pound Round Cake" at bounding box center [365, 348] width 104 height 21
type input "1"
type input "8inches wide Vanilla"
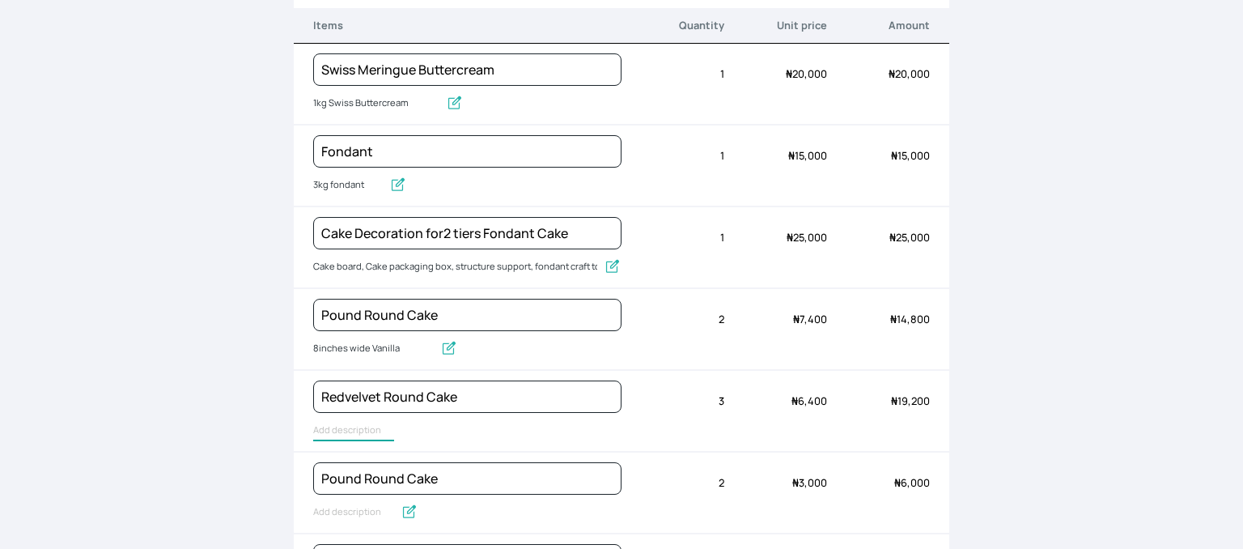
click at [346, 429] on input "text" at bounding box center [353, 430] width 81 height 21
click at [347, 429] on input "Redvelvet Round Cake" at bounding box center [373, 430] width 121 height 21
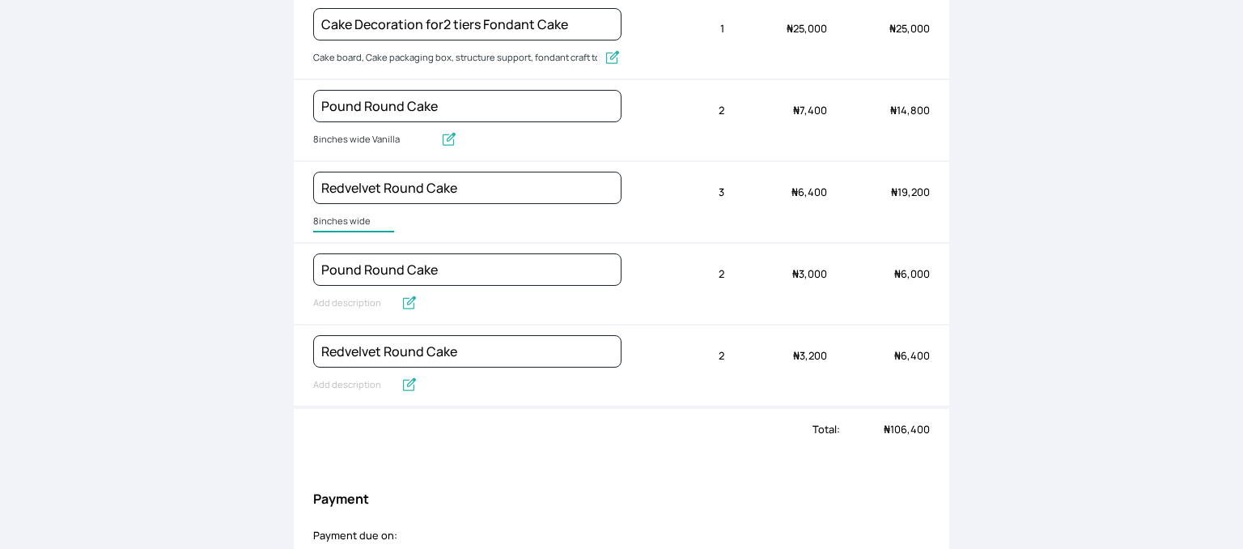
scroll to position [523, 0]
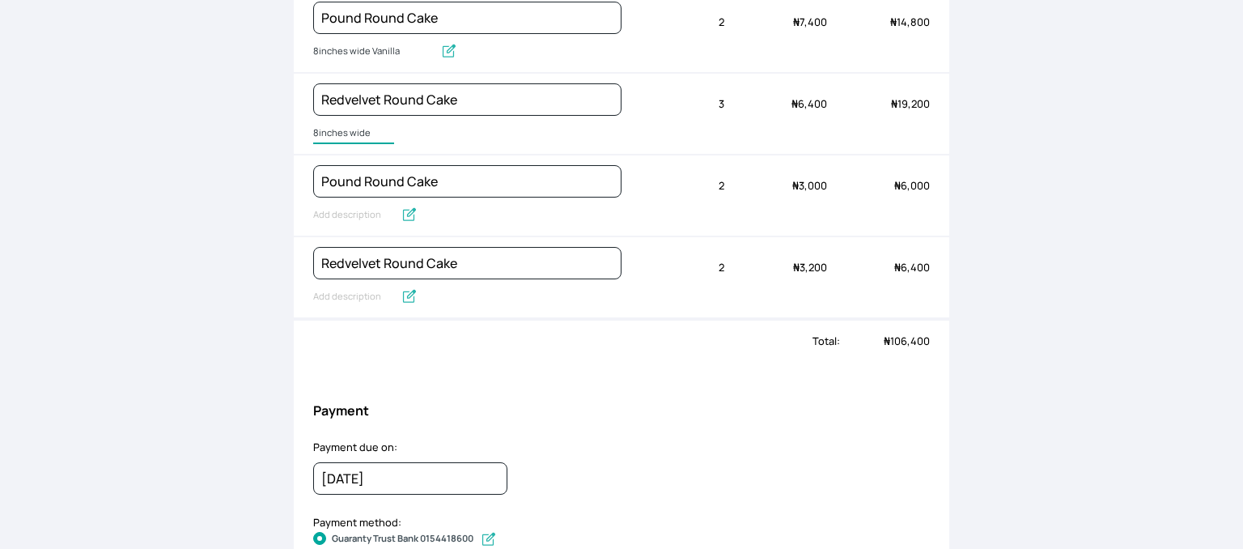
type input "8inches wide"
click at [374, 209] on input "Pound Round Cake" at bounding box center [353, 215] width 81 height 21
click at [374, 209] on input "Pound Round Cake" at bounding box center [365, 215] width 104 height 21
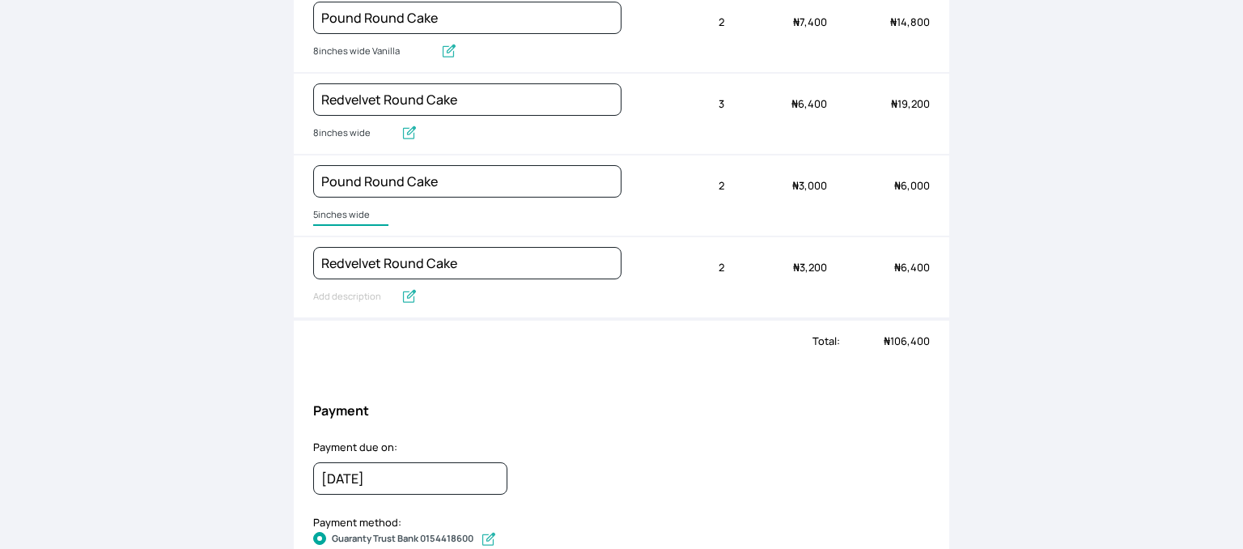
type input "5inches wide"
click at [361, 287] on input "Redvelvet Round Cake" at bounding box center [353, 296] width 81 height 21
click at [361, 287] on input "Redvelvet Round Cake" at bounding box center [373, 296] width 121 height 21
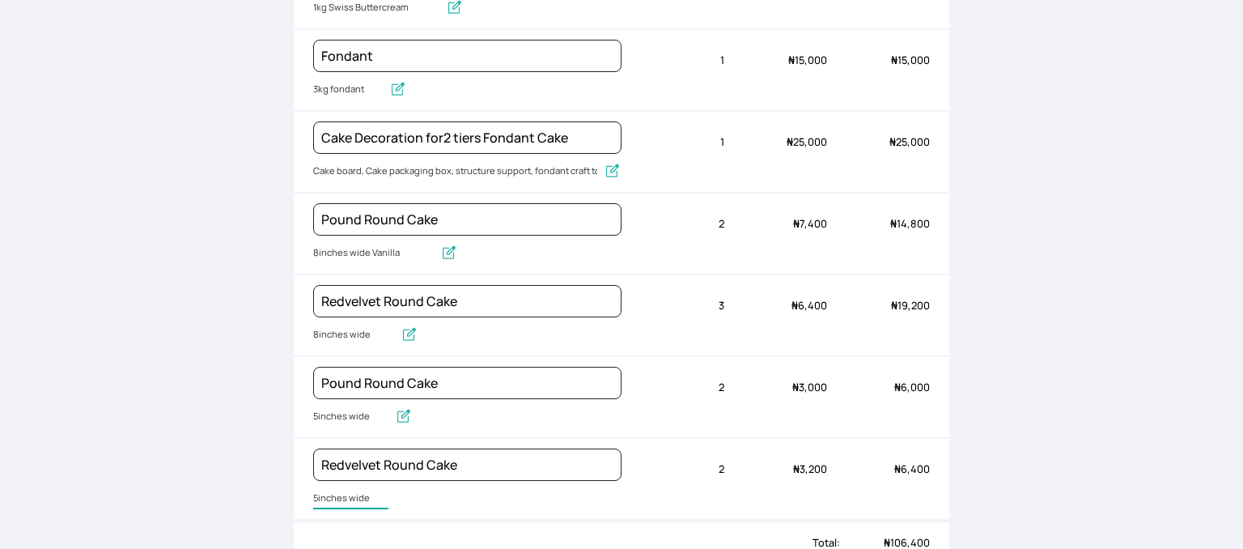
scroll to position [0, 0]
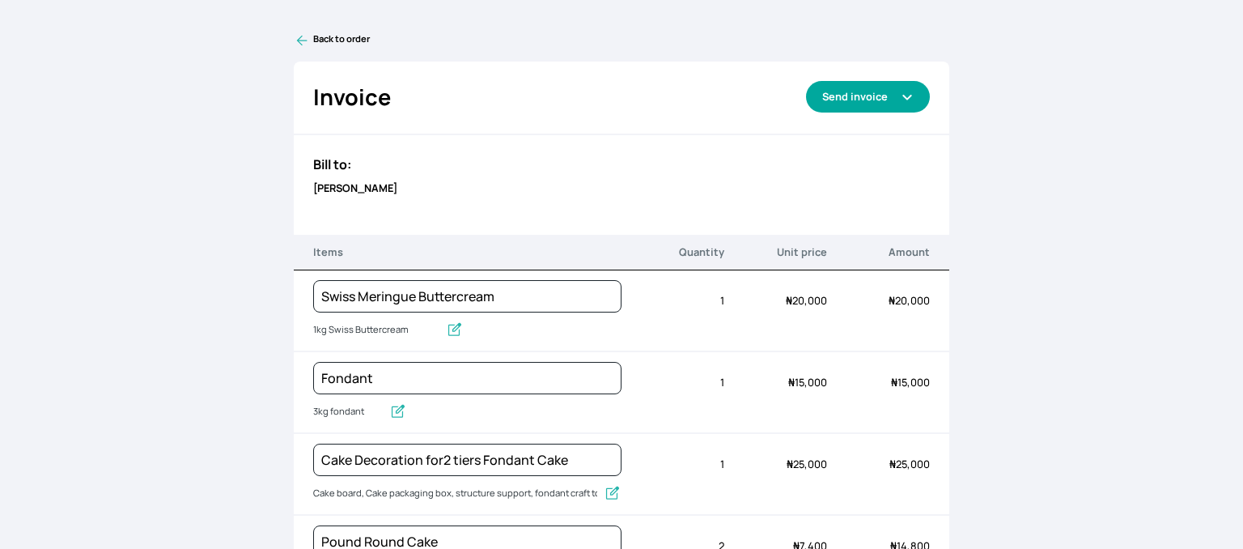
type input "5inches wide"
click at [886, 91] on button "Send invoice" at bounding box center [868, 97] width 124 height 32
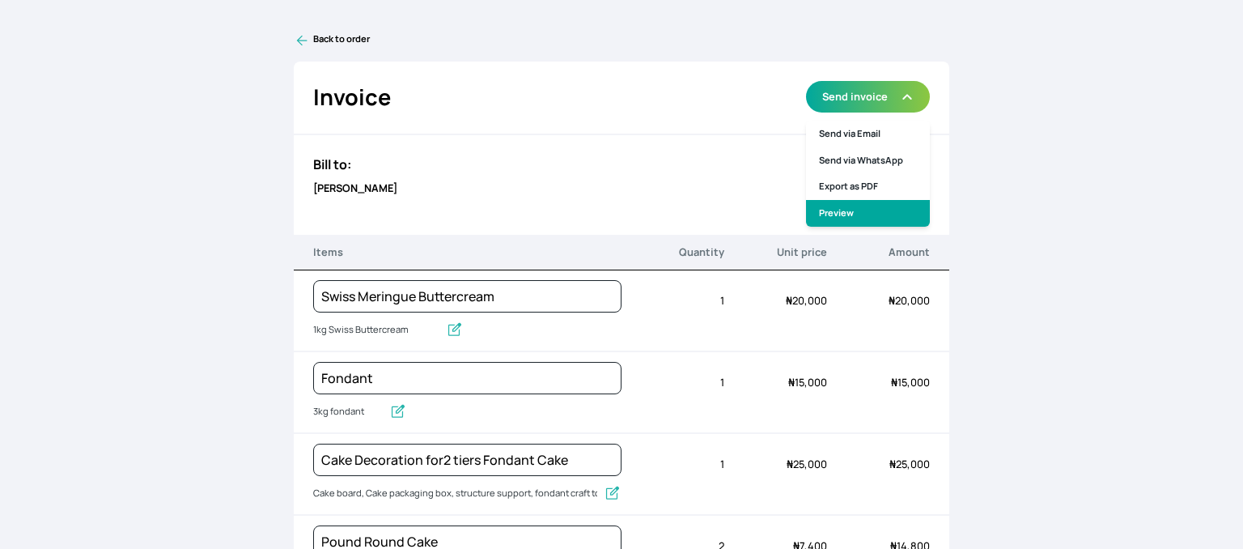
click at [848, 210] on link "Preview" at bounding box center [868, 213] width 124 height 27
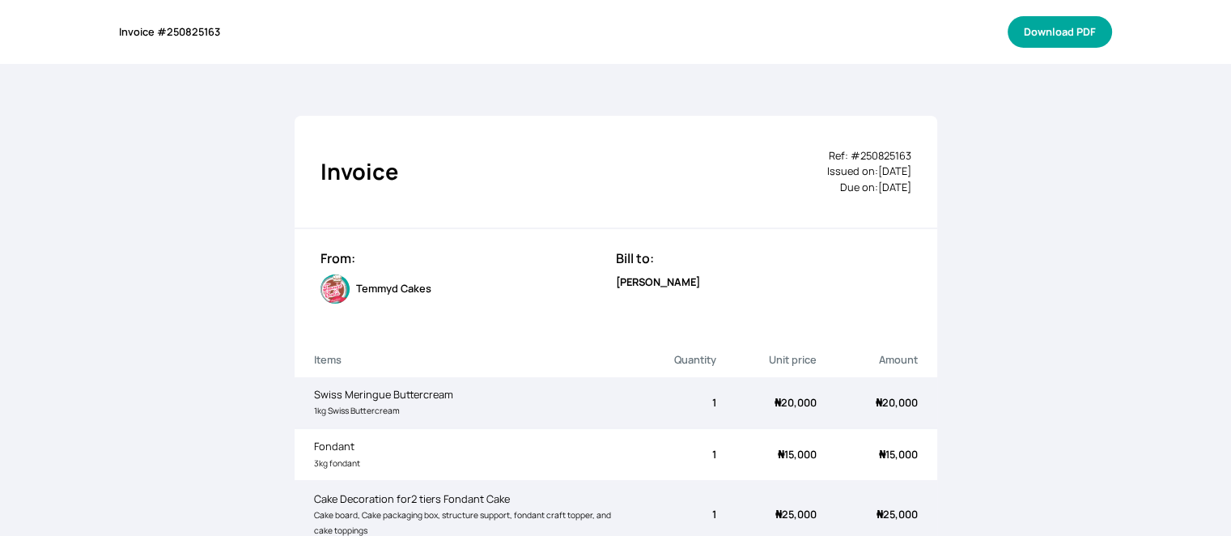
click at [1075, 32] on button "Download PDF" at bounding box center [1059, 32] width 104 height 32
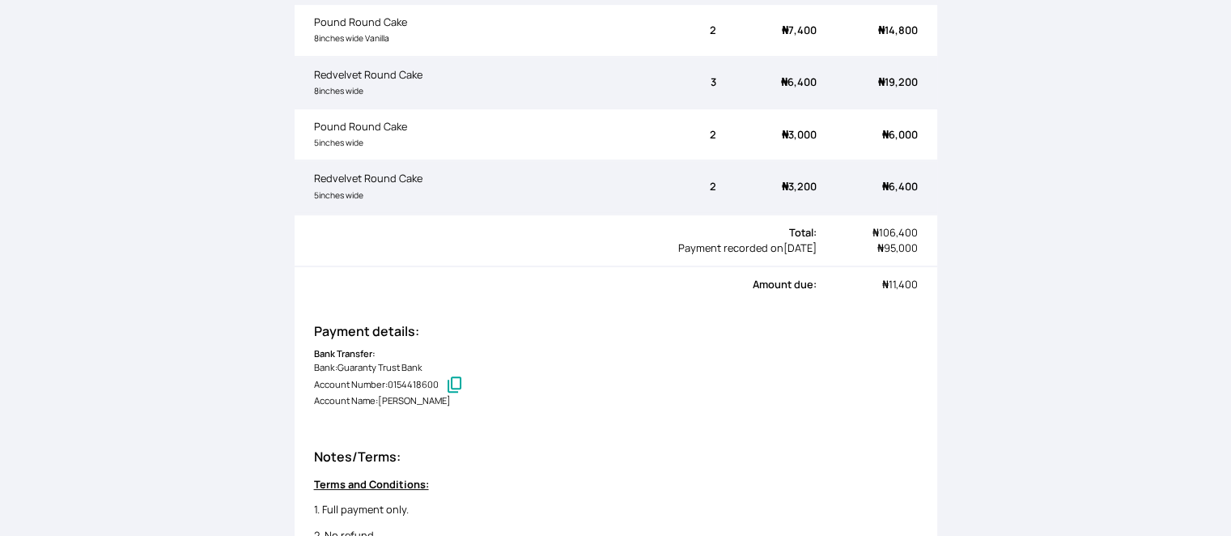
scroll to position [586, 0]
